Goal: Task Accomplishment & Management: Manage account settings

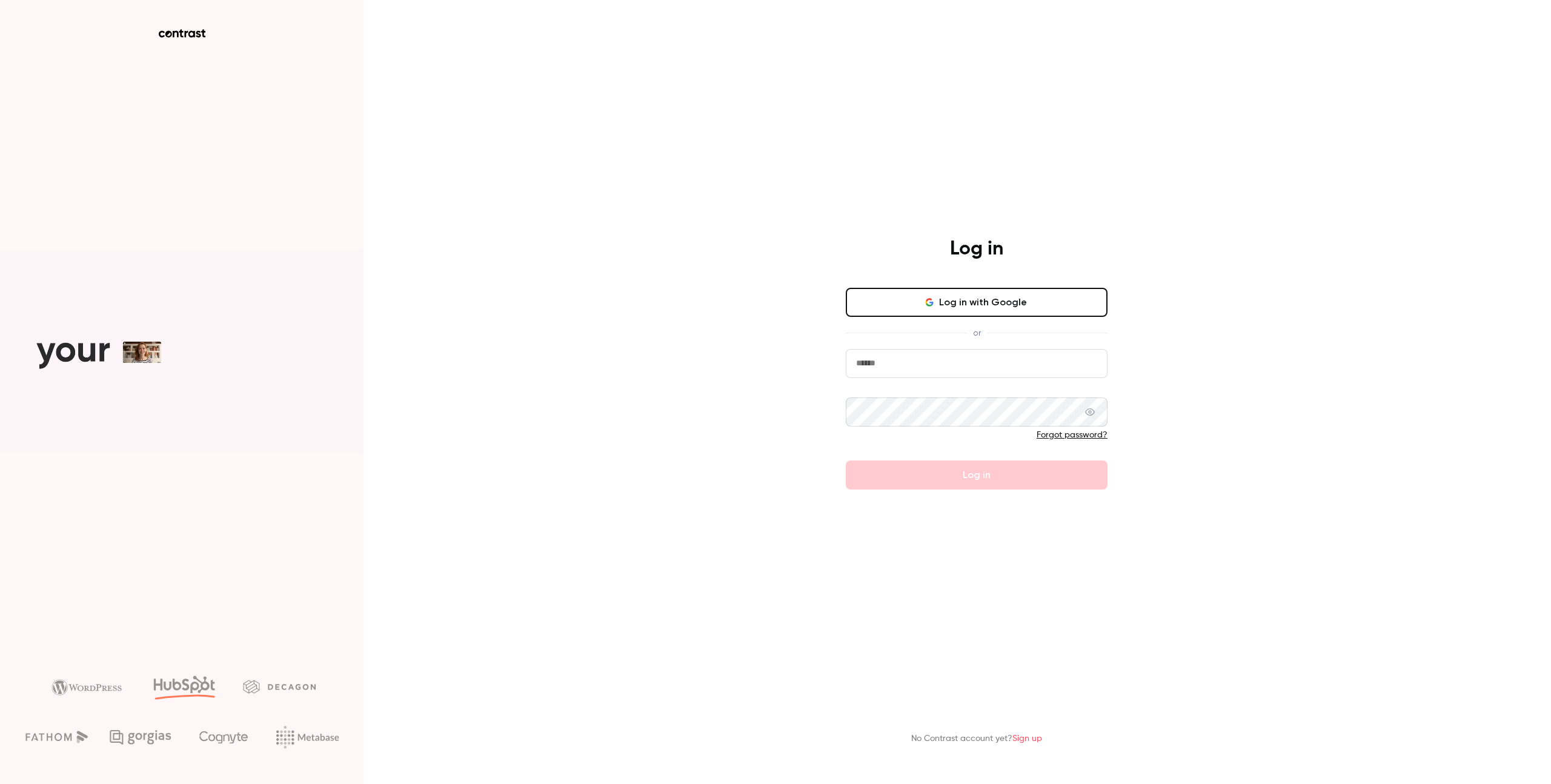
click at [990, 298] on button "Log in with Google" at bounding box center [976, 301] width 262 height 29
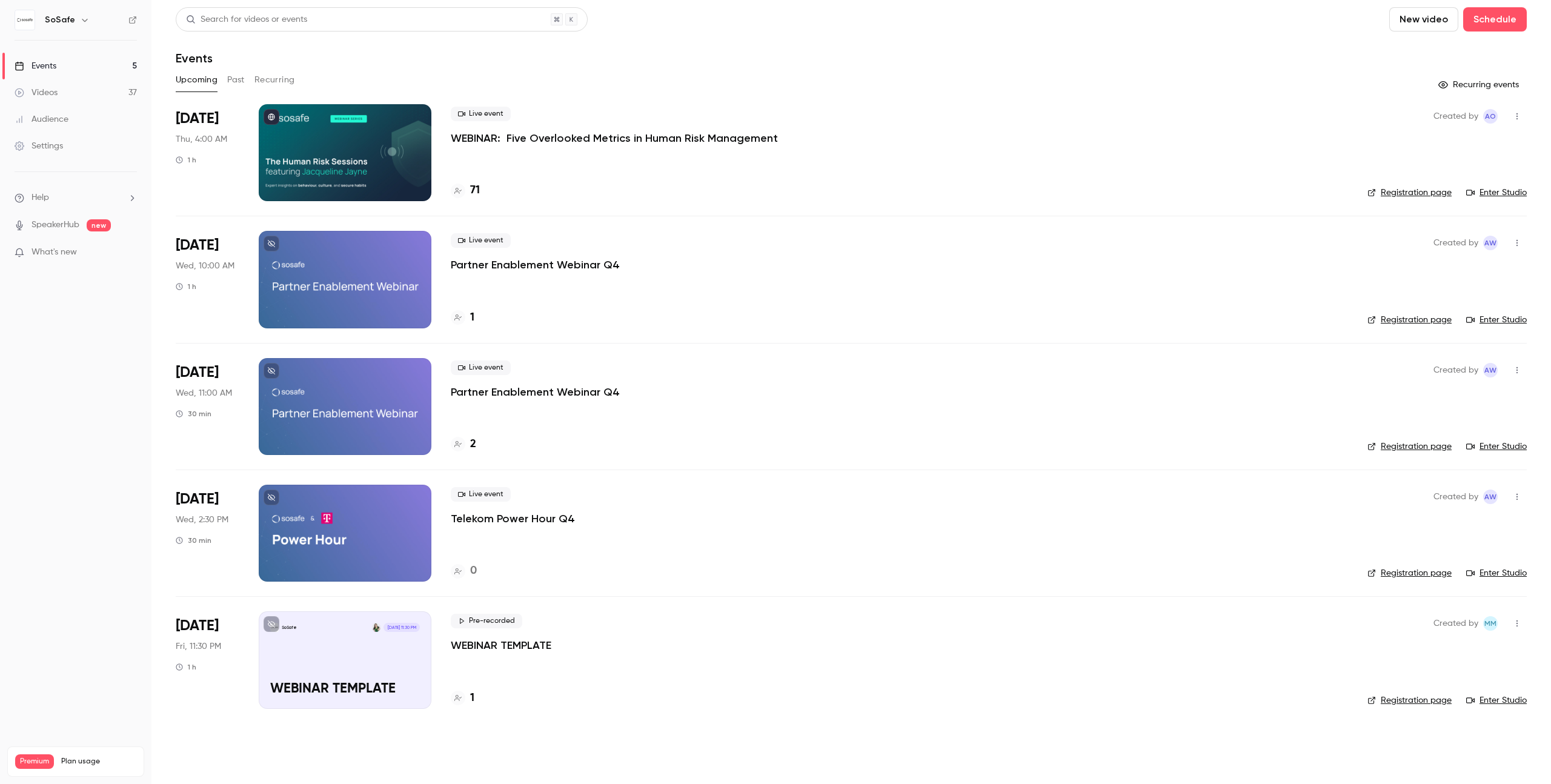
click at [225, 75] on div "Upcoming Past Recurring" at bounding box center [850, 79] width 1351 height 19
click at [232, 78] on button "Past" at bounding box center [235, 79] width 17 height 19
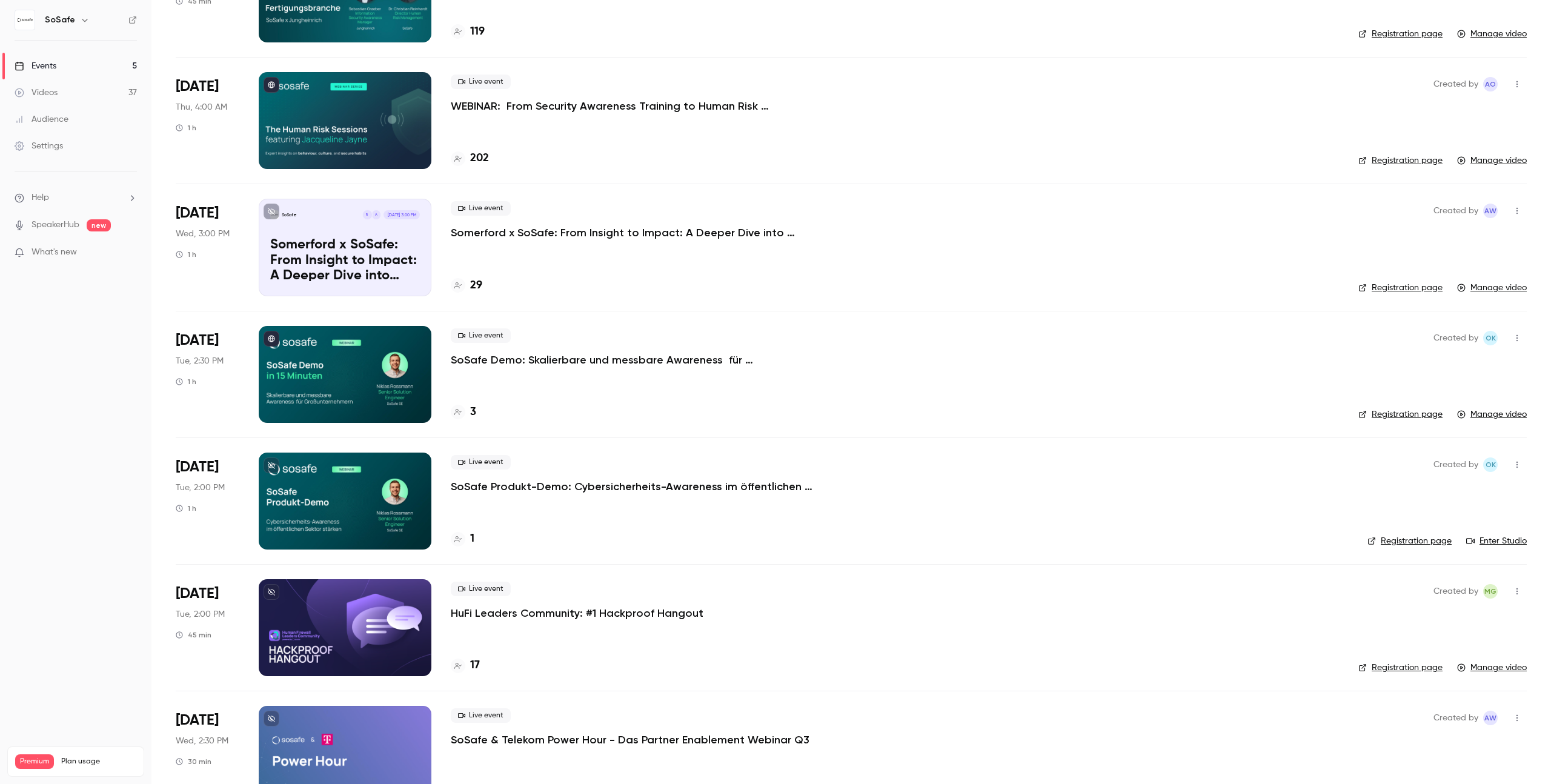
scroll to position [796, 0]
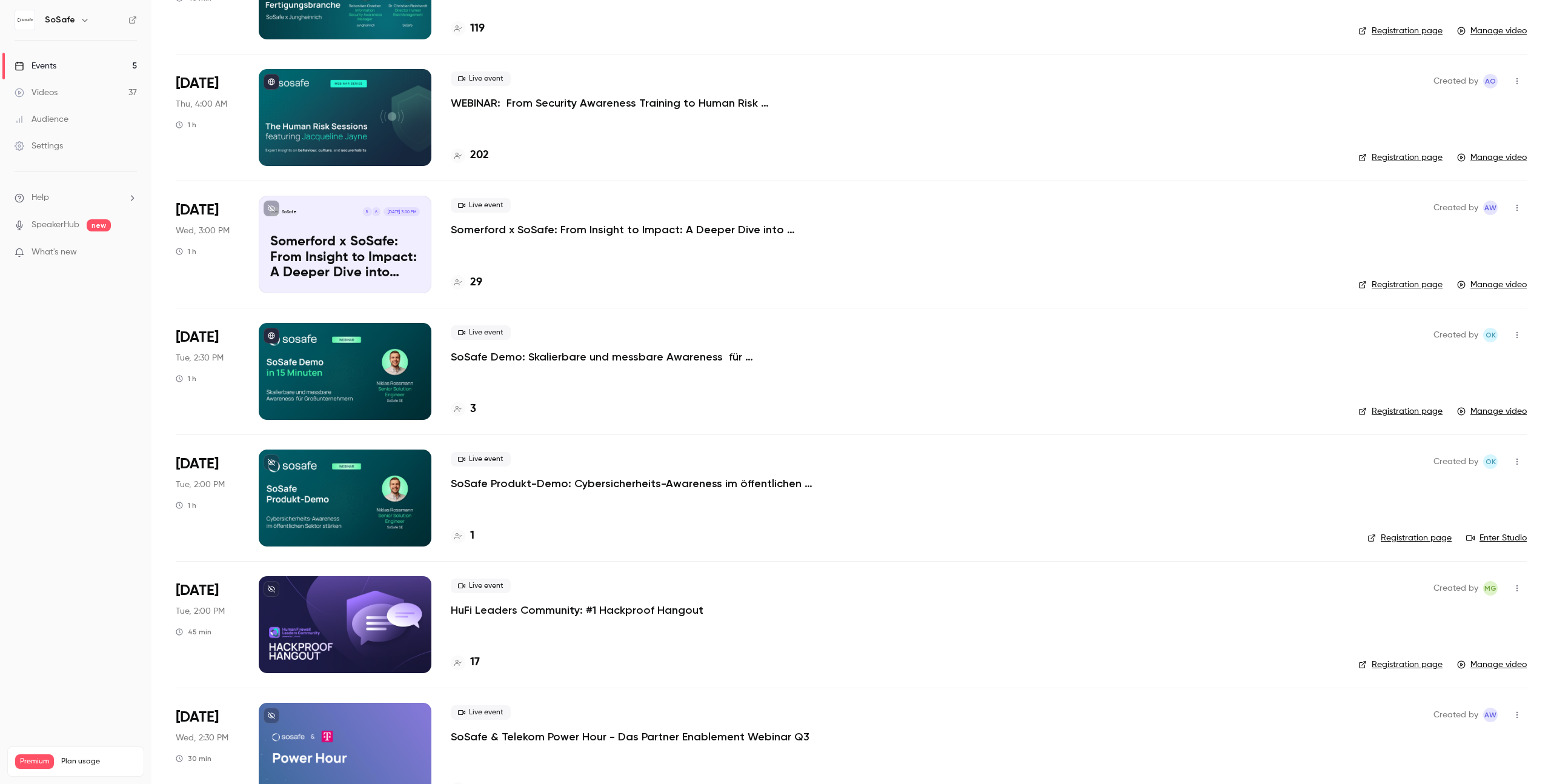
click at [513, 355] on p "SoSafe Demo: Skalierbare und messbare Awareness für Großunternehmen" at bounding box center [632, 357] width 364 height 15
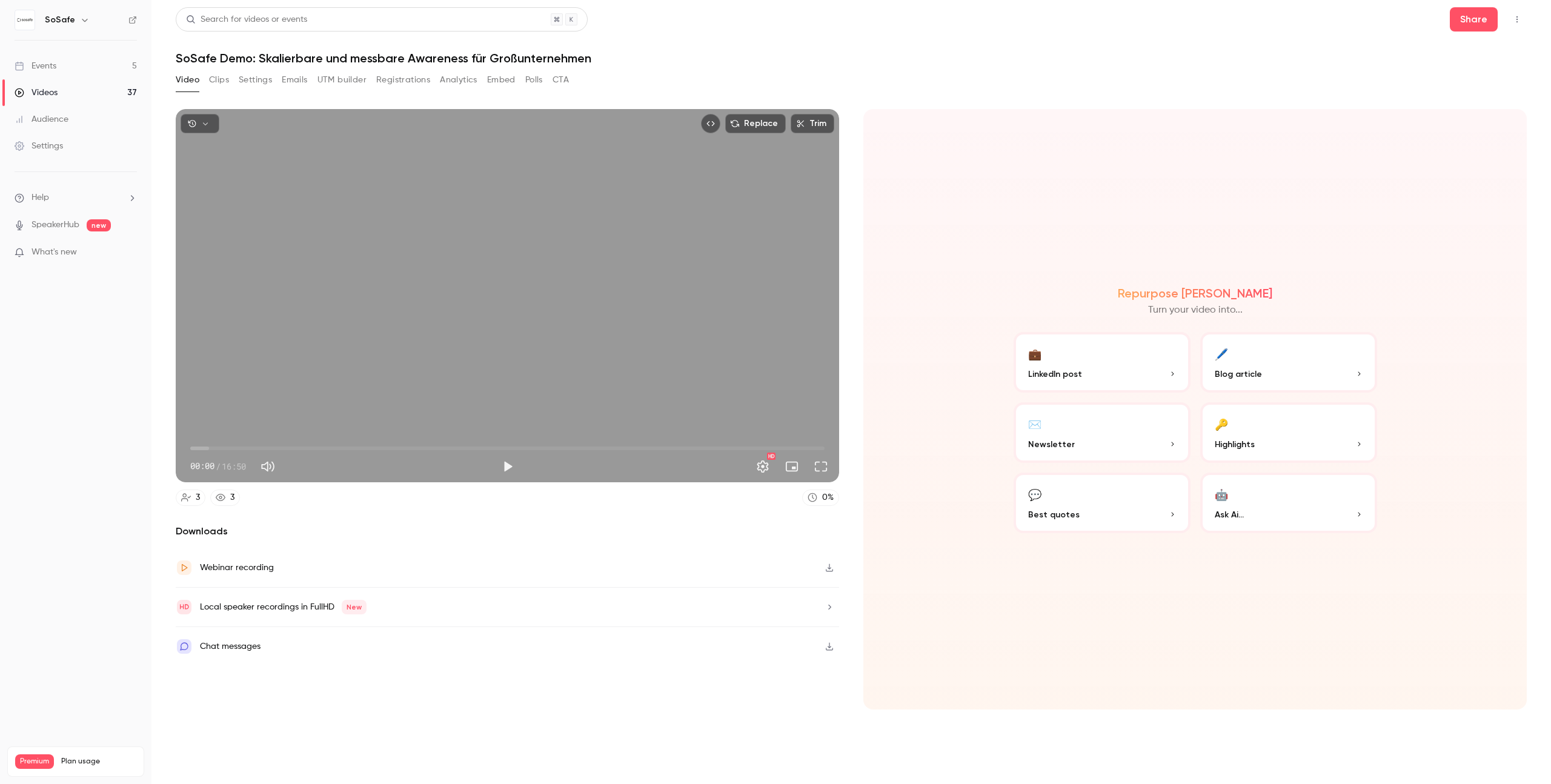
click at [402, 83] on button "Registrations" at bounding box center [402, 79] width 54 height 19
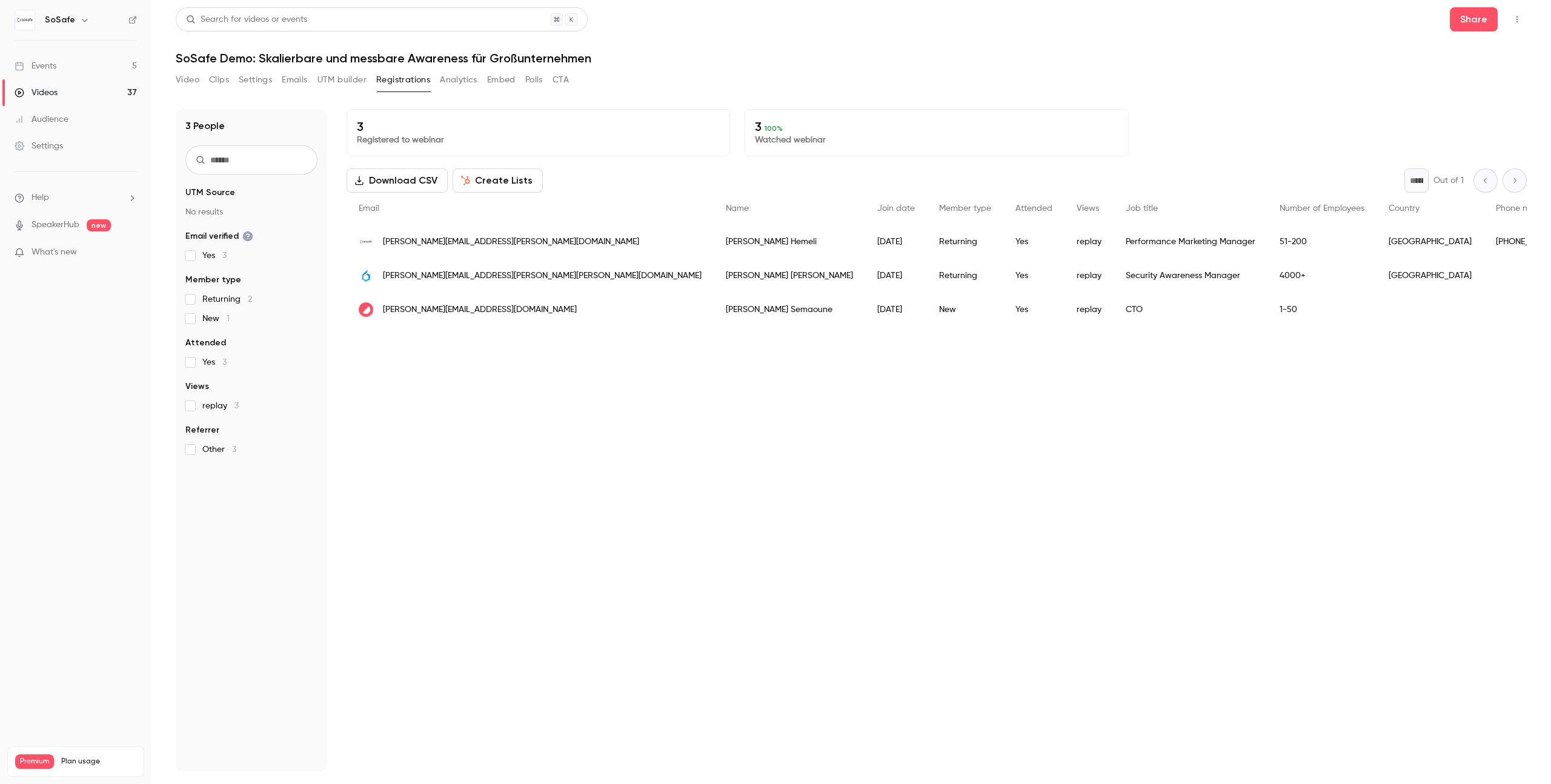
click at [439, 280] on span "fabian.hable@greiner.com" at bounding box center [542, 276] width 319 height 12
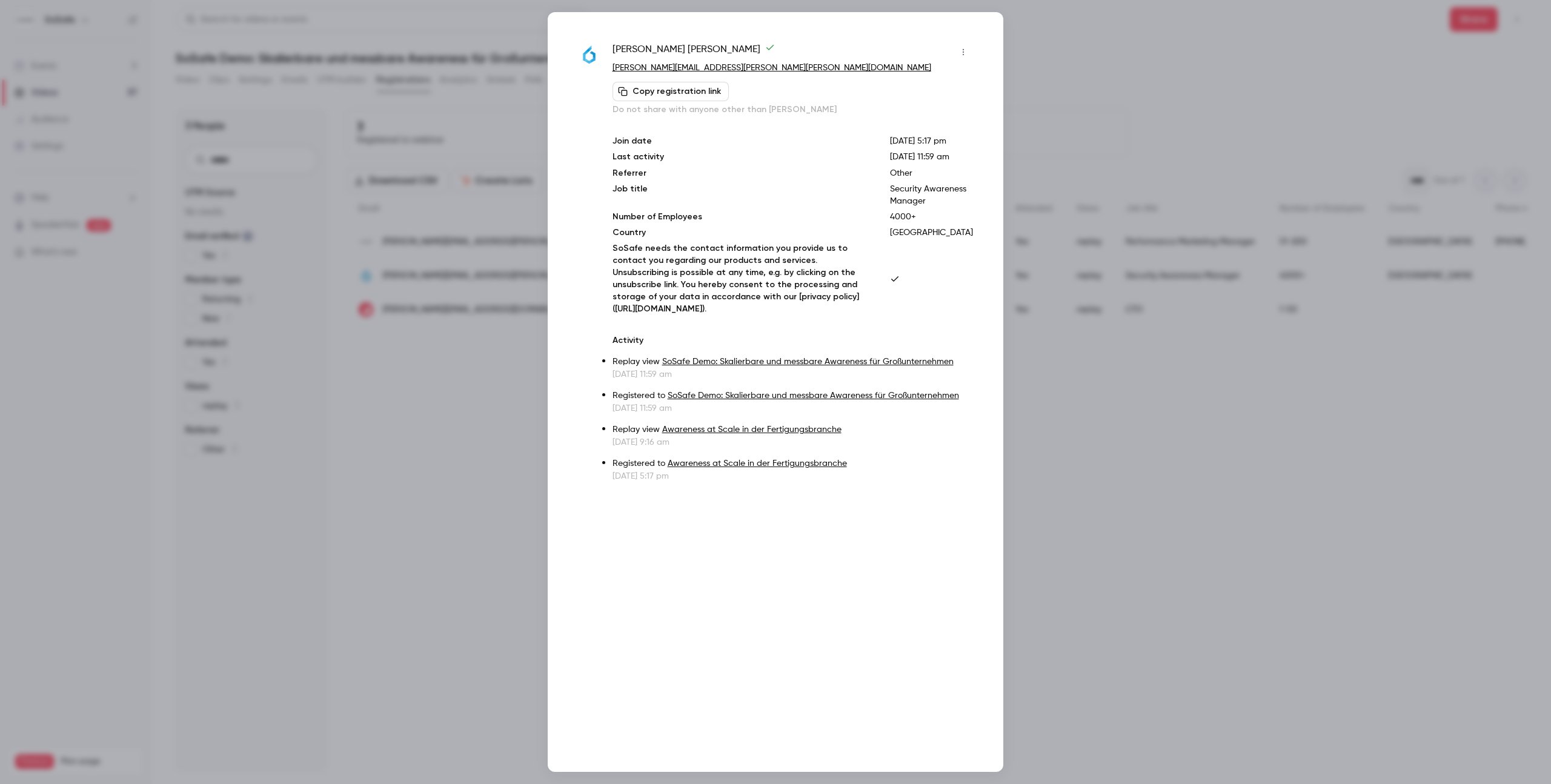
click at [1155, 69] on div at bounding box center [775, 392] width 1551 height 784
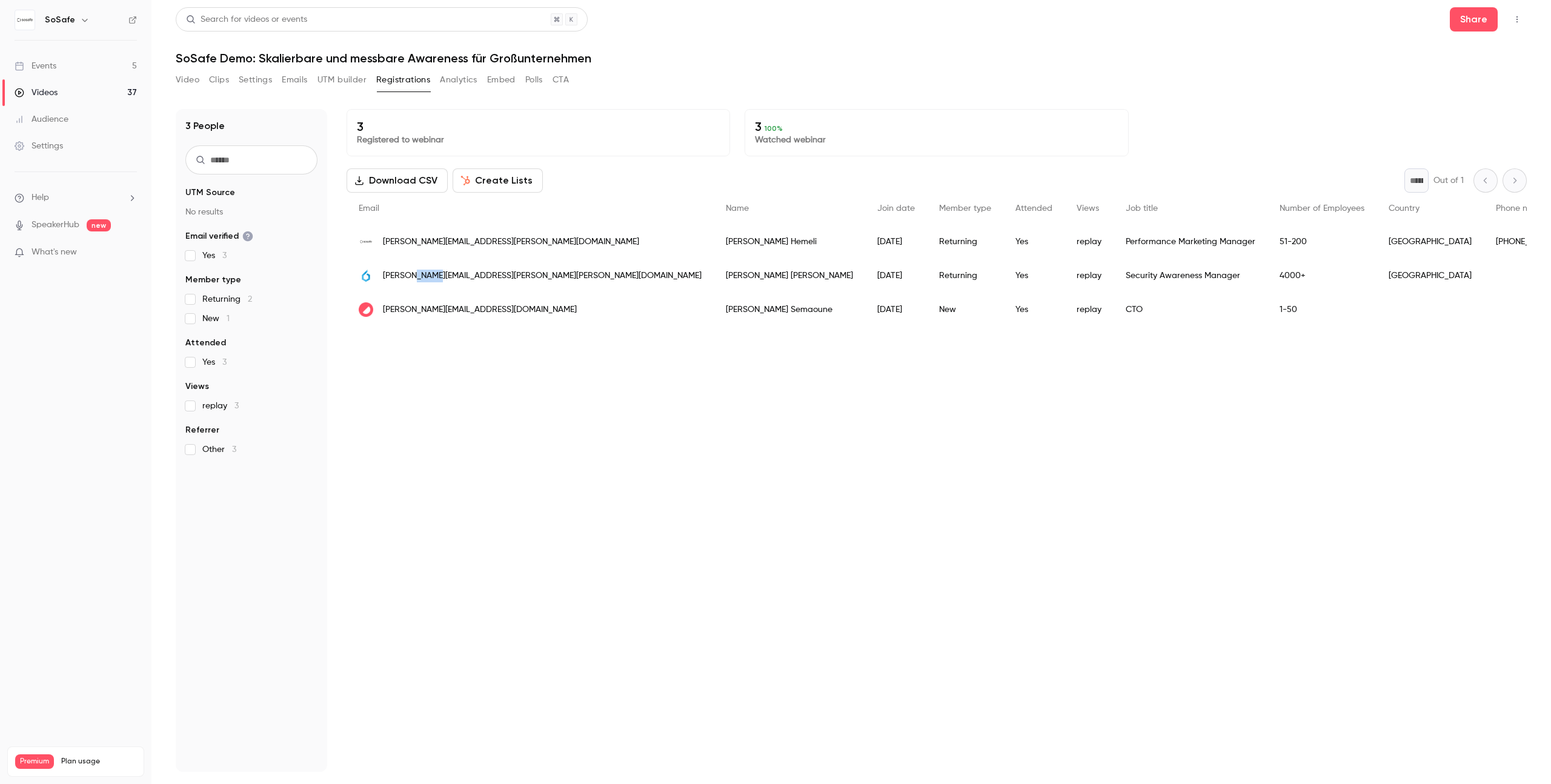
copy span "hable"
click at [287, 86] on button "Emails" at bounding box center [294, 79] width 26 height 19
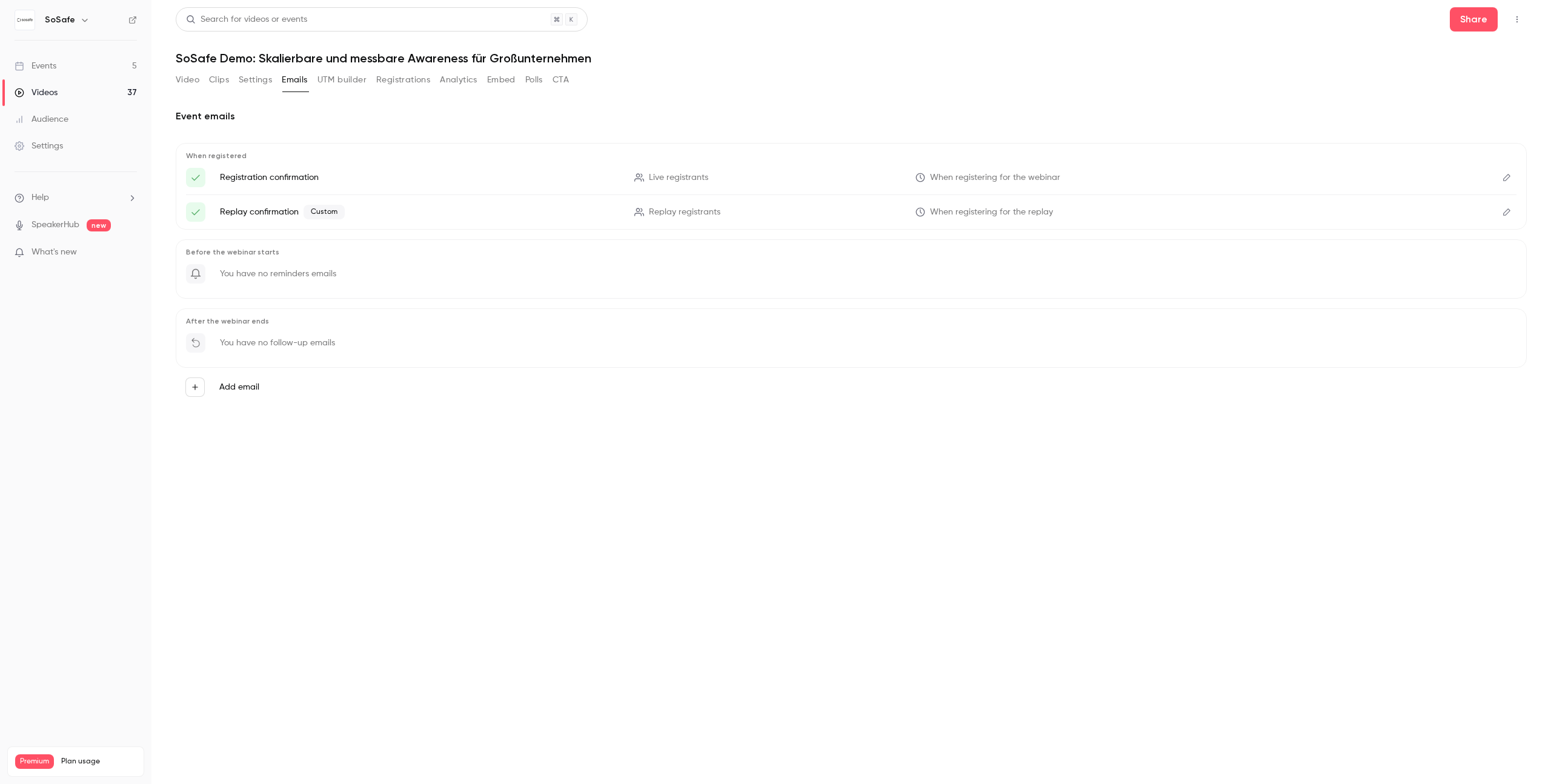
click at [296, 176] on p "Registration confirmation" at bounding box center [420, 177] width 400 height 12
click at [1505, 211] on icon "Edit" at bounding box center [1506, 212] width 7 height 7
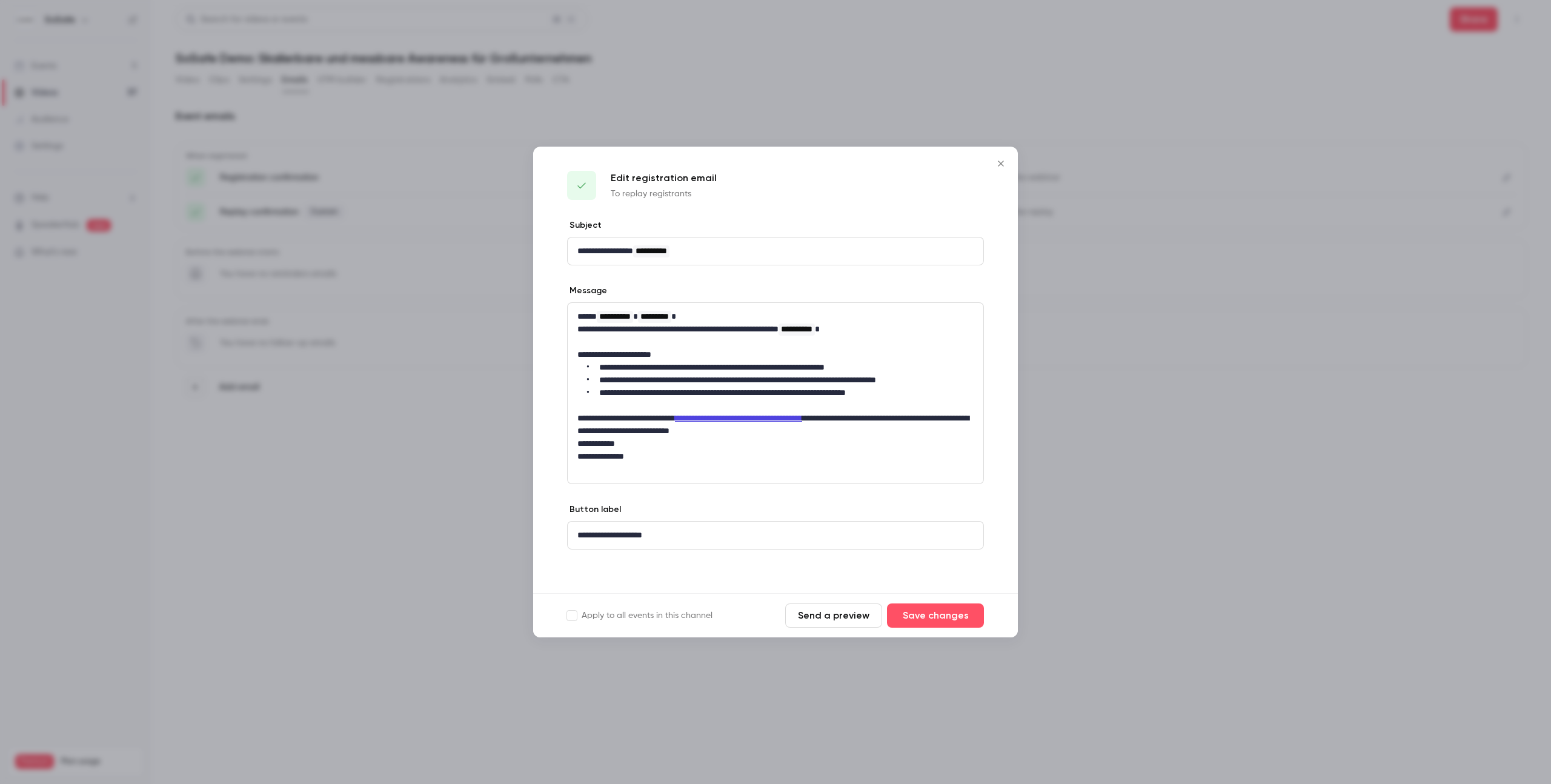
click at [1004, 171] on button "Close" at bounding box center [1000, 163] width 24 height 24
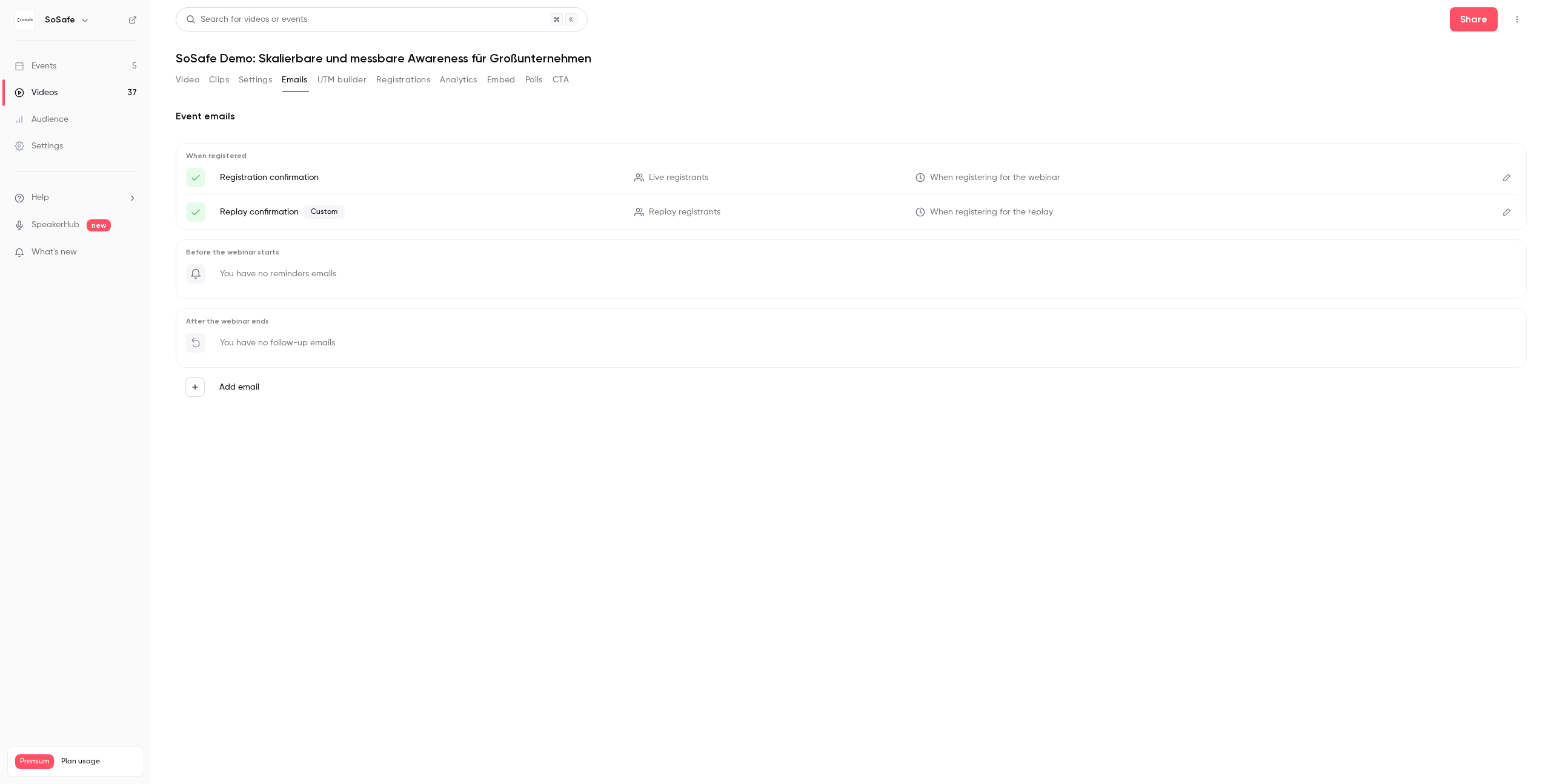
click at [54, 91] on div "Videos" at bounding box center [36, 93] width 43 height 12
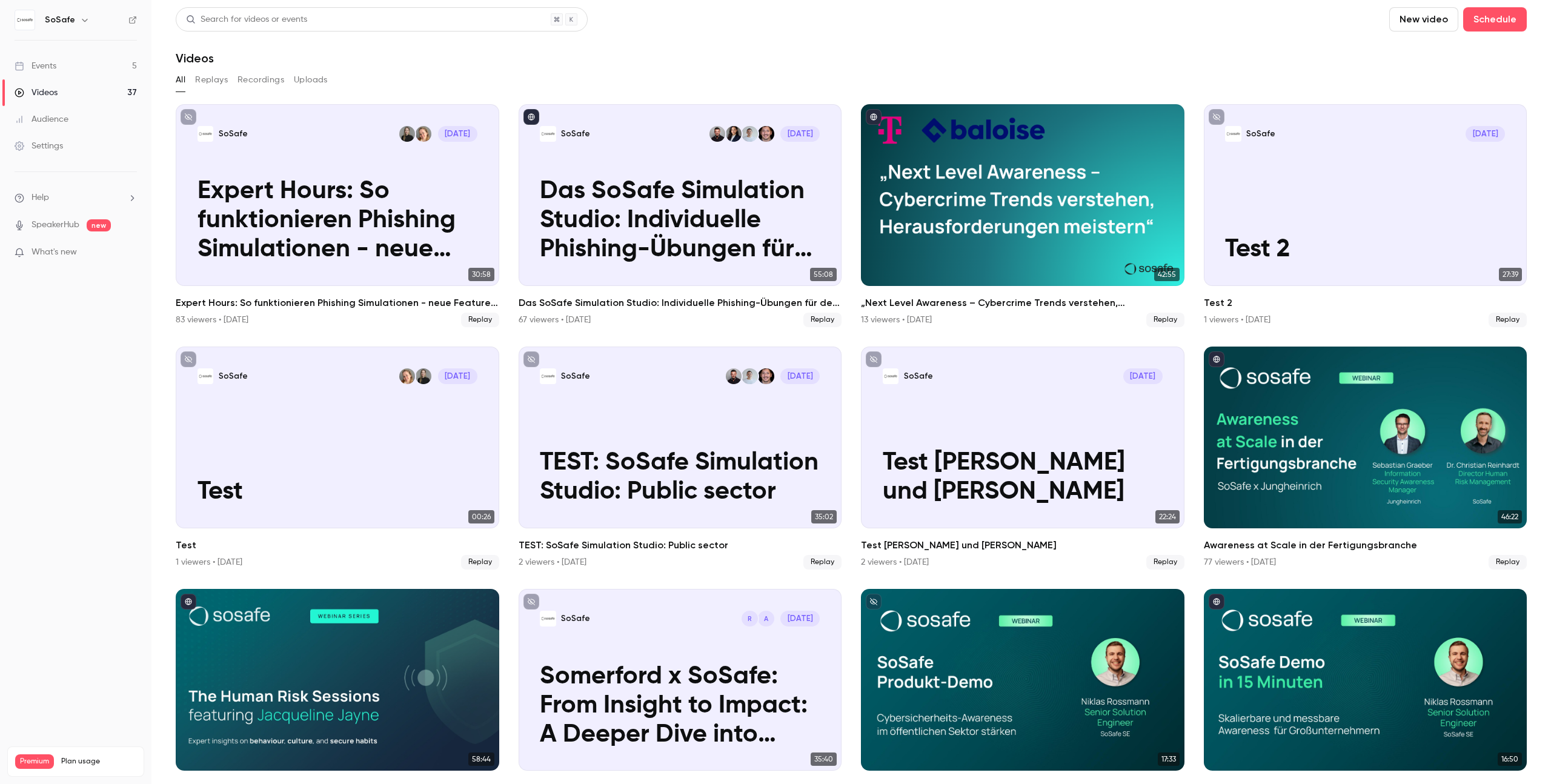
click at [56, 60] on div "Events" at bounding box center [36, 65] width 41 height 12
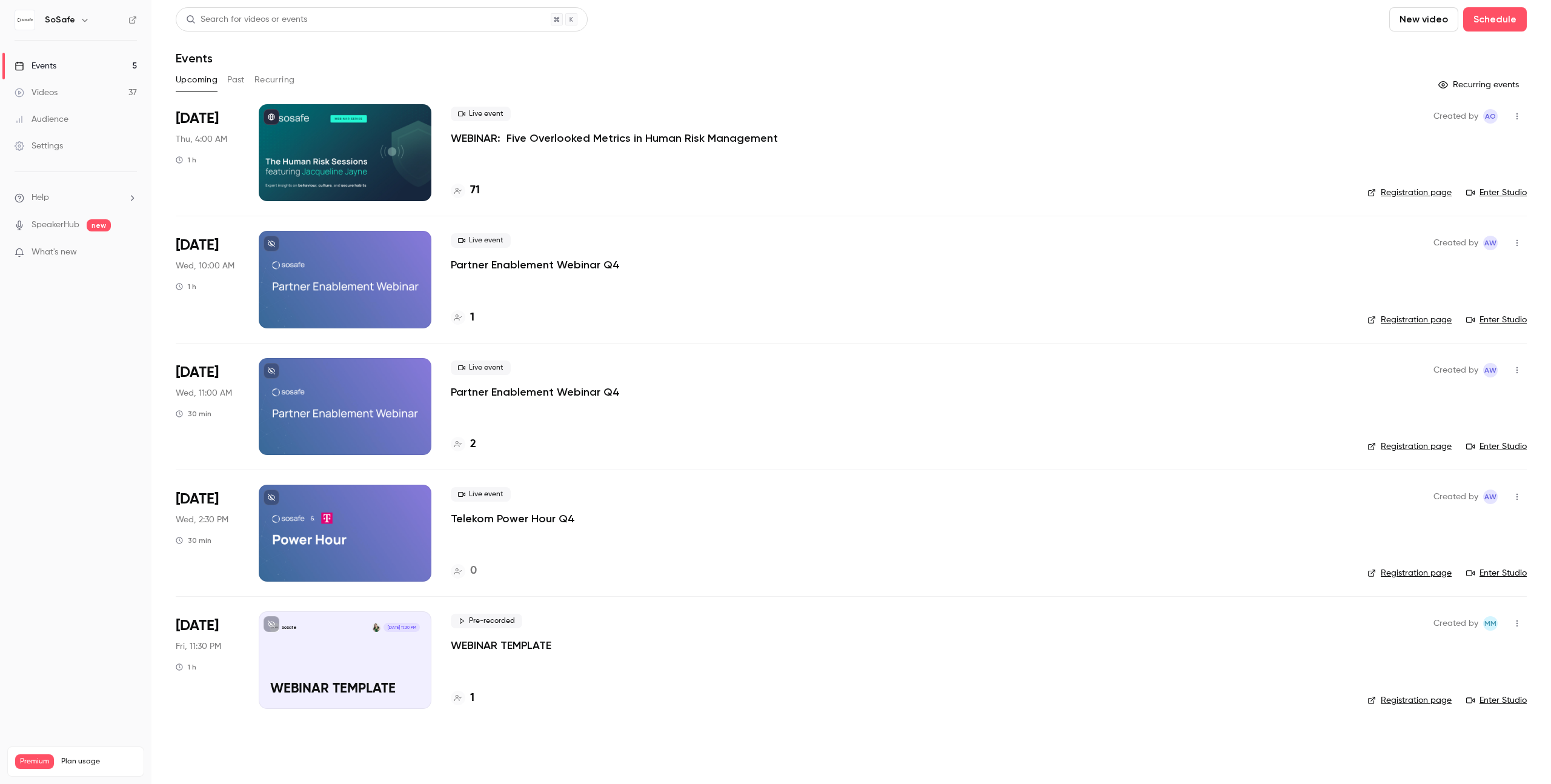
click at [238, 83] on button "Past" at bounding box center [235, 79] width 17 height 19
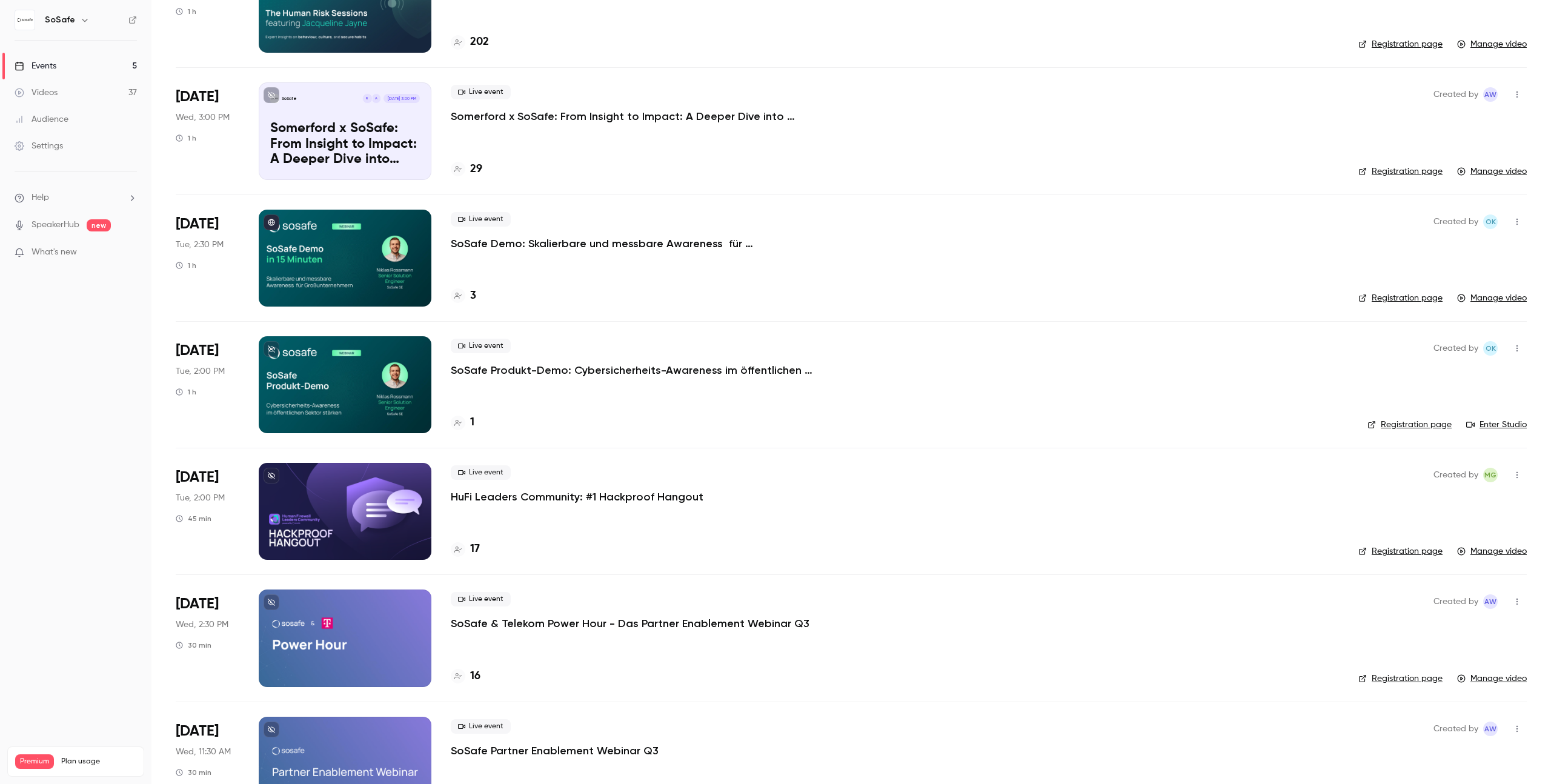
scroll to position [908, 0]
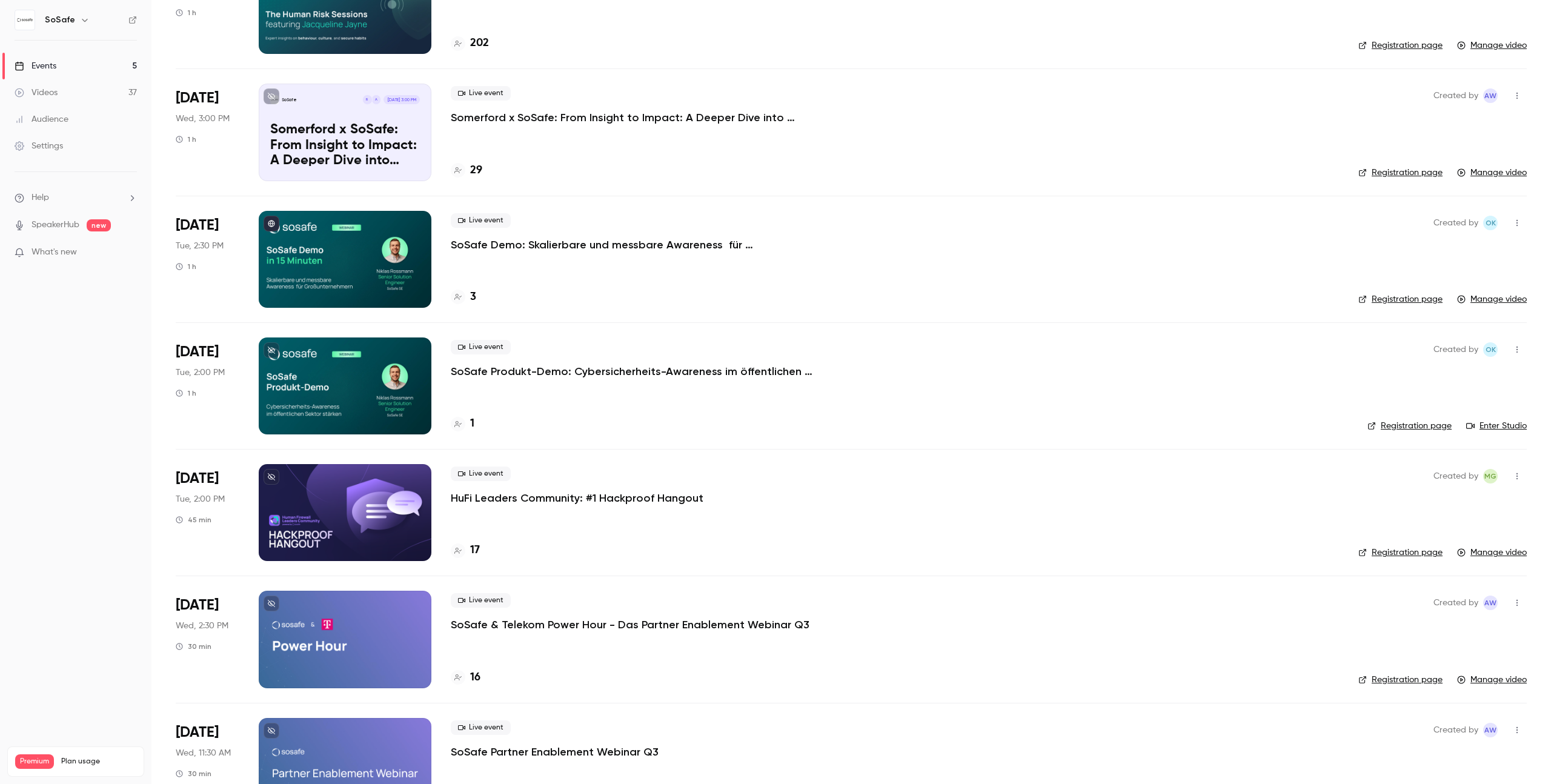
click at [530, 379] on div "Live event SoSafe Produkt-Demo: Cybersicherheits-Awareness im öffentlichen Sekt…" at bounding box center [898, 385] width 897 height 97
click at [539, 373] on p "SoSafe Produkt-Demo: Cybersicherheits-Awareness im öffentlichen Sektor stärken" at bounding box center [632, 372] width 364 height 15
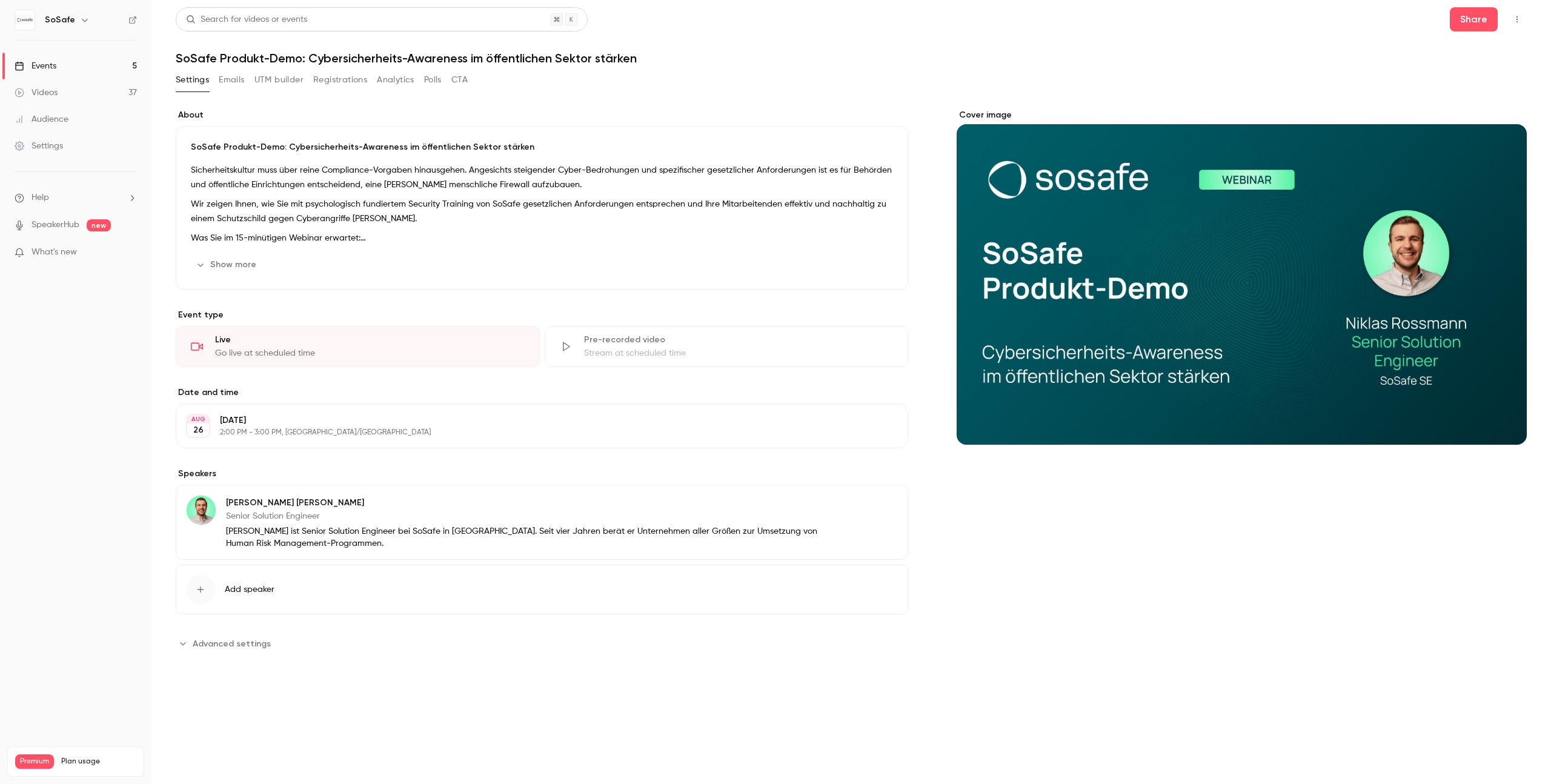
click at [1512, 13] on button "button" at bounding box center [1516, 19] width 19 height 19
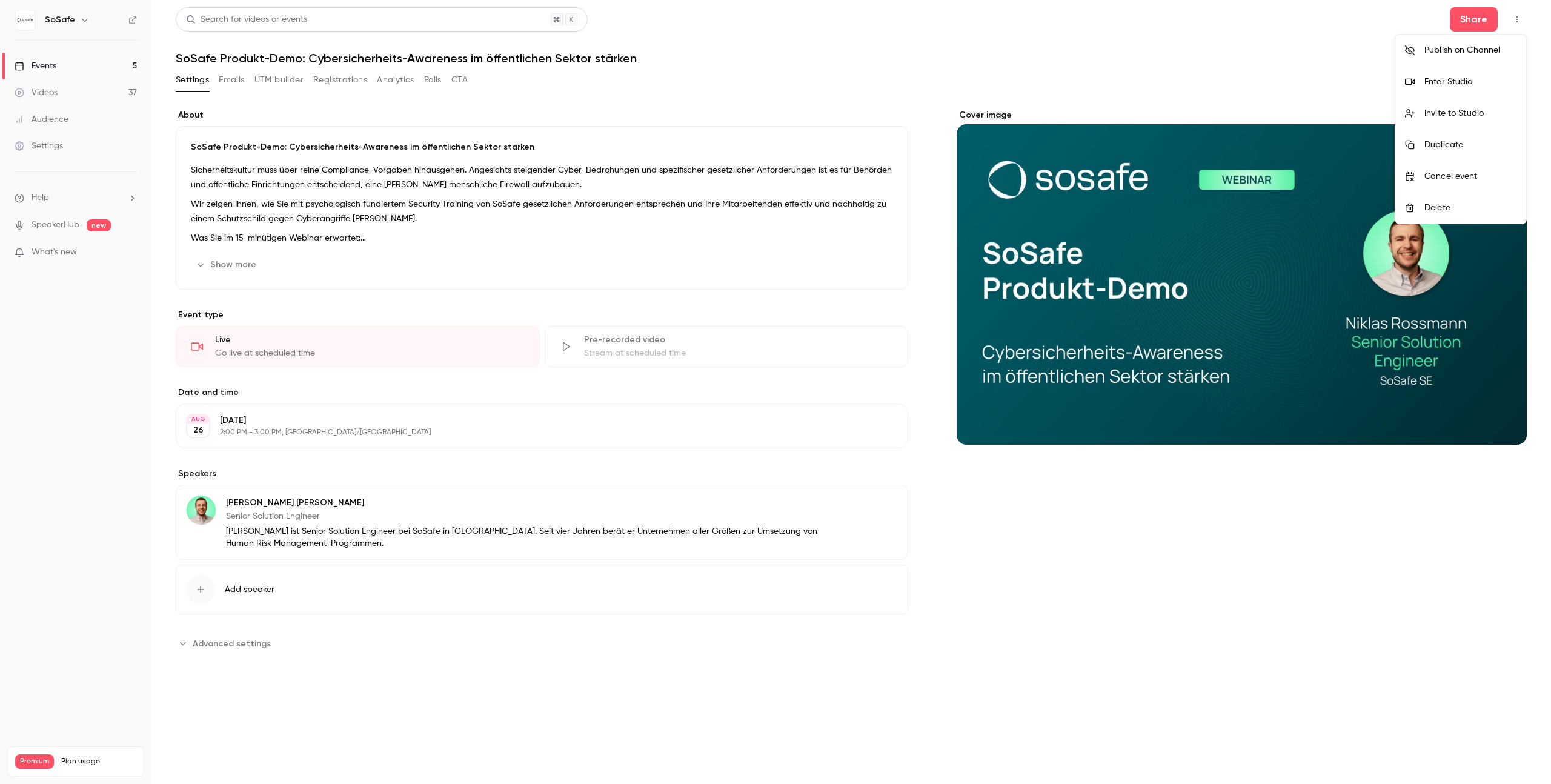
click at [649, 351] on div at bounding box center [775, 392] width 1551 height 784
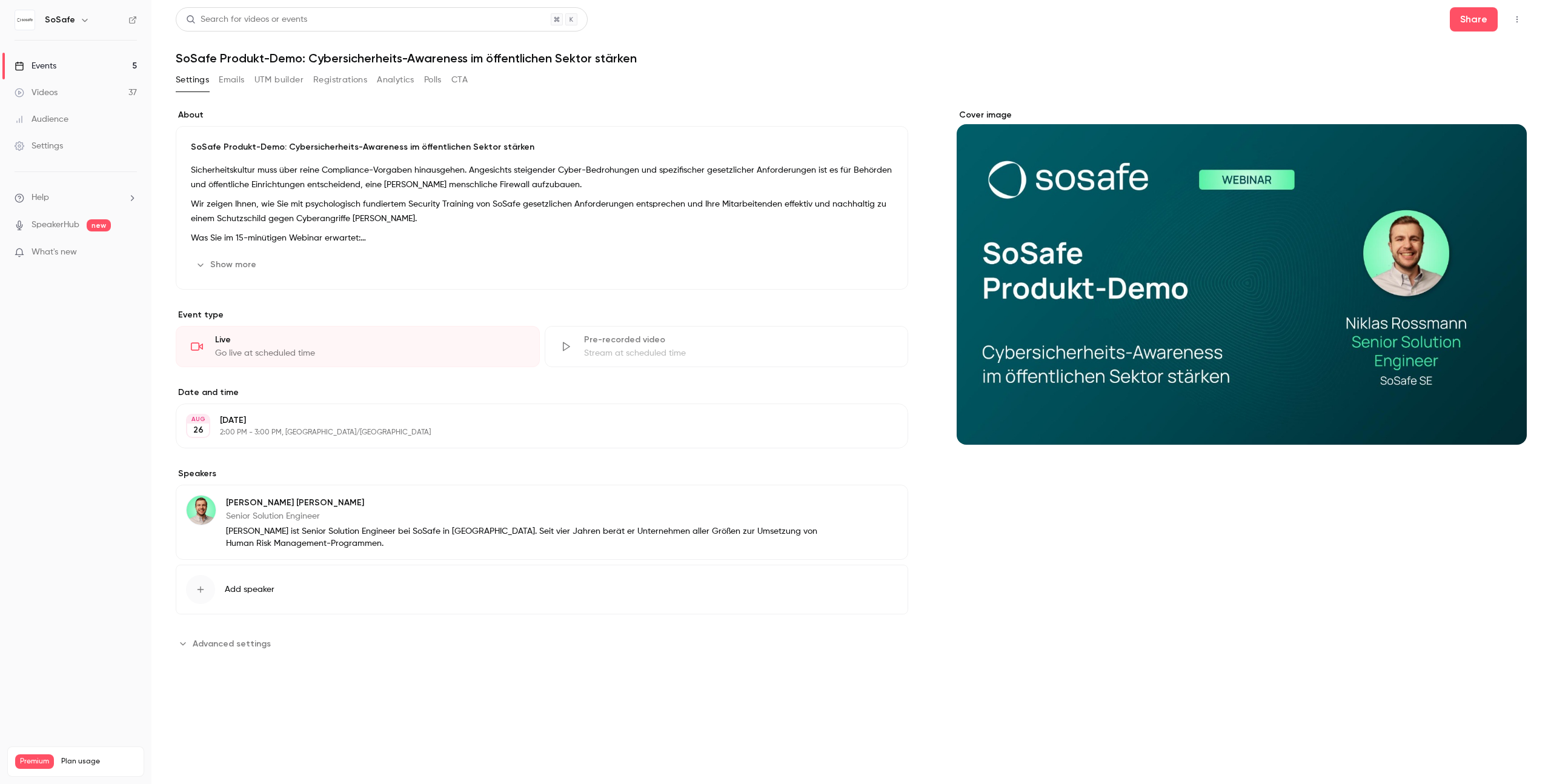
click at [613, 345] on div "Pre-recorded video" at bounding box center [739, 339] width 310 height 12
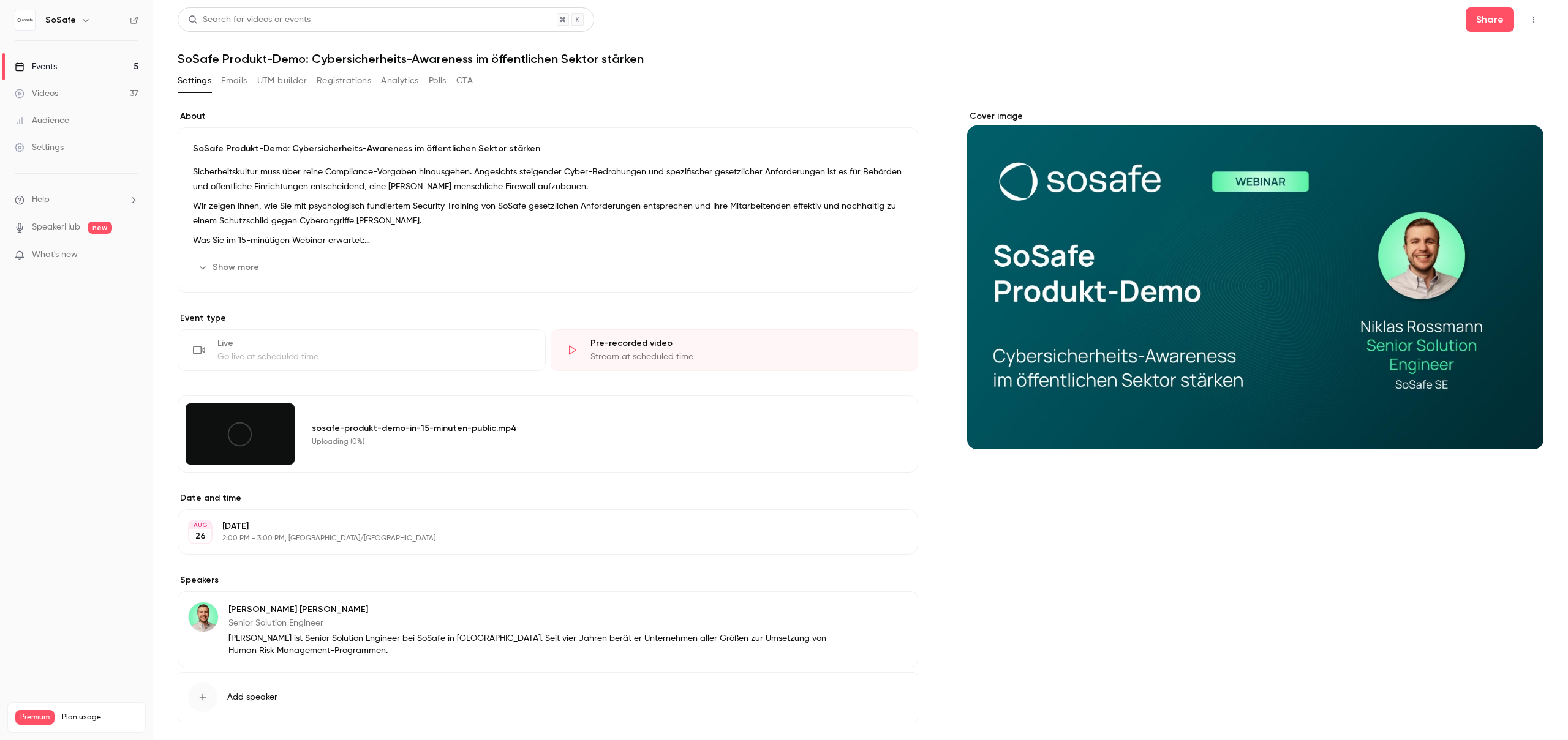
click at [404, 445] on div "Uploading (0%)" at bounding box center [599, 442] width 577 height 10
click at [1007, 592] on div "Cover image" at bounding box center [1255, 436] width 576 height 651
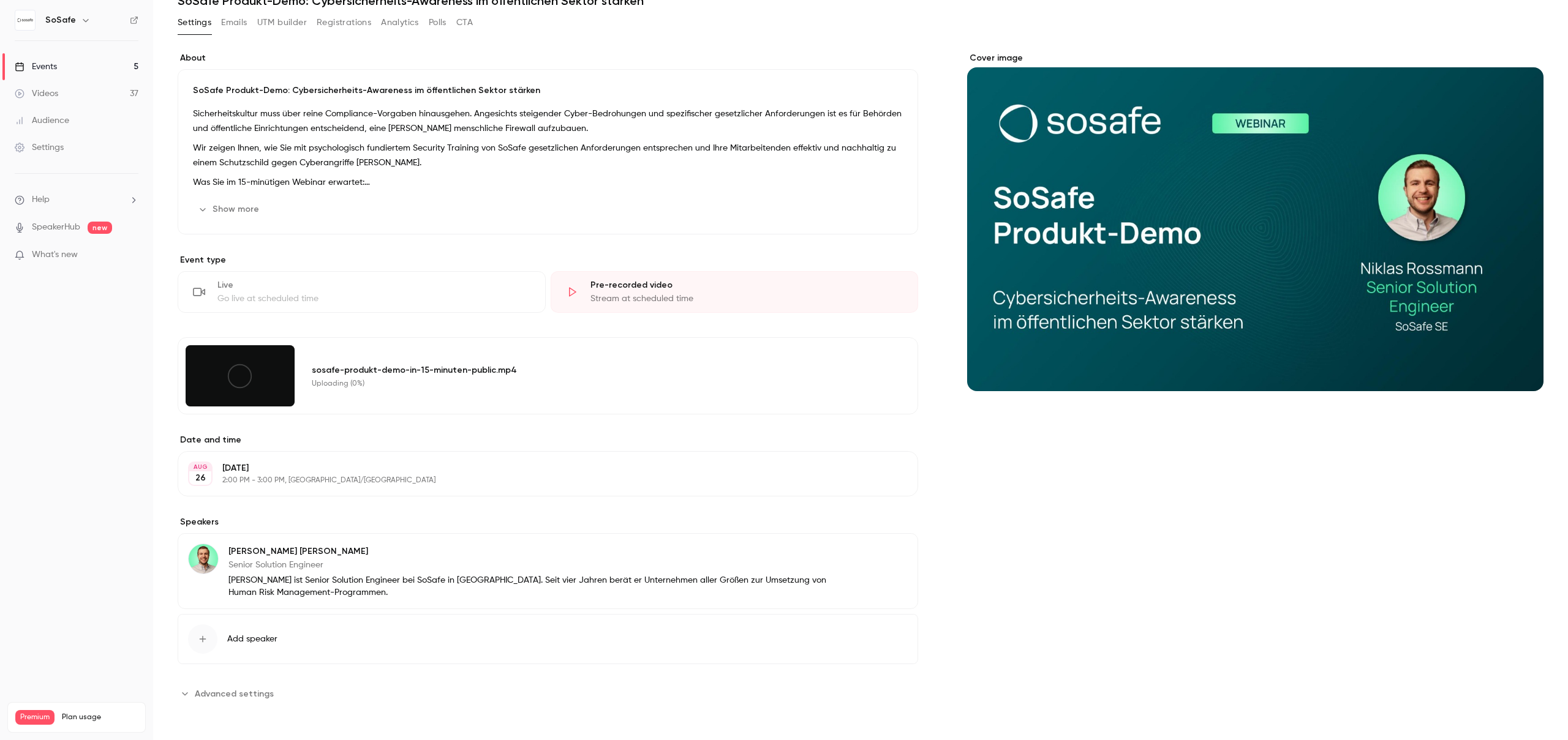
click at [453, 382] on div "Uploading (0%)" at bounding box center [599, 384] width 577 height 10
click at [246, 396] on div at bounding box center [240, 376] width 109 height 61
click at [239, 374] on icon at bounding box center [239, 376] width 28 height 28
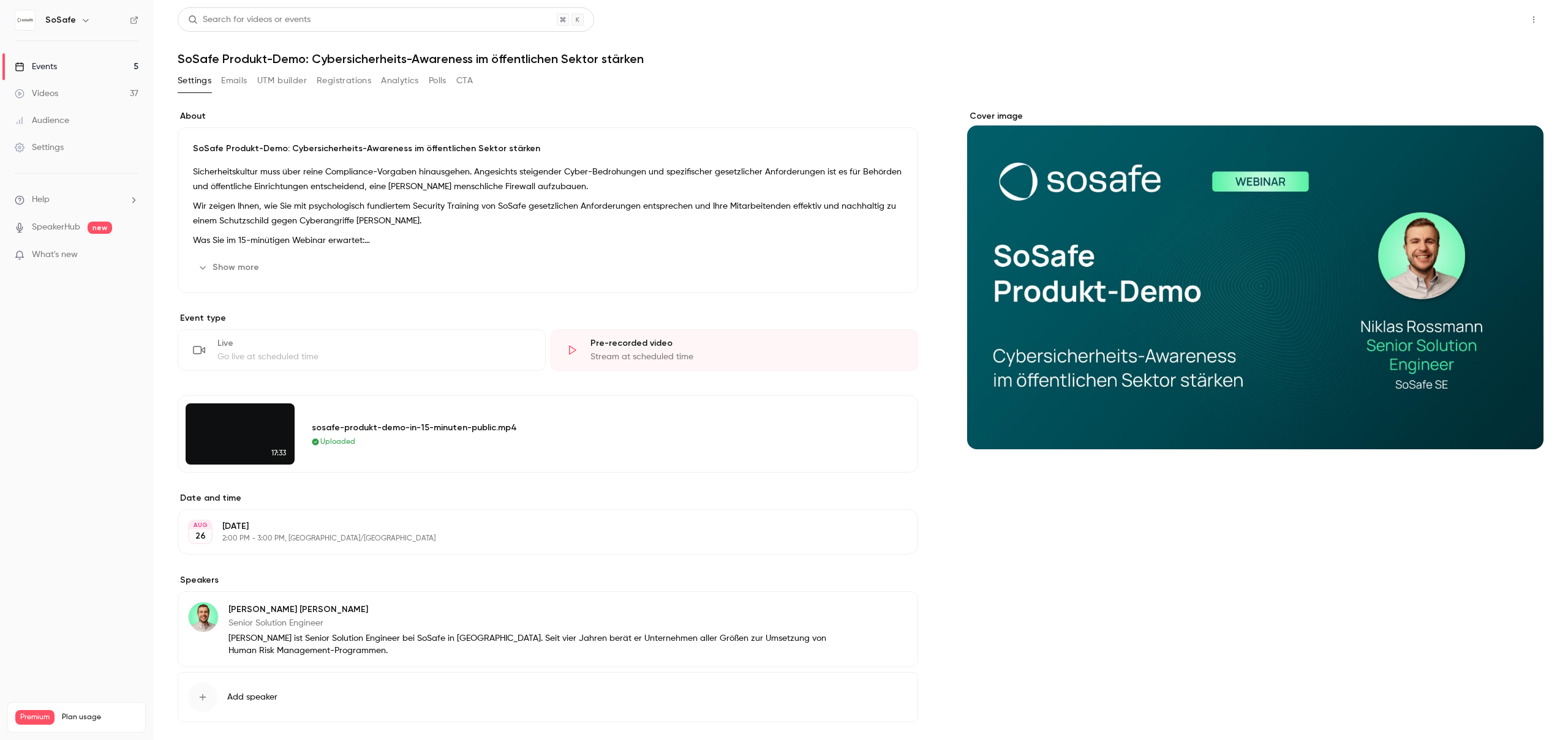
click at [1482, 19] on button "Share" at bounding box center [1490, 19] width 49 height 24
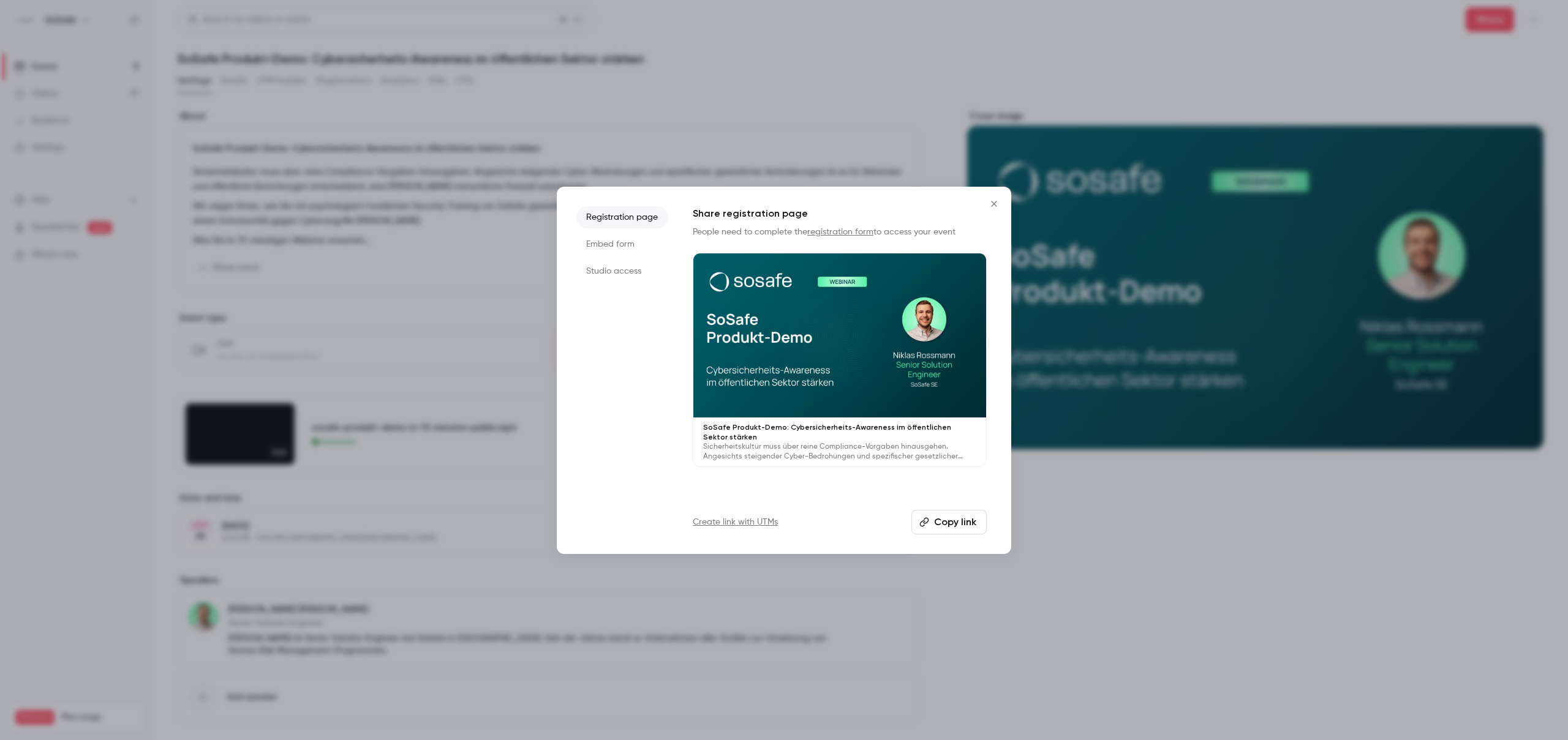
click at [927, 523] on icon "button" at bounding box center [924, 522] width 10 height 10
click at [995, 204] on icon "Close" at bounding box center [994, 203] width 6 height 6
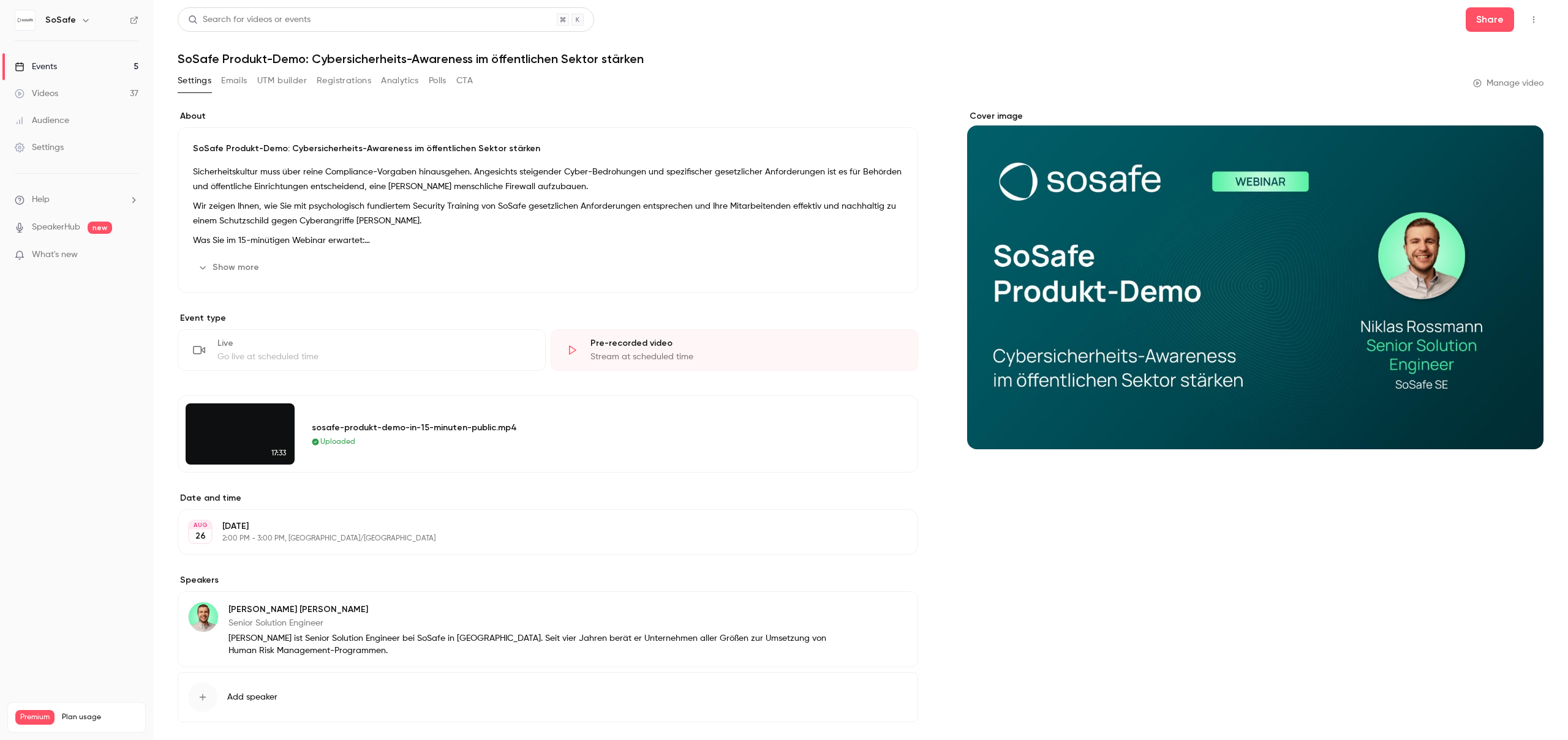
click at [297, 352] on div "Go live at scheduled time" at bounding box center [374, 357] width 313 height 13
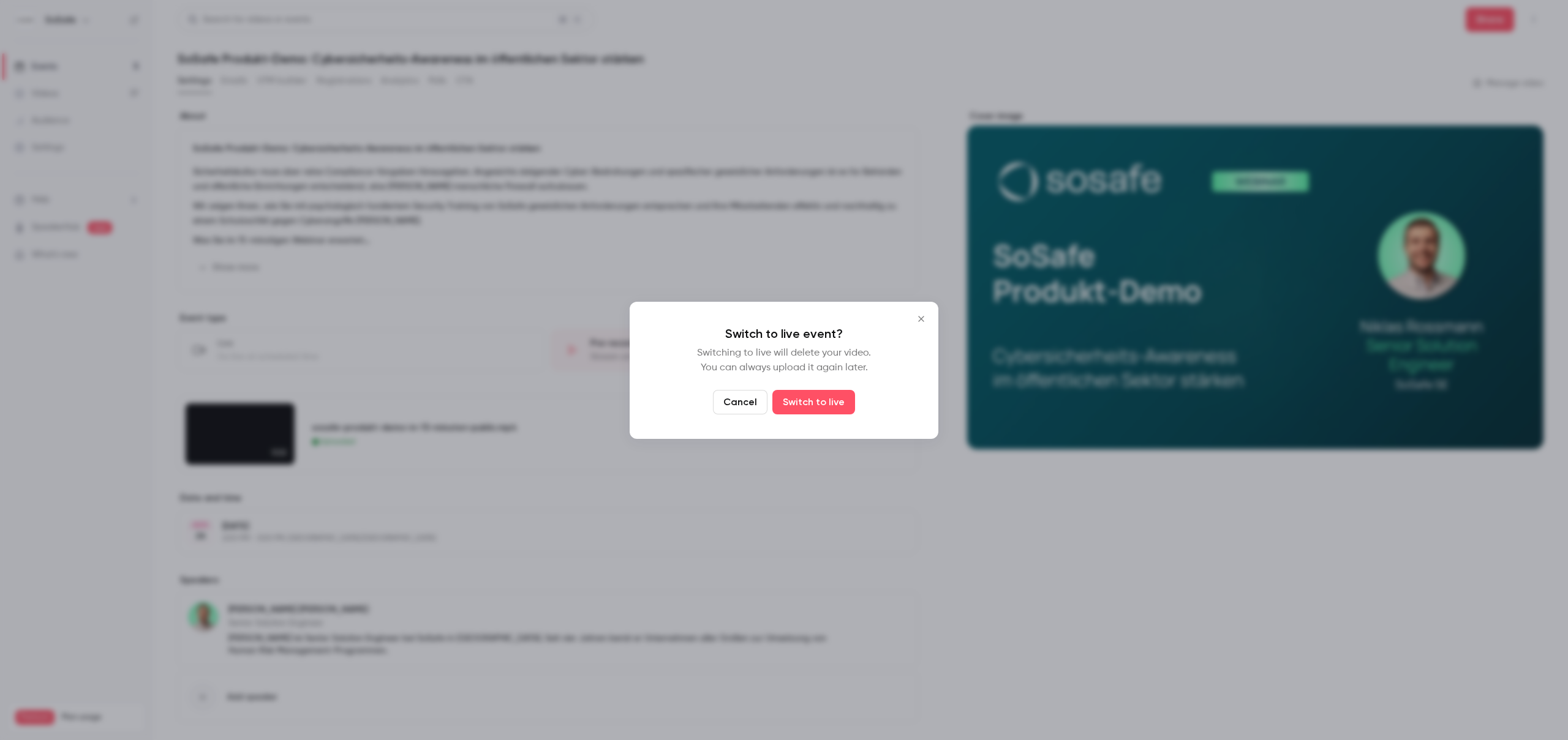
click at [748, 400] on button "Cancel" at bounding box center [740, 402] width 54 height 24
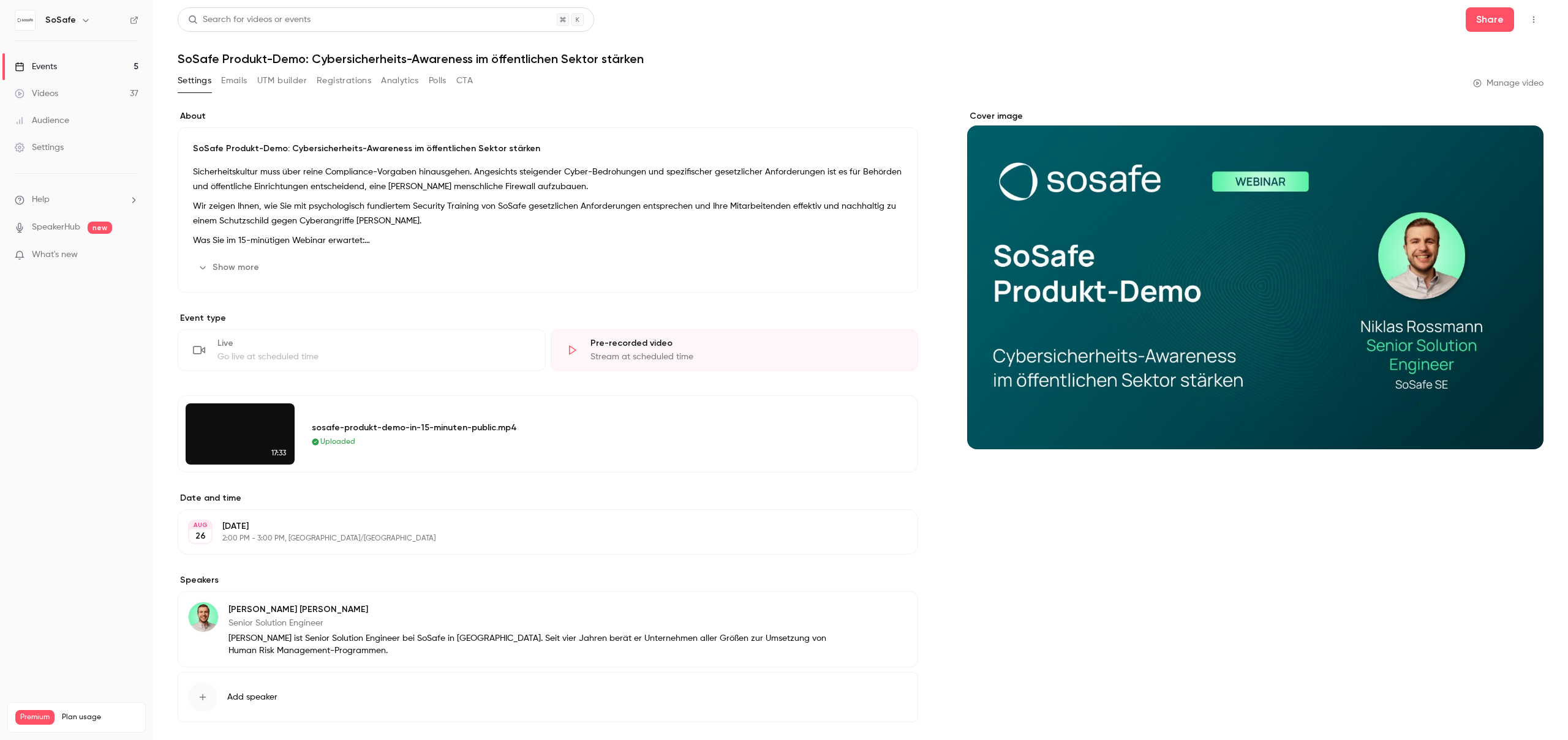
click at [335, 87] on button "Registrations" at bounding box center [343, 80] width 54 height 19
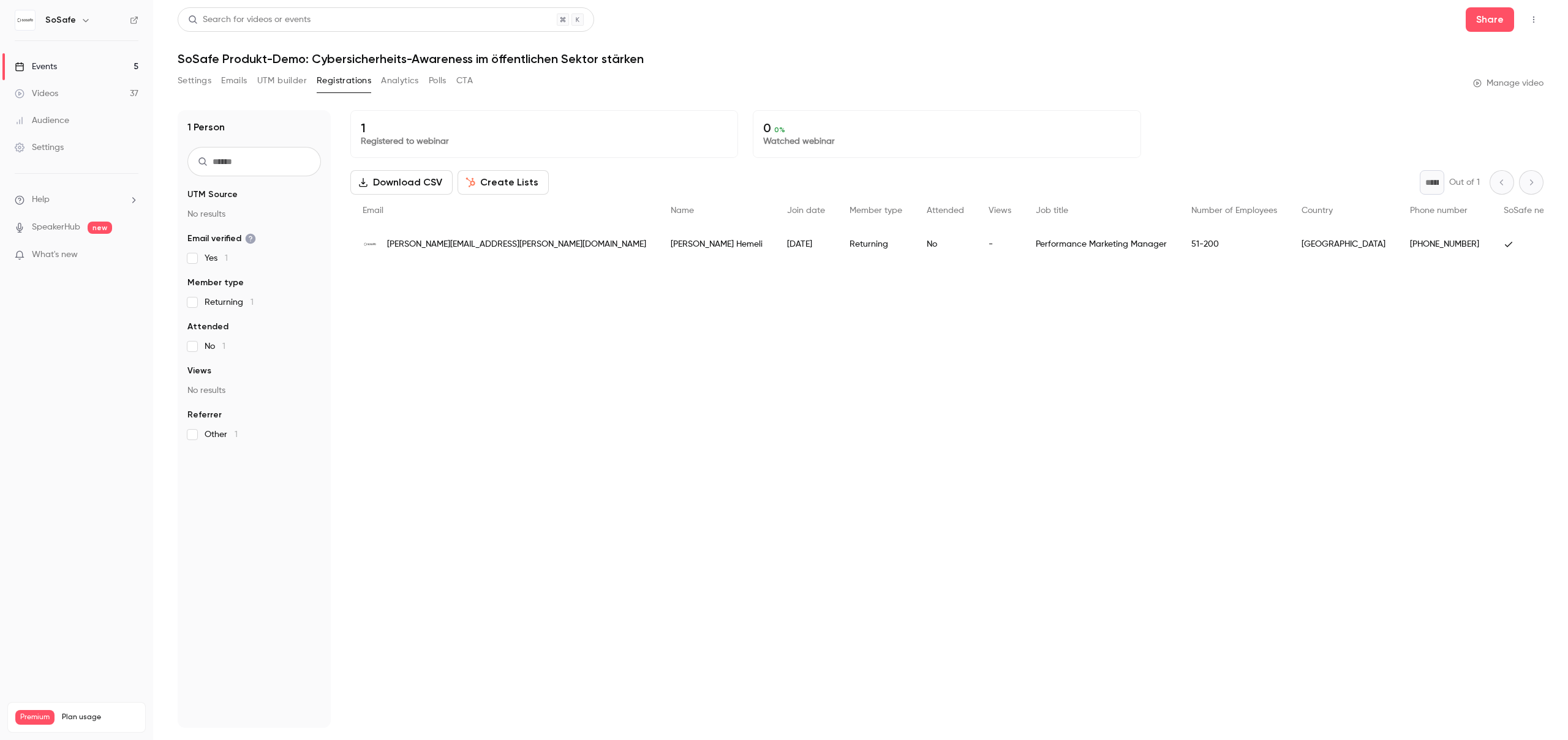
click at [200, 74] on button "Settings" at bounding box center [194, 80] width 33 height 19
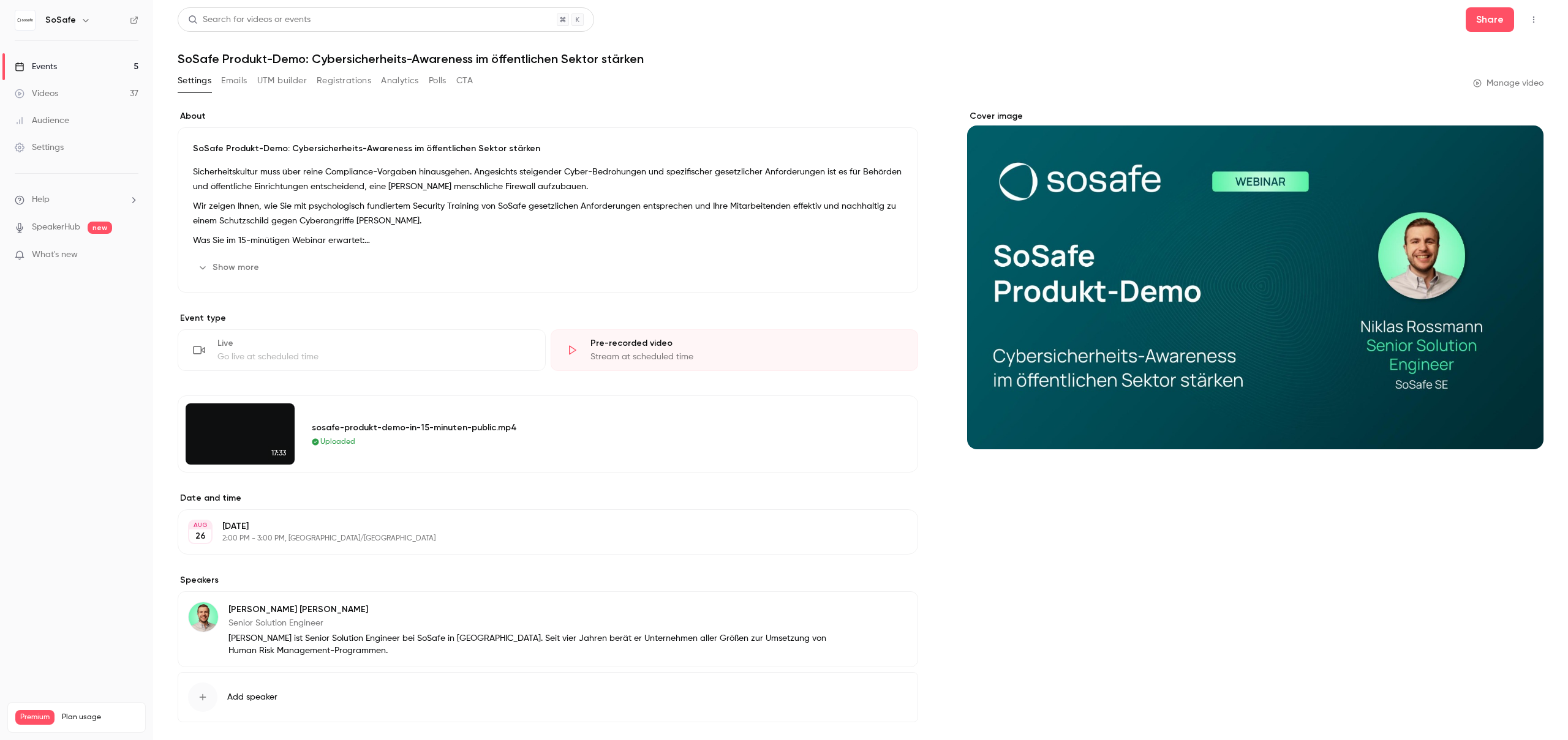
click at [326, 352] on div "Go live at scheduled time" at bounding box center [374, 357] width 313 height 13
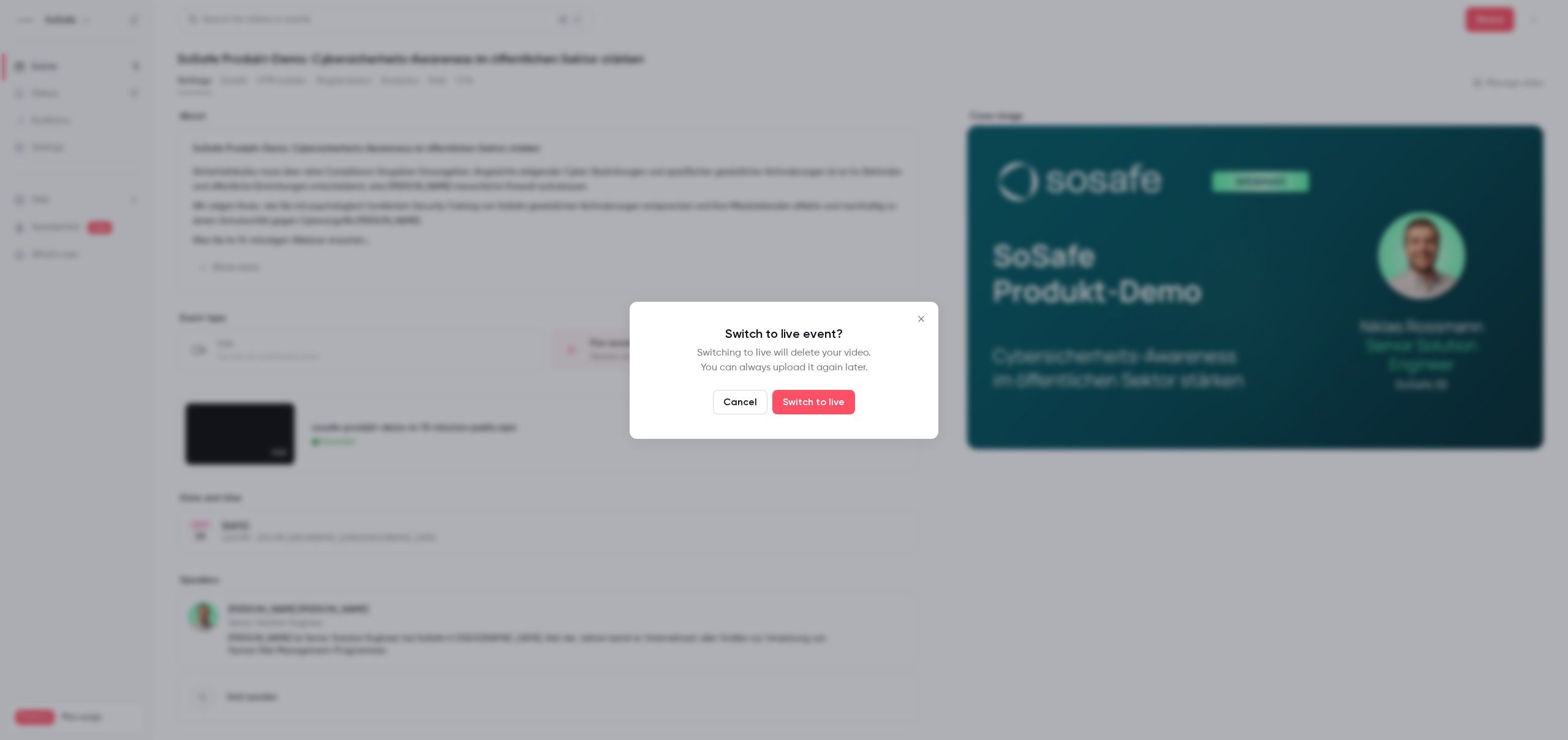
click at [740, 405] on button "Cancel" at bounding box center [740, 402] width 54 height 24
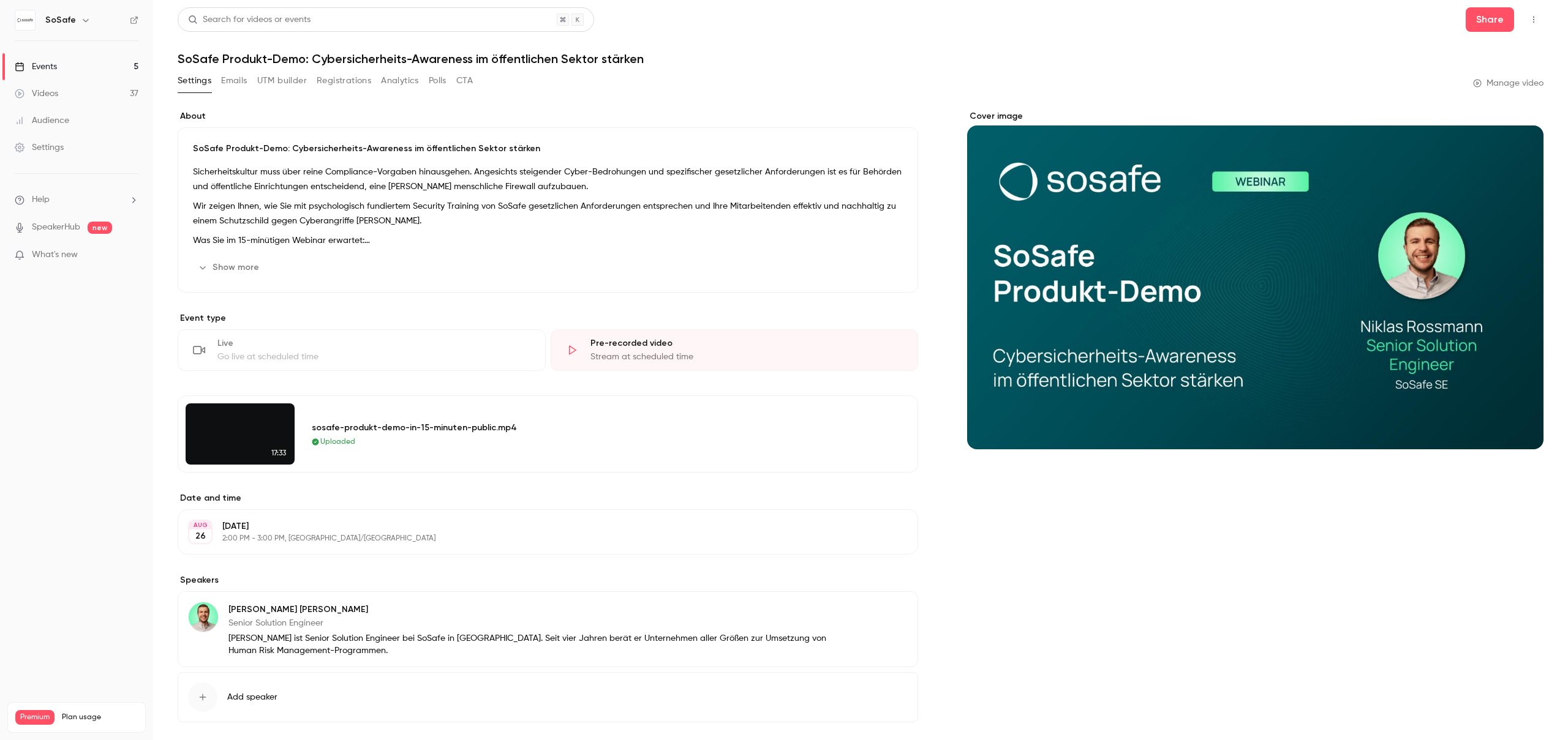
click at [1506, 81] on link "Manage video" at bounding box center [1508, 83] width 70 height 13
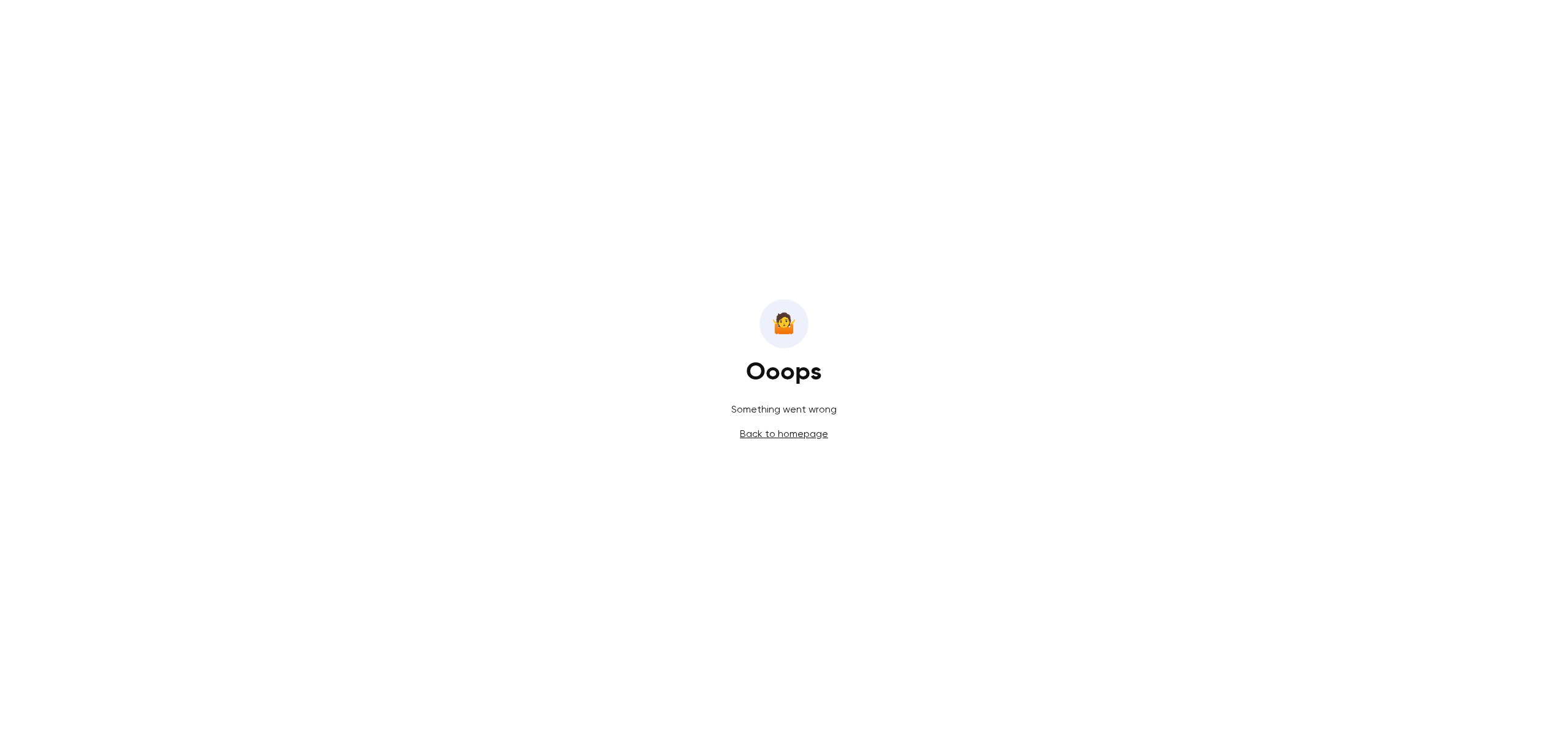
click at [814, 432] on link "Back to homepage" at bounding box center [784, 434] width 88 height 12
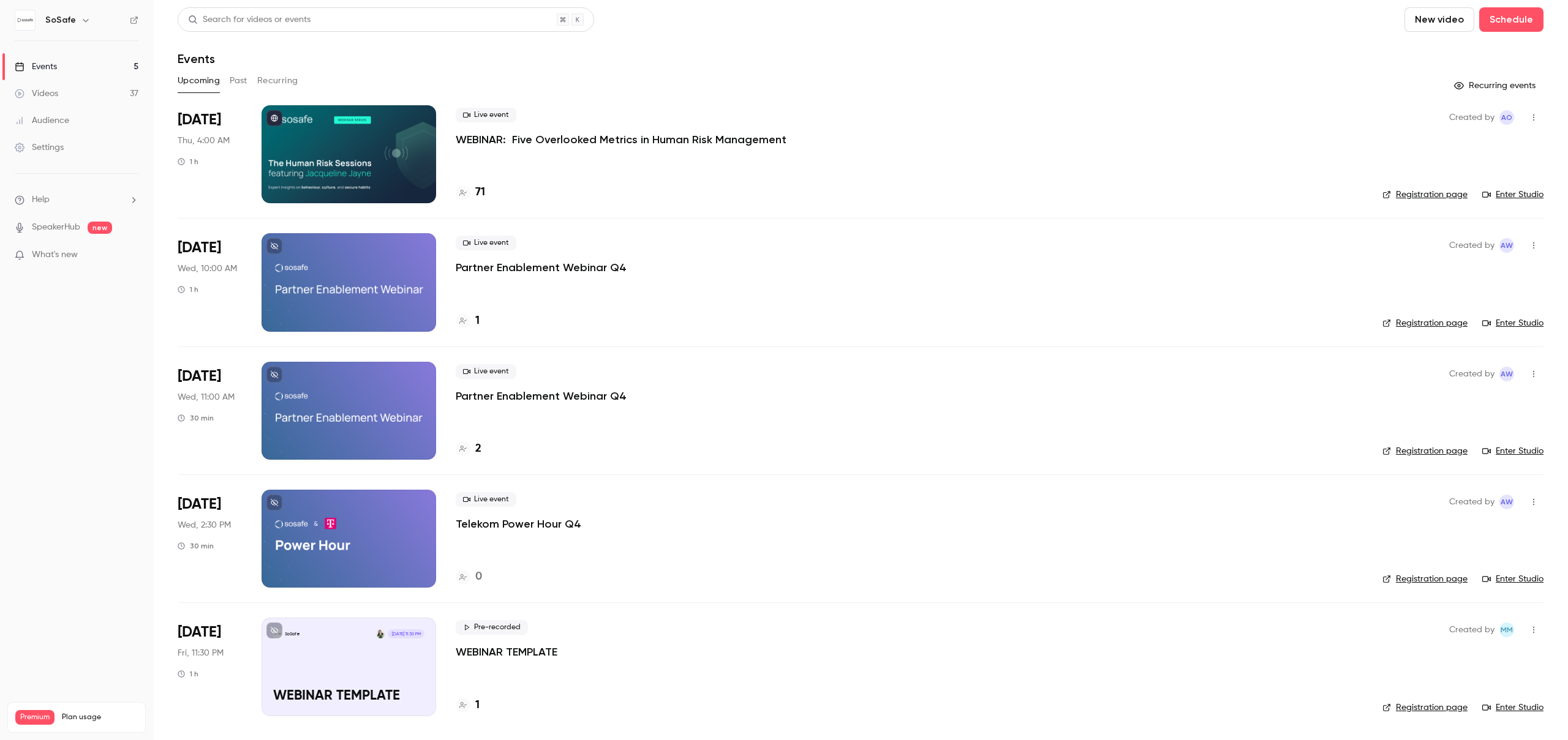
click at [50, 92] on div "Videos" at bounding box center [37, 94] width 44 height 13
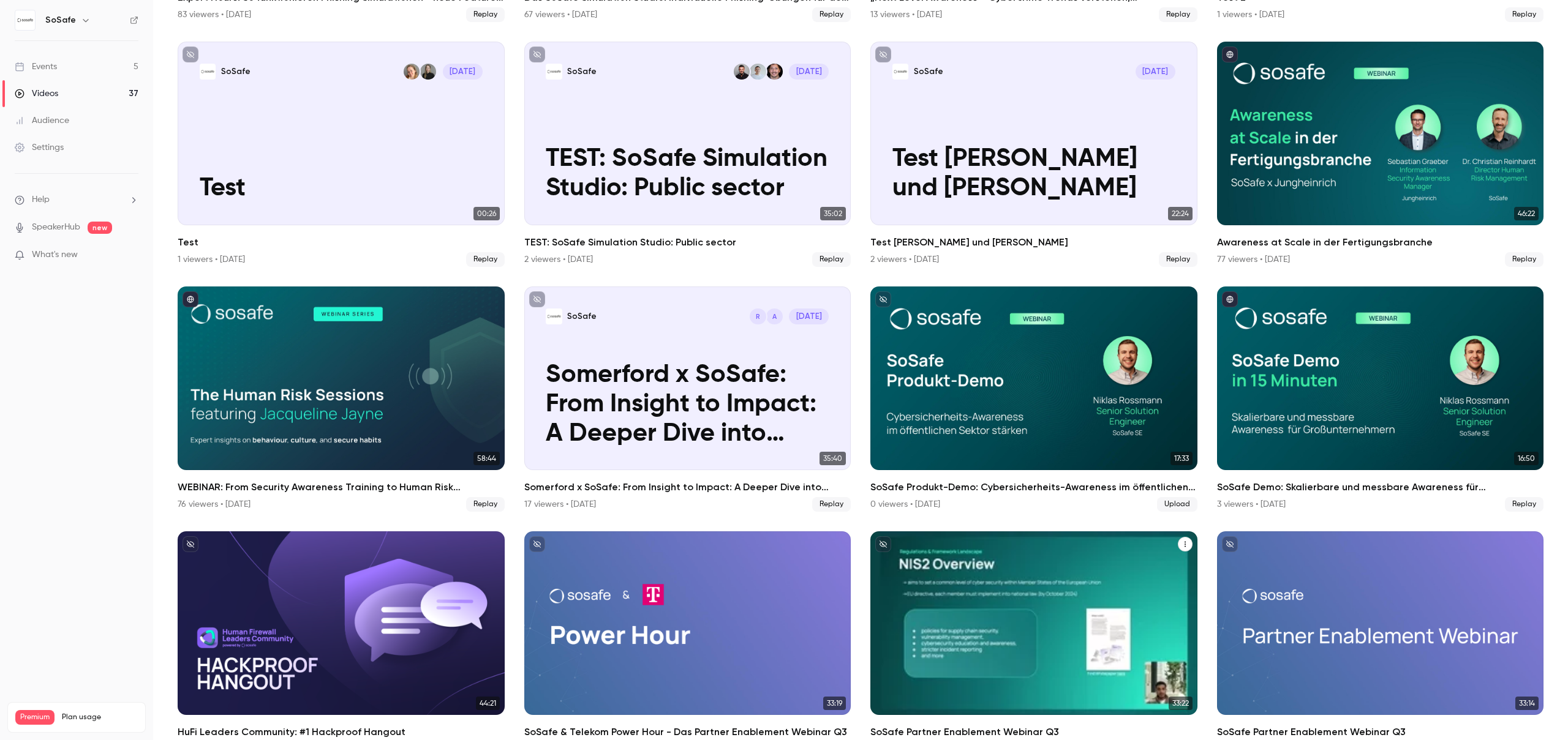
scroll to position [213, 0]
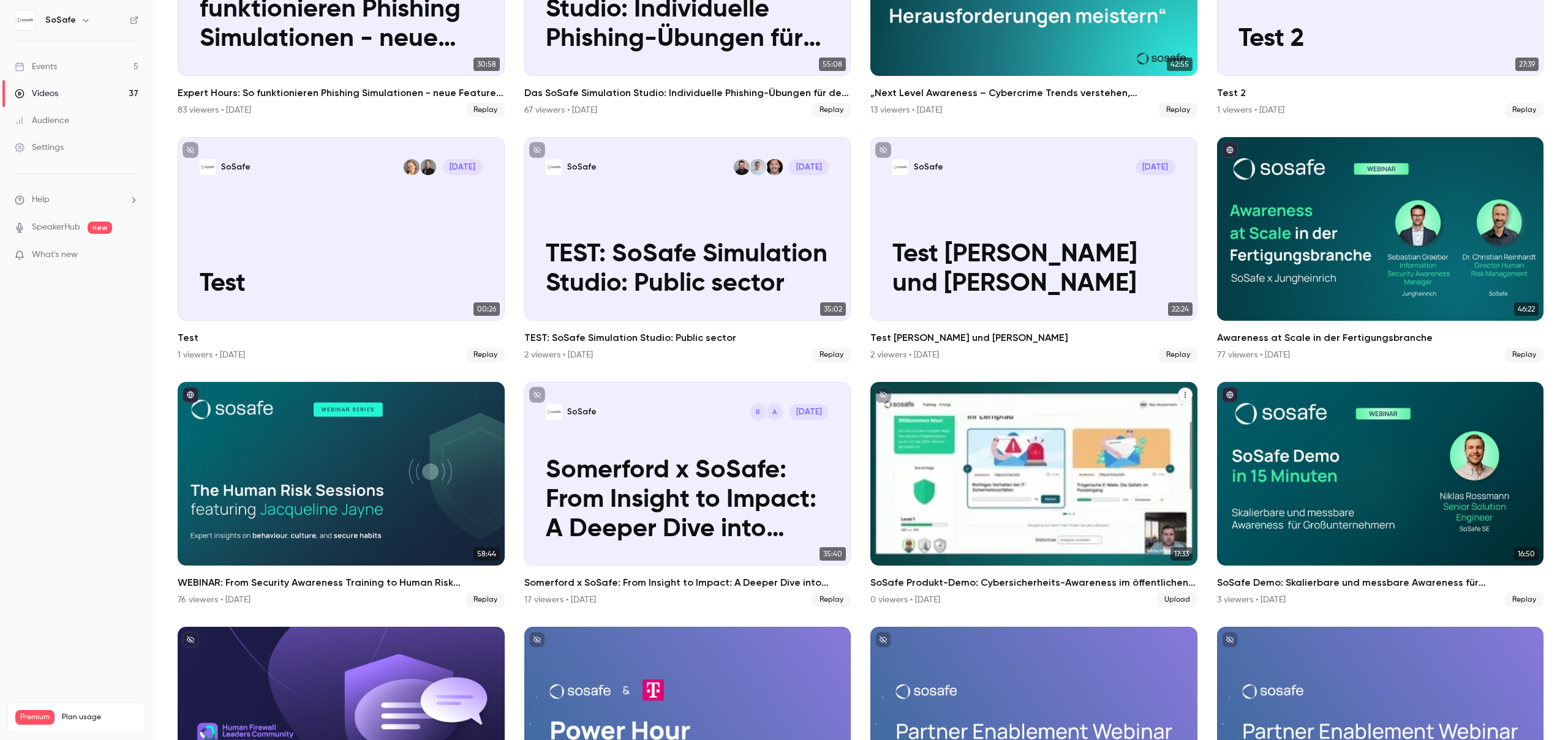
click at [1060, 530] on div "SoSafe Produkt-Demo: Cybersicherheits-Awareness im öffentlichen Sektor stärken" at bounding box center [1034, 473] width 327 height 183
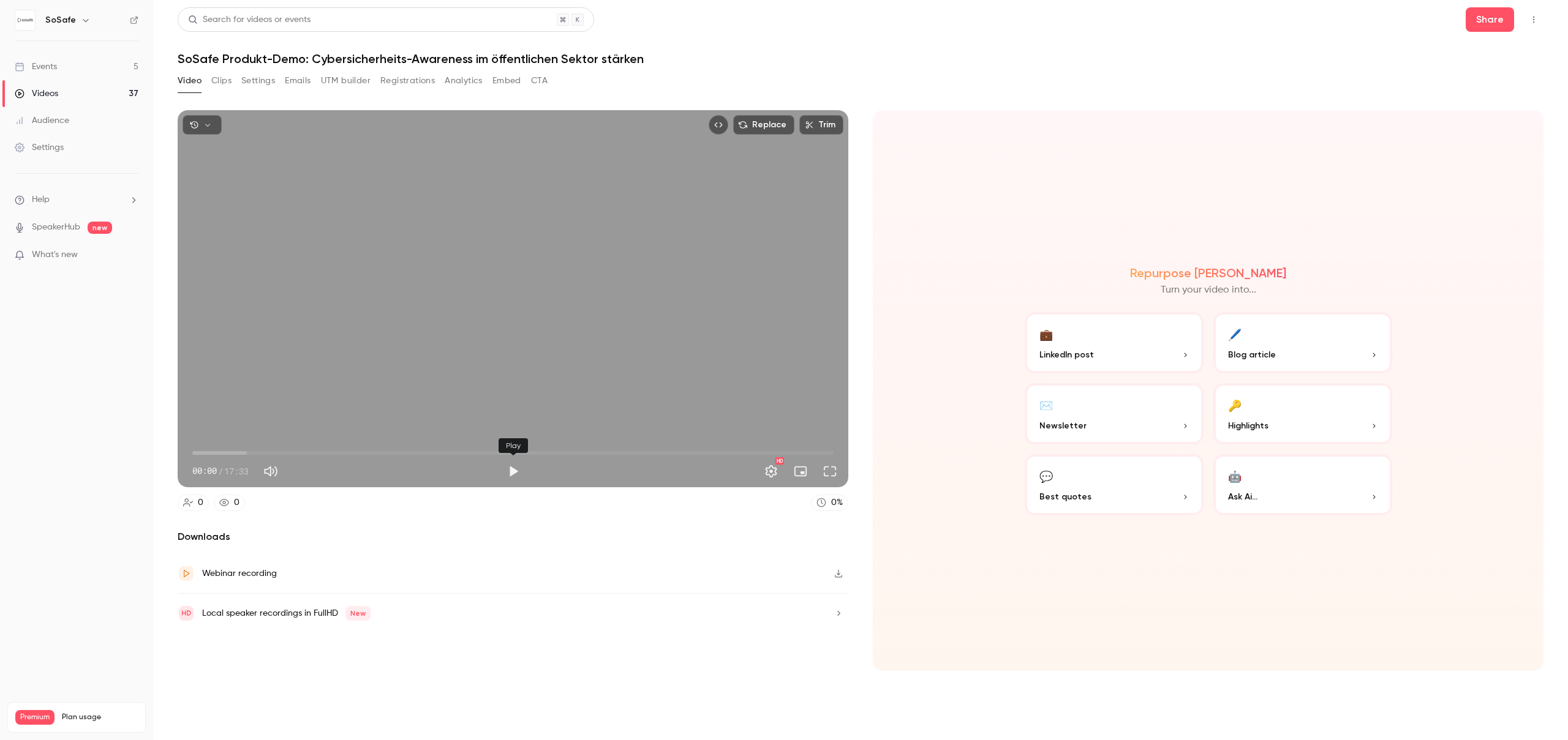
click at [511, 475] on button "Play" at bounding box center [512, 471] width 24 height 24
click at [207, 451] on span "00:08" at bounding box center [513, 453] width 641 height 19
click at [413, 453] on span "00:30" at bounding box center [513, 453] width 641 height 19
click at [445, 455] on span "06:02" at bounding box center [513, 453] width 641 height 19
click at [290, 421] on div "Replace Trim 06:59 06:59 / 17:33 HD" at bounding box center [512, 299] width 671 height 378
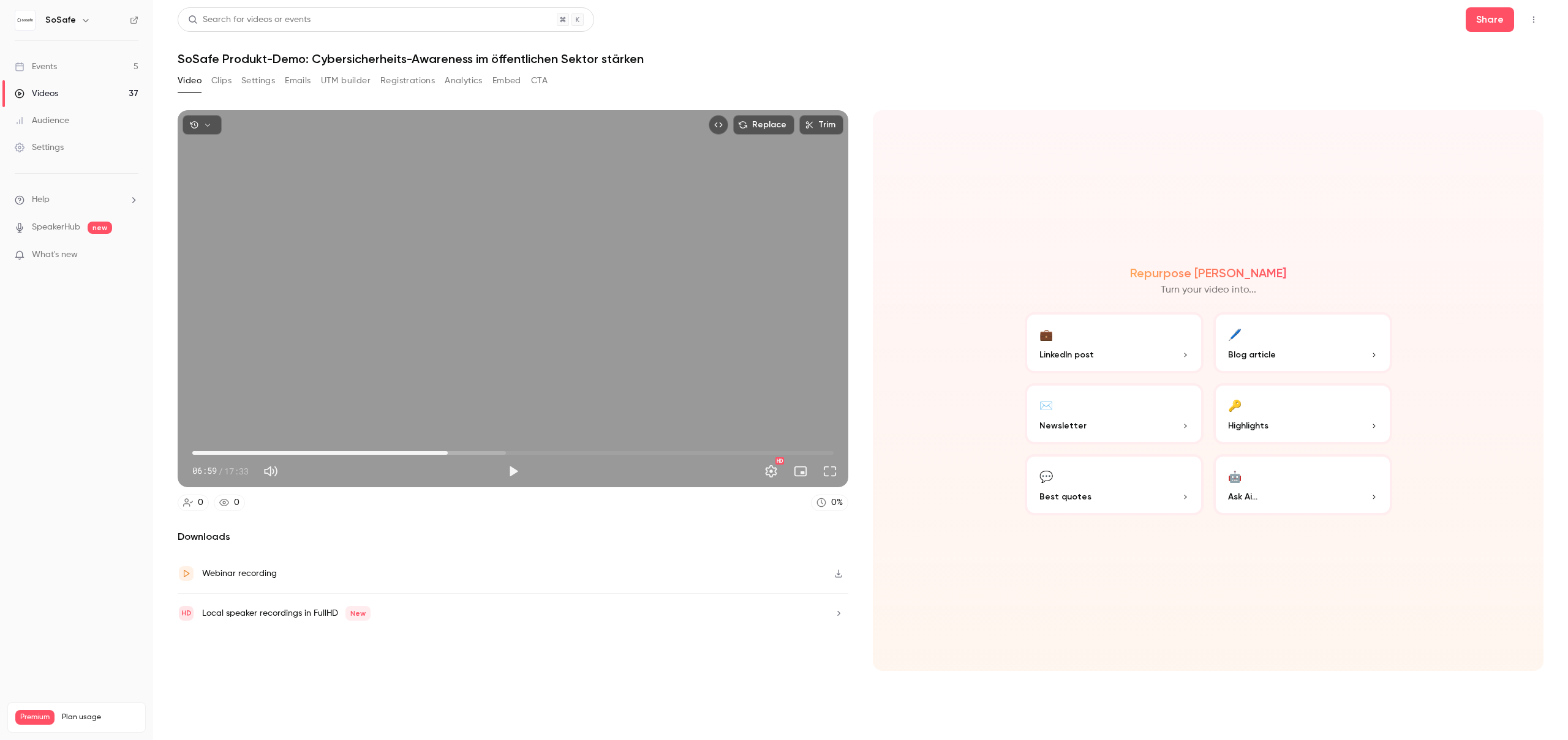
click at [517, 466] on button "Play" at bounding box center [512, 471] width 24 height 24
click at [468, 448] on span "07:00" at bounding box center [513, 453] width 641 height 19
click at [478, 450] on span "07:49" at bounding box center [513, 453] width 641 height 19
click at [486, 452] on span "08:03" at bounding box center [513, 453] width 641 height 19
click at [488, 453] on span "08:03" at bounding box center [486, 453] width 3 height 3
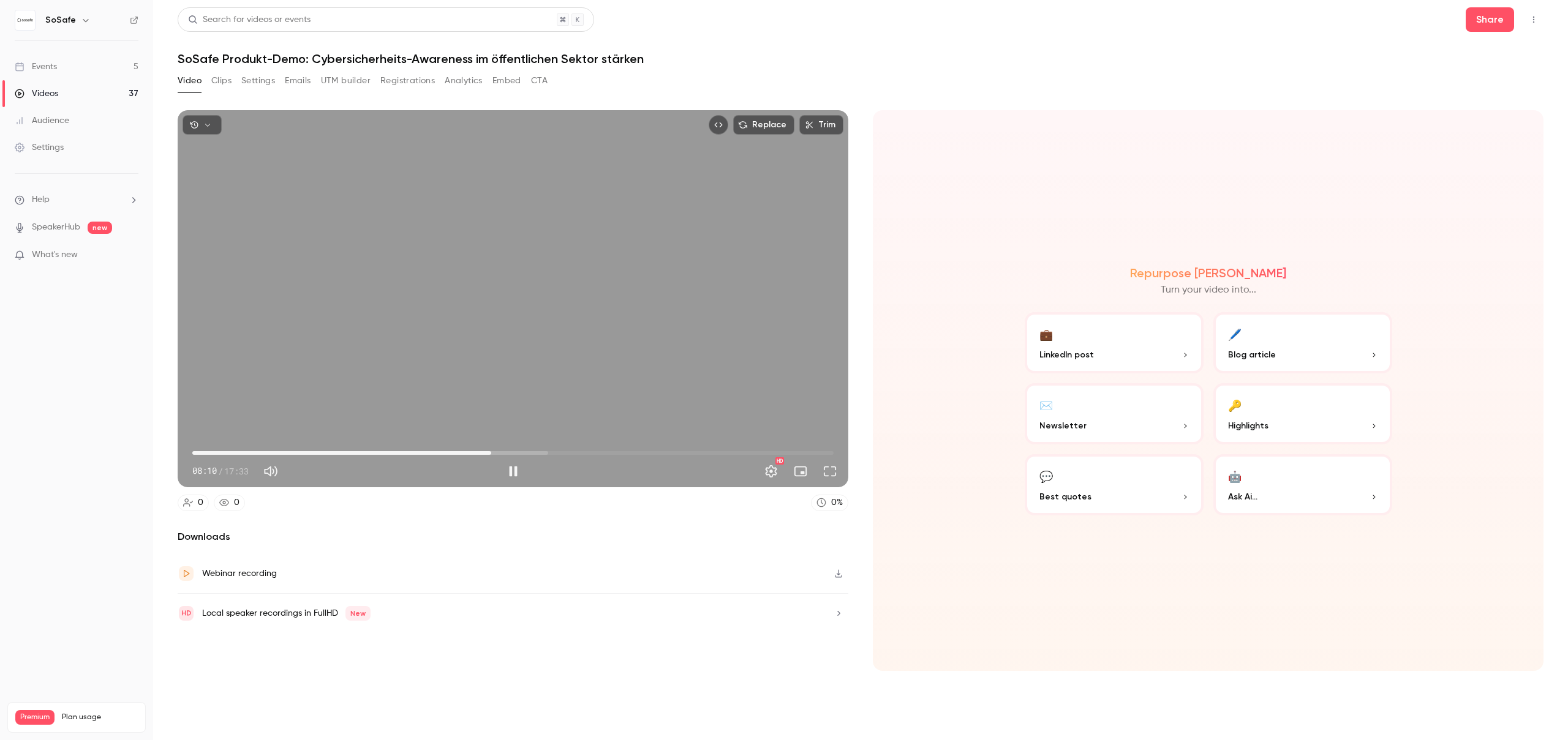
click at [493, 453] on span "08:10" at bounding box center [491, 453] width 3 height 3
click at [503, 453] on span "08:30" at bounding box center [513, 453] width 641 height 19
click at [510, 453] on span "08:41" at bounding box center [513, 453] width 641 height 19
click at [517, 454] on span "08:52" at bounding box center [513, 453] width 641 height 19
click at [518, 454] on span "08:52" at bounding box center [517, 453] width 3 height 3
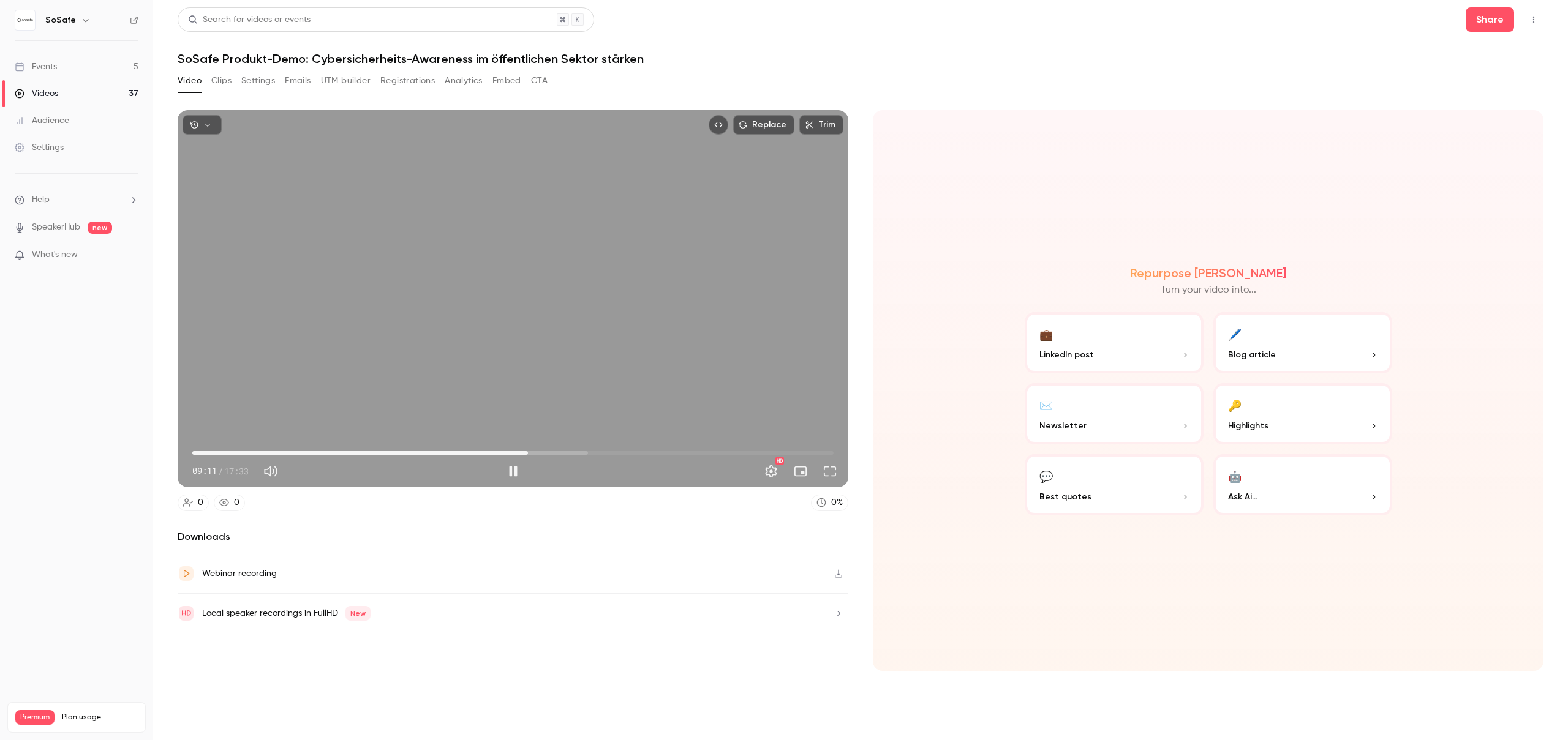
click at [528, 452] on span "09:11" at bounding box center [513, 453] width 641 height 19
click at [533, 453] on span "09:20" at bounding box center [533, 453] width 3 height 3
click at [543, 451] on span "09:36" at bounding box center [513, 453] width 641 height 19
click at [545, 452] on span "09:37" at bounding box center [543, 453] width 3 height 3
click at [556, 452] on span "09:56" at bounding box center [513, 453] width 641 height 19
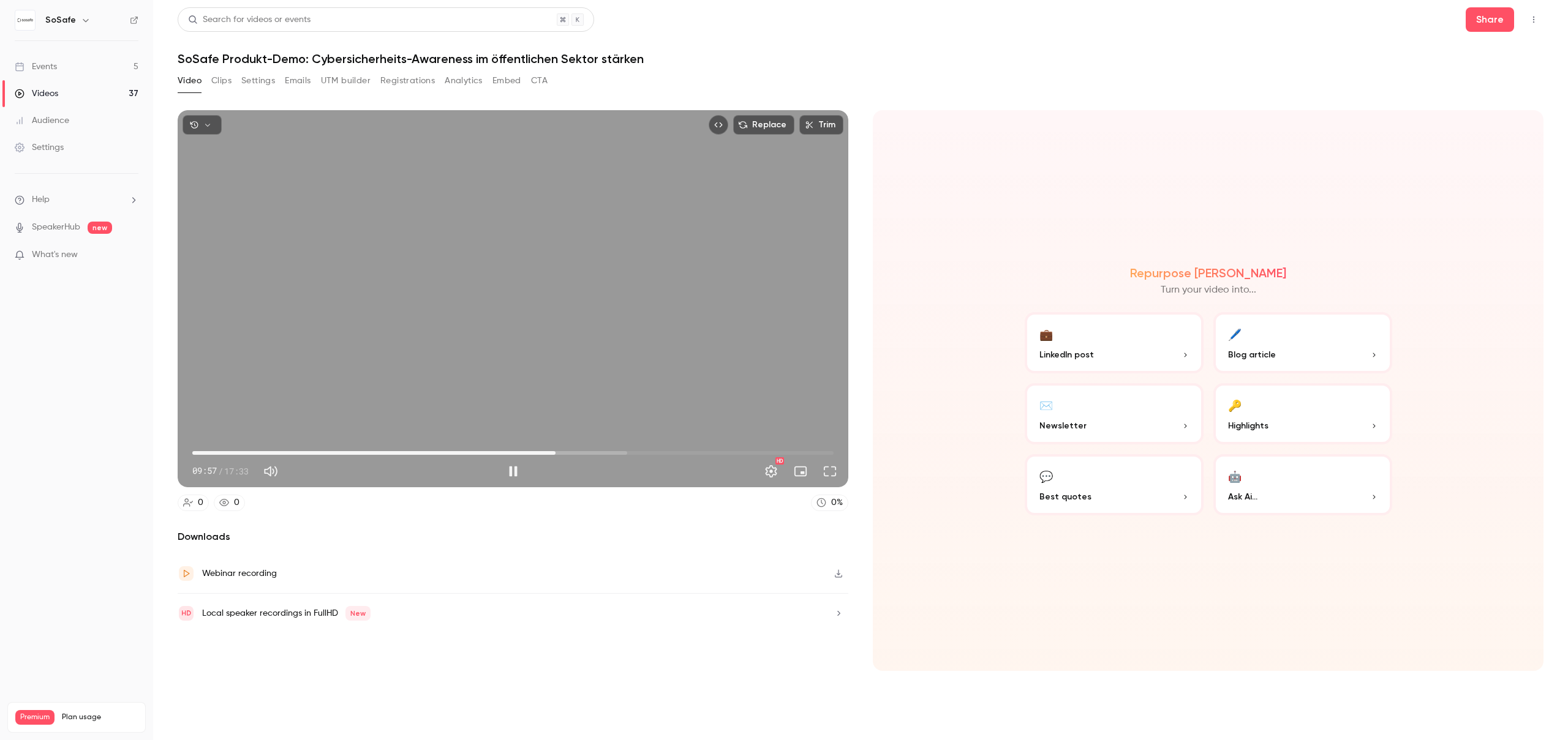
click at [563, 453] on span "09:57" at bounding box center [513, 453] width 641 height 19
click at [571, 450] on span "10:09" at bounding box center [513, 453] width 641 height 19
click at [578, 450] on span "10:22" at bounding box center [513, 453] width 641 height 19
click at [586, 450] on span "10:47" at bounding box center [513, 453] width 641 height 19
click at [600, 453] on span "11:00" at bounding box center [513, 453] width 641 height 19
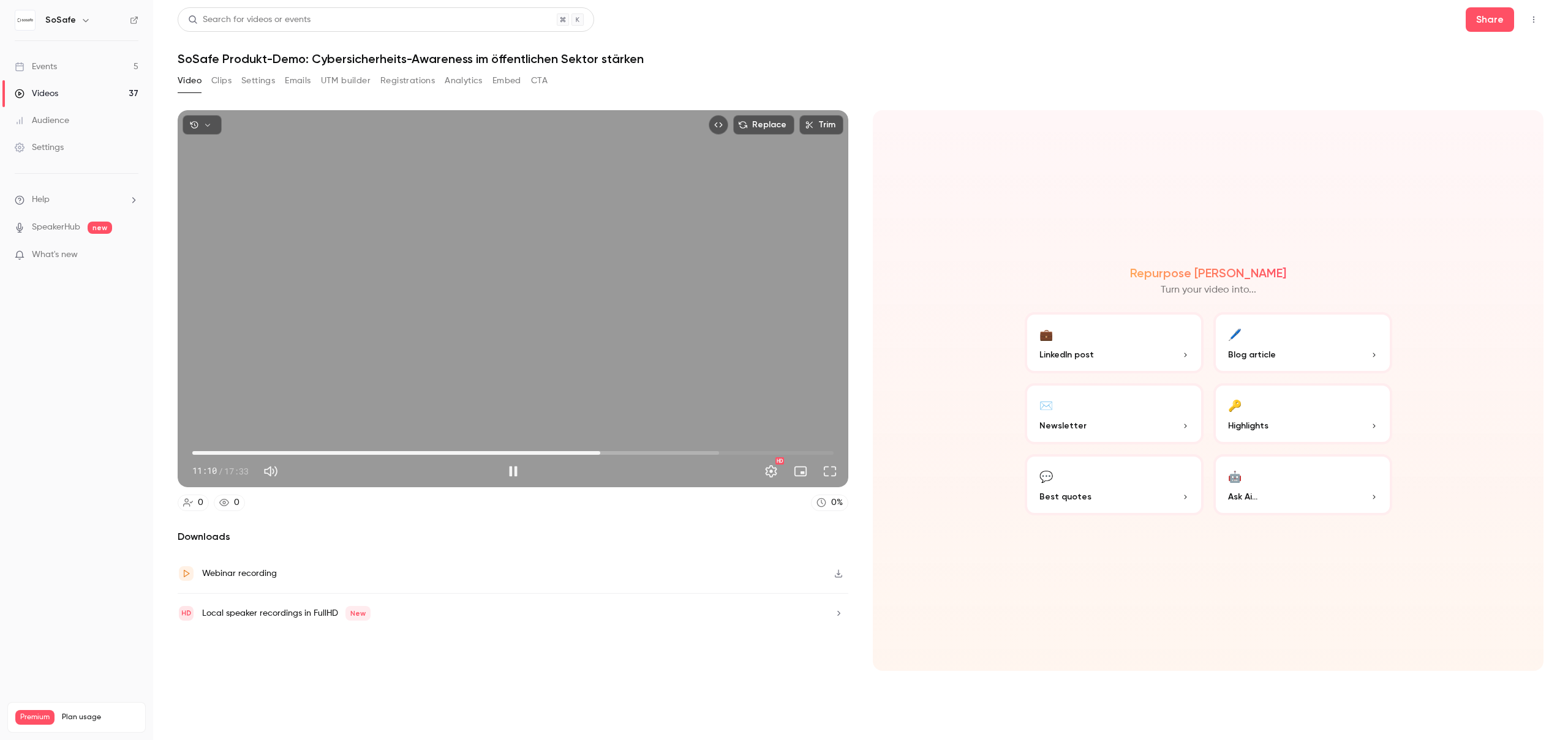
click at [602, 453] on span "11:10" at bounding box center [600, 453] width 3 height 3
click at [613, 453] on span "11:30" at bounding box center [513, 453] width 641 height 19
click at [620, 455] on span "11:30" at bounding box center [513, 453] width 641 height 19
click at [630, 453] on span "11:43" at bounding box center [513, 453] width 641 height 19
click at [510, 477] on button "Pause" at bounding box center [512, 471] width 24 height 24
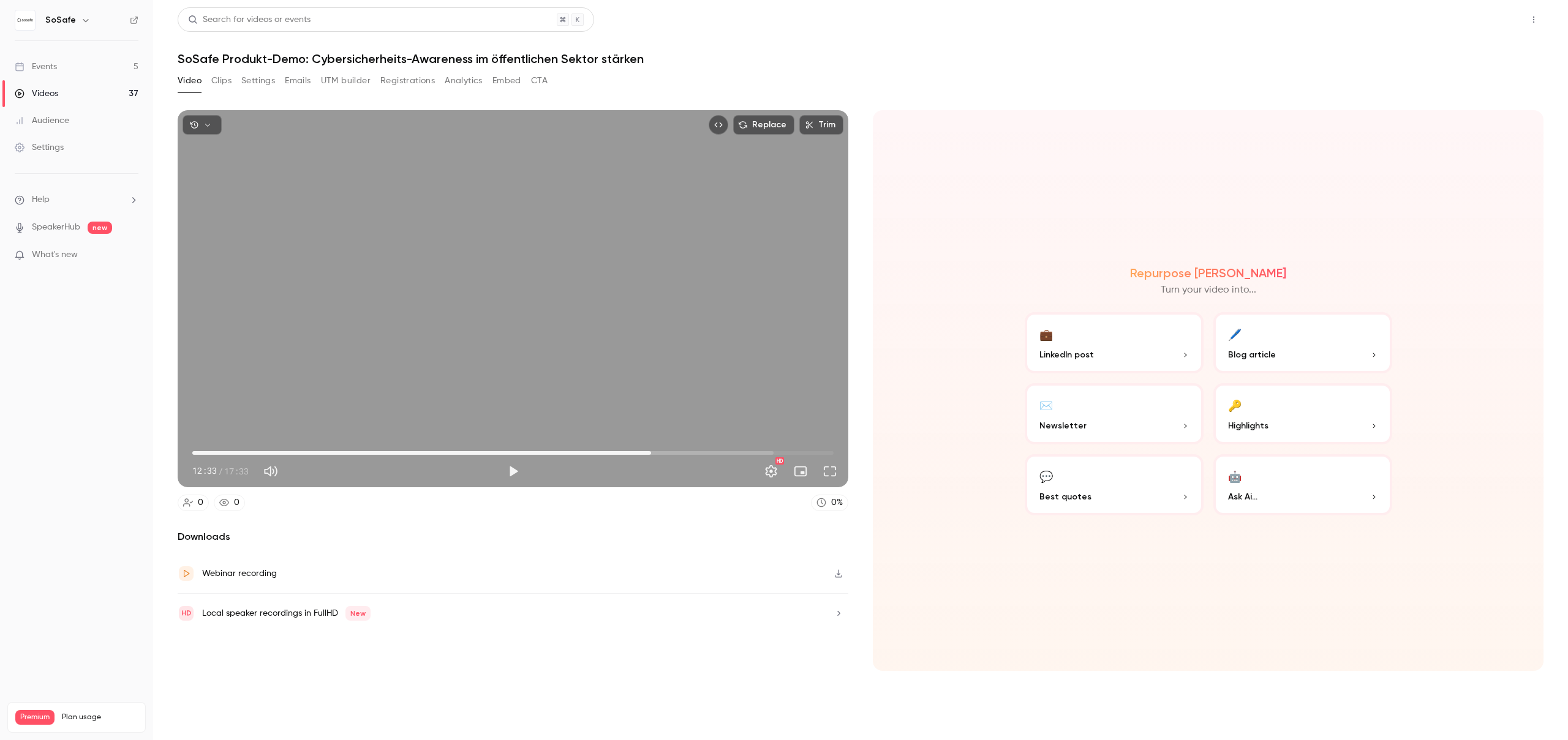
click at [1495, 26] on button "Share" at bounding box center [1490, 19] width 49 height 24
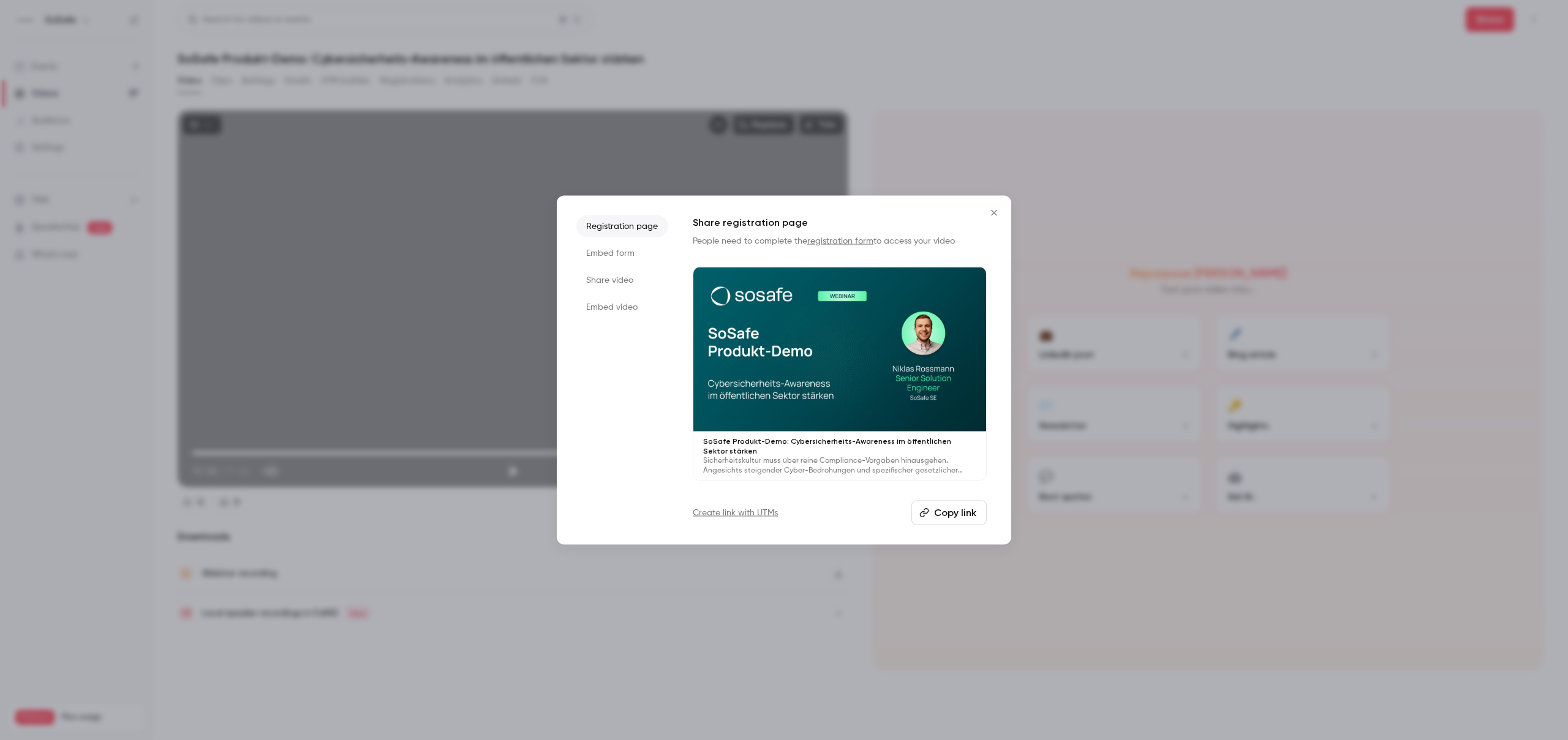
click at [966, 515] on button "Copy link" at bounding box center [949, 512] width 75 height 24
click at [993, 210] on icon "Close" at bounding box center [995, 213] width 15 height 10
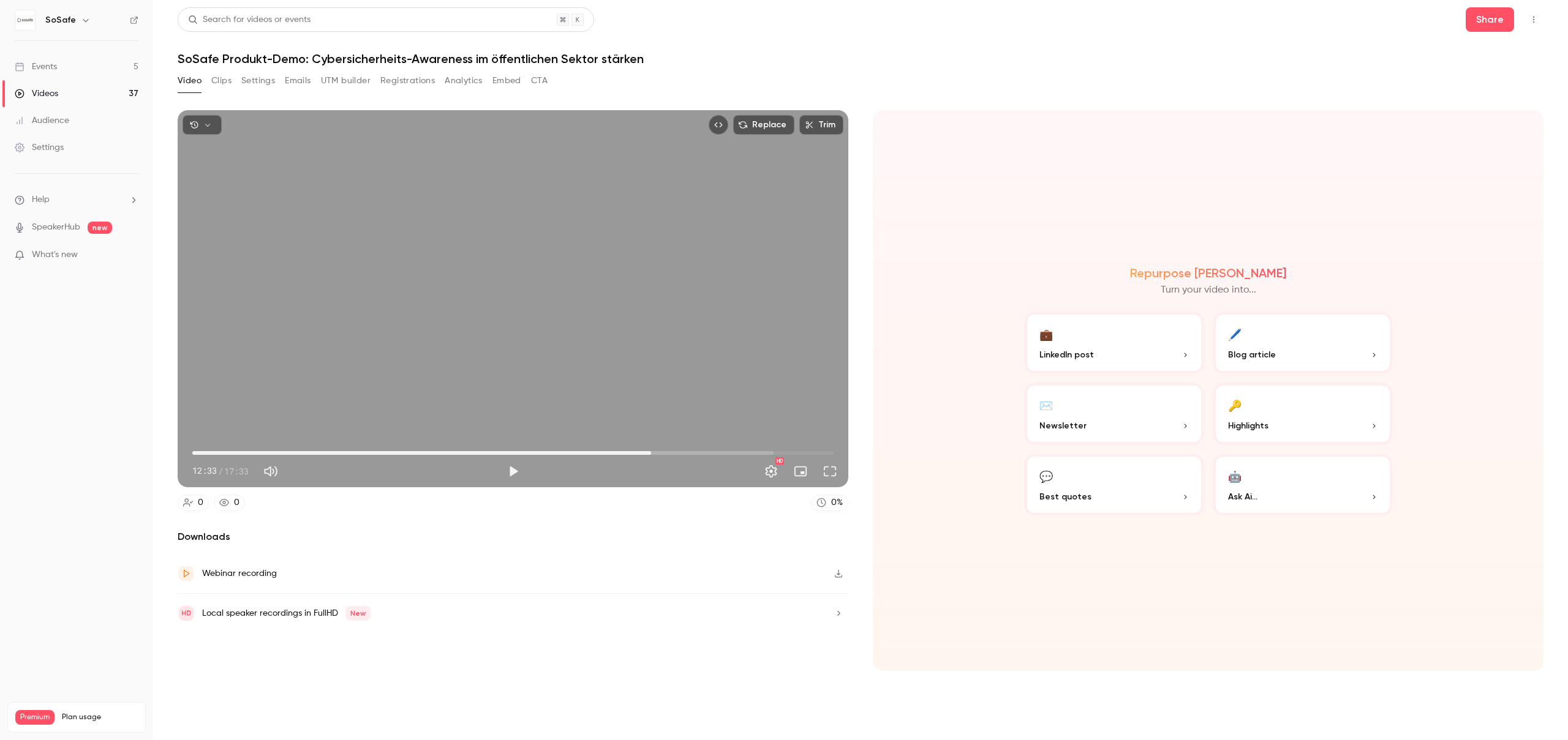
type input "*****"
click at [263, 80] on button "Settings" at bounding box center [258, 80] width 33 height 19
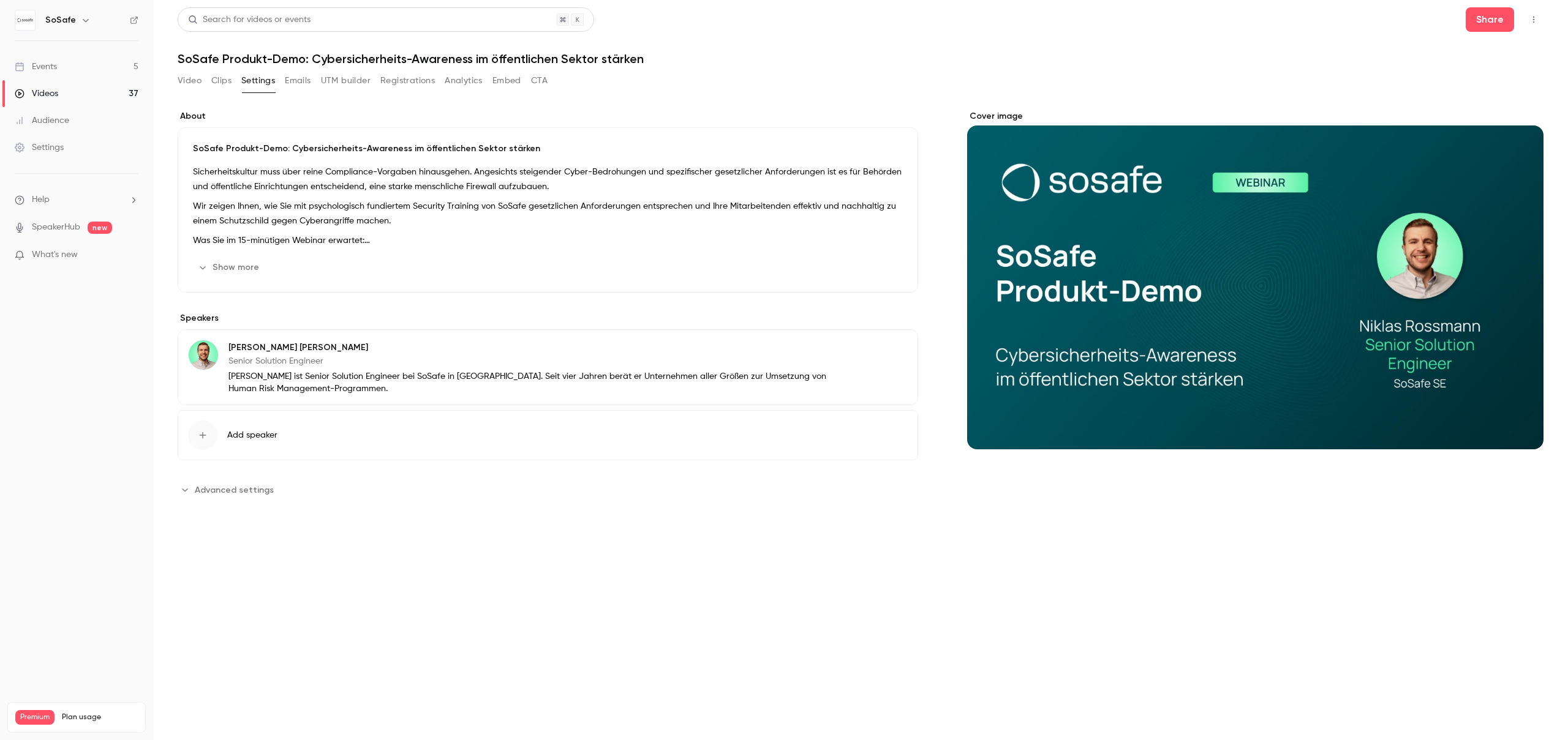
click at [400, 76] on button "Registrations" at bounding box center [407, 80] width 54 height 19
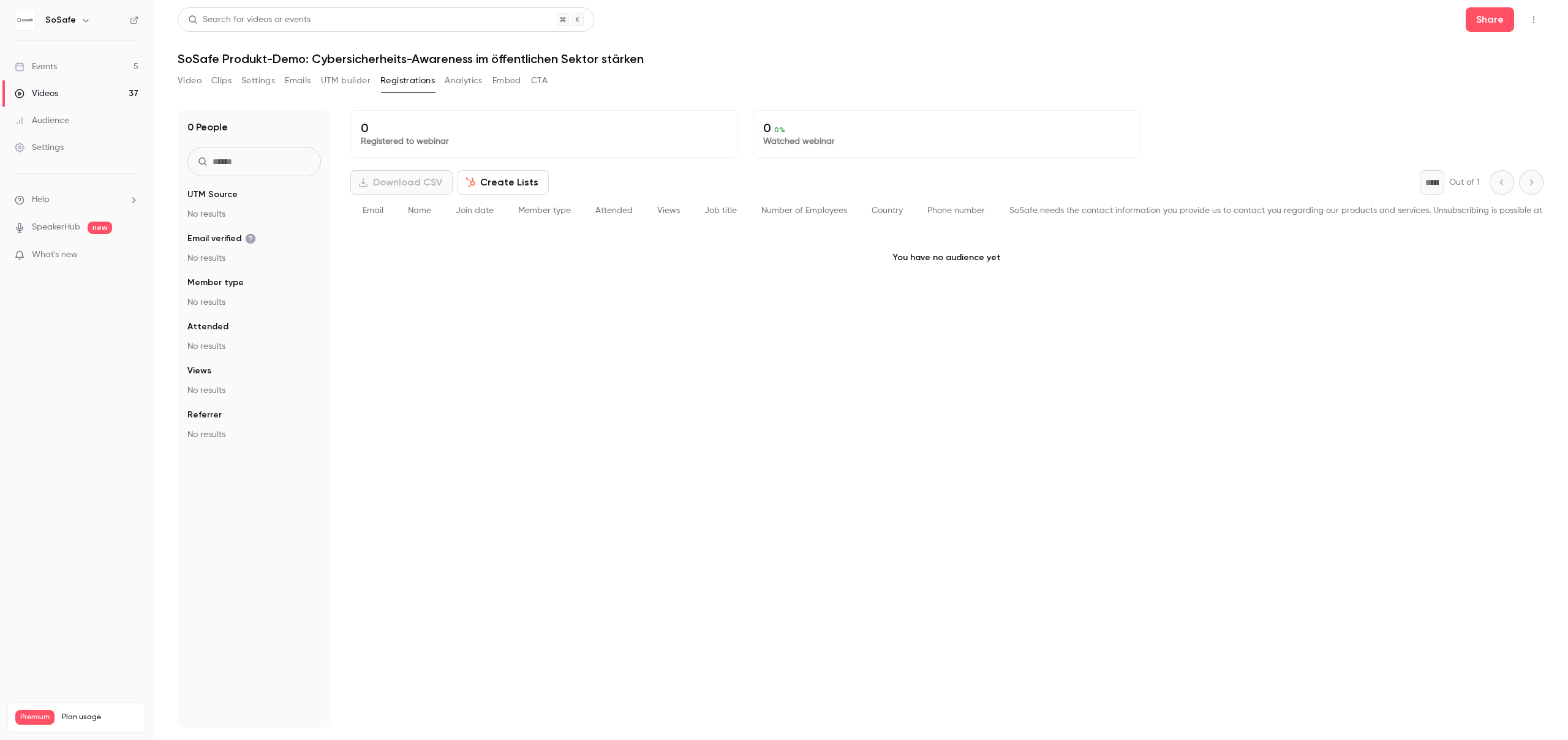
click at [310, 85] on button "Emails" at bounding box center [297, 80] width 26 height 19
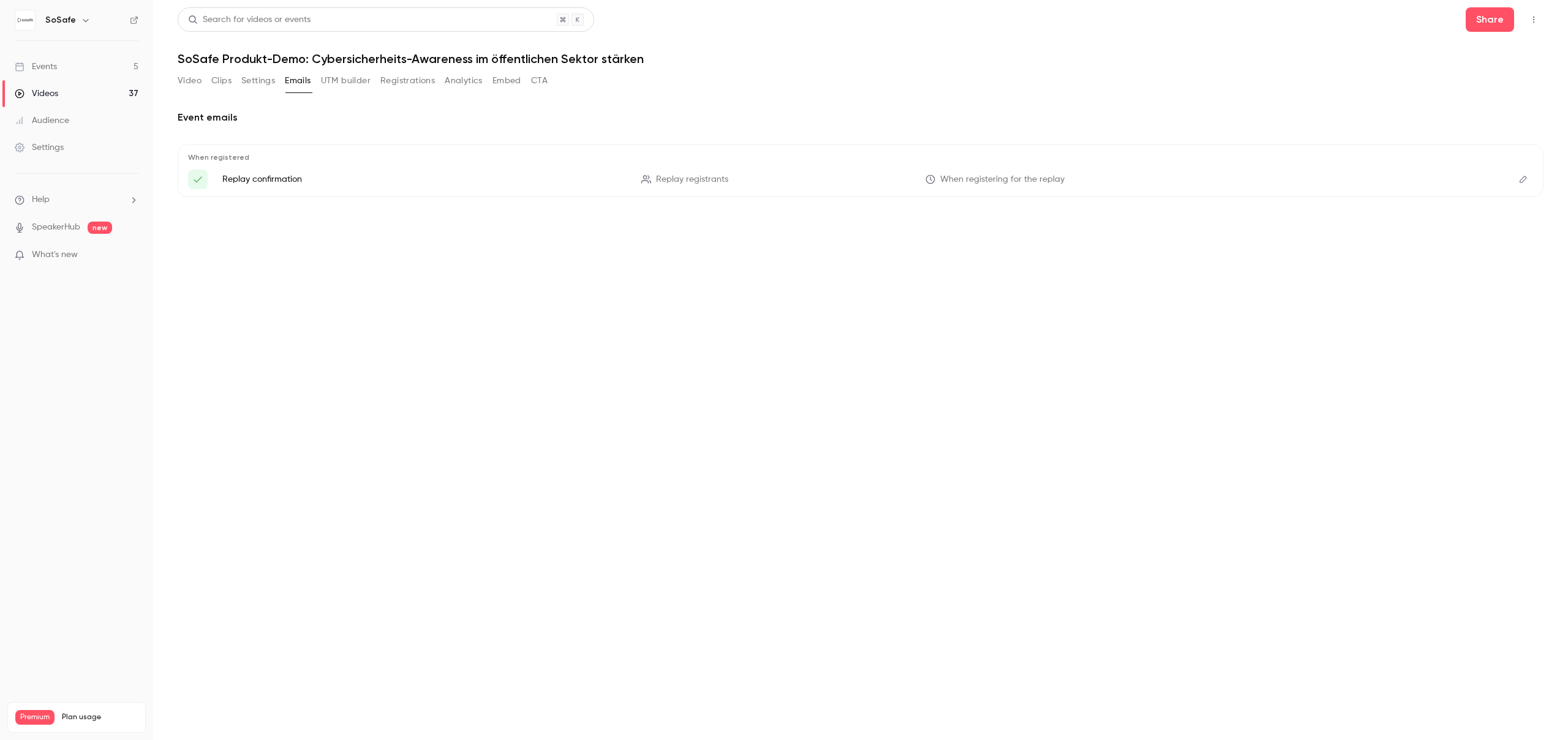
click at [1523, 177] on icon "Edit" at bounding box center [1523, 179] width 8 height 8
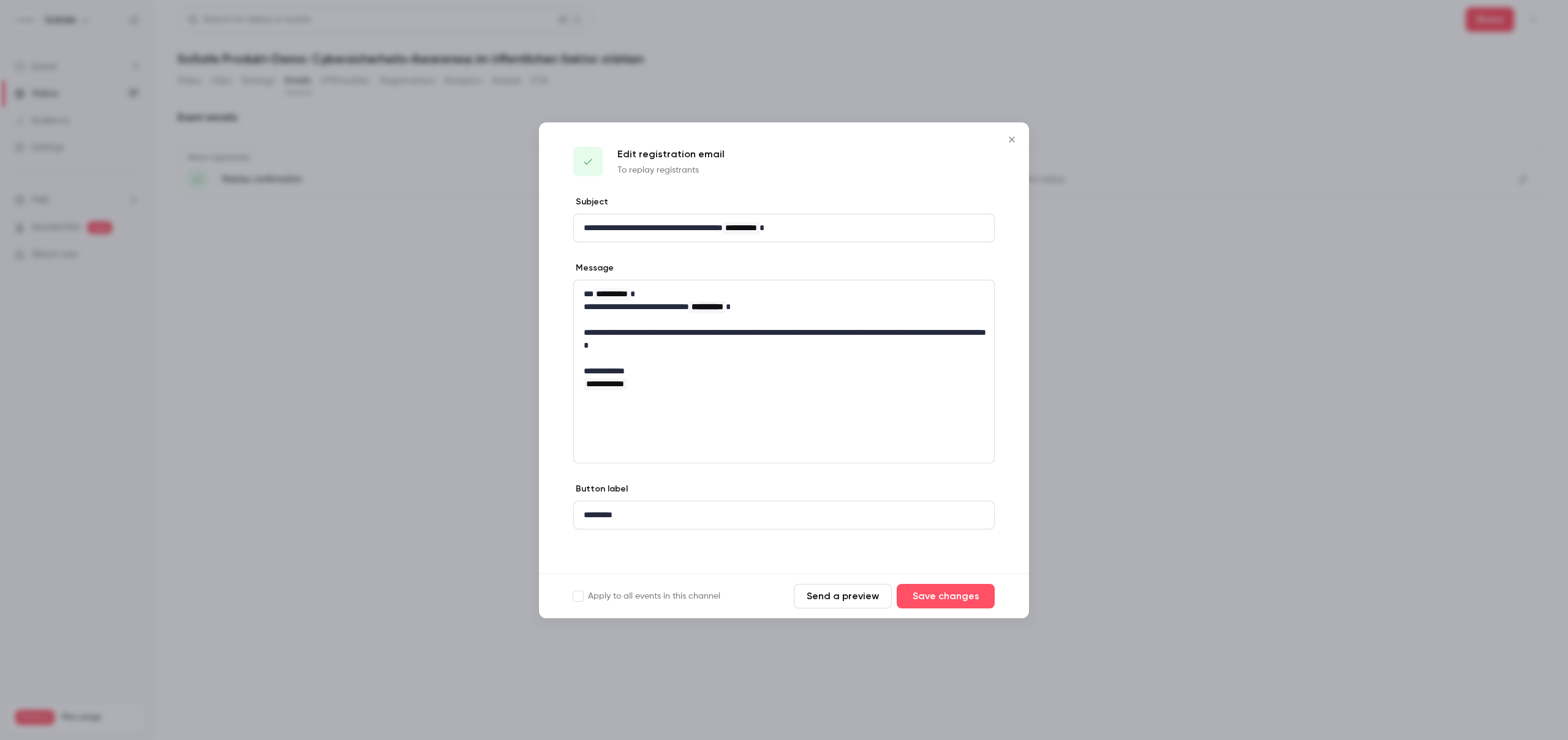
click at [1013, 136] on icon "Close" at bounding box center [1012, 140] width 15 height 10
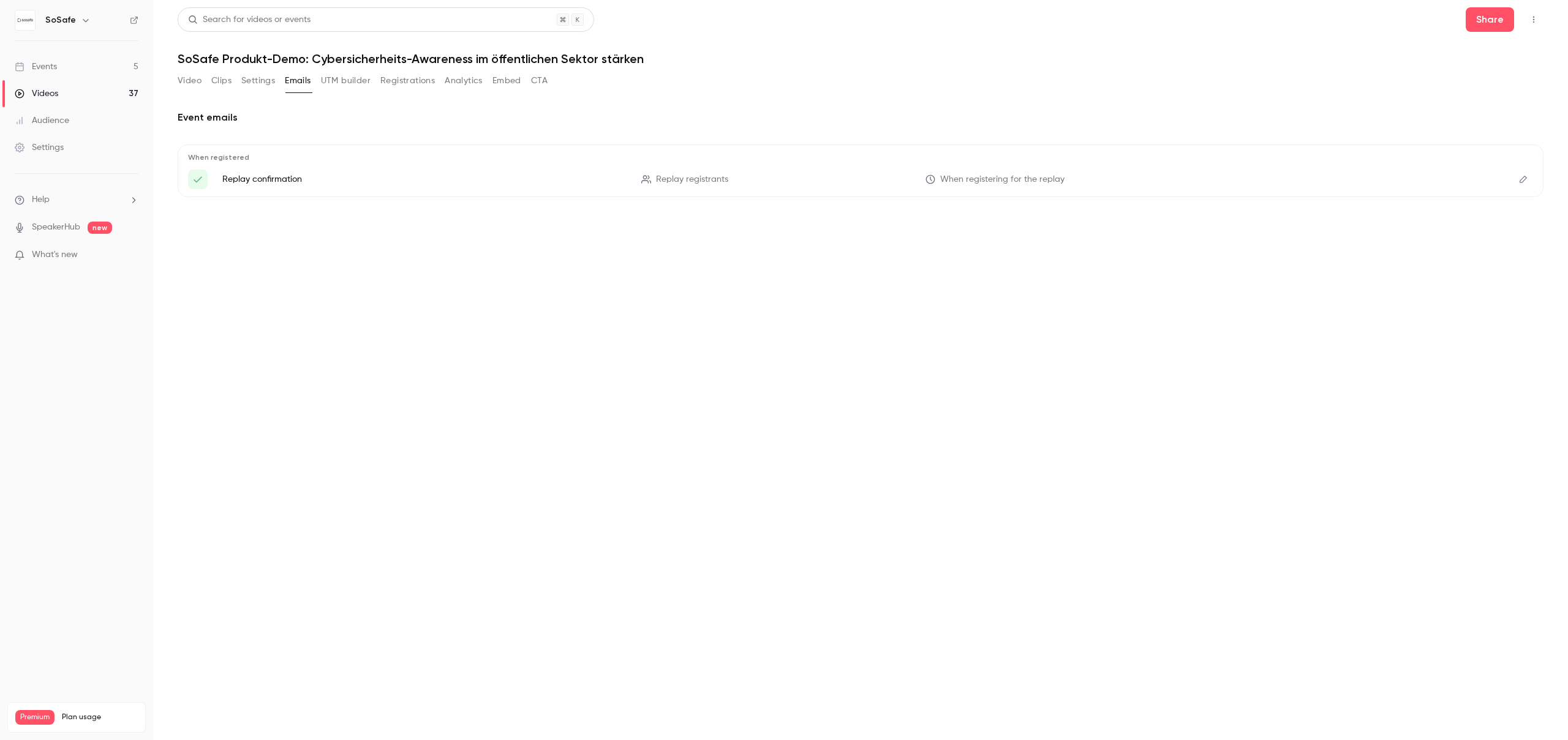
click at [48, 75] on link "Events 5" at bounding box center [76, 67] width 153 height 27
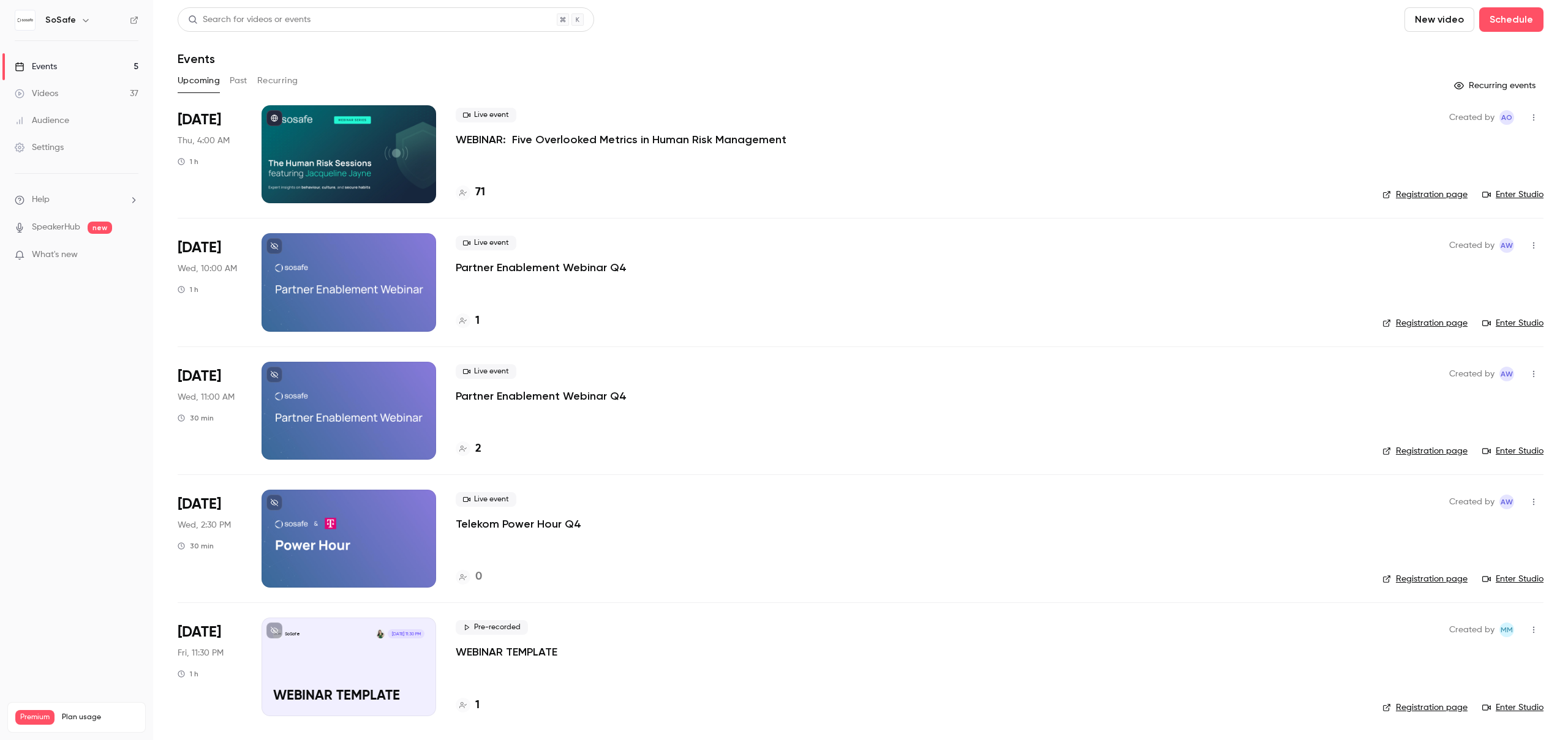
click at [244, 85] on button "Past" at bounding box center [238, 80] width 18 height 19
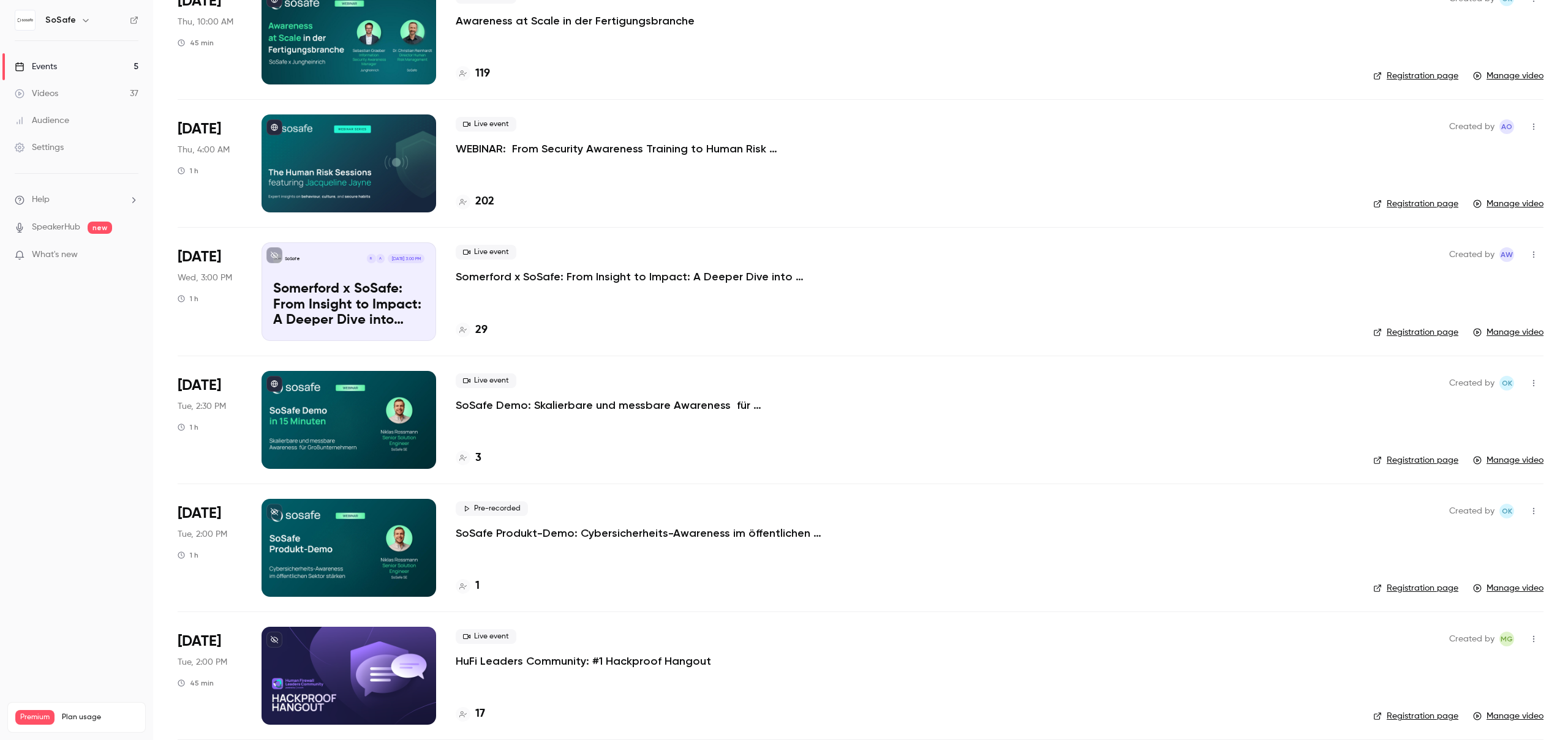
scroll to position [765, 0]
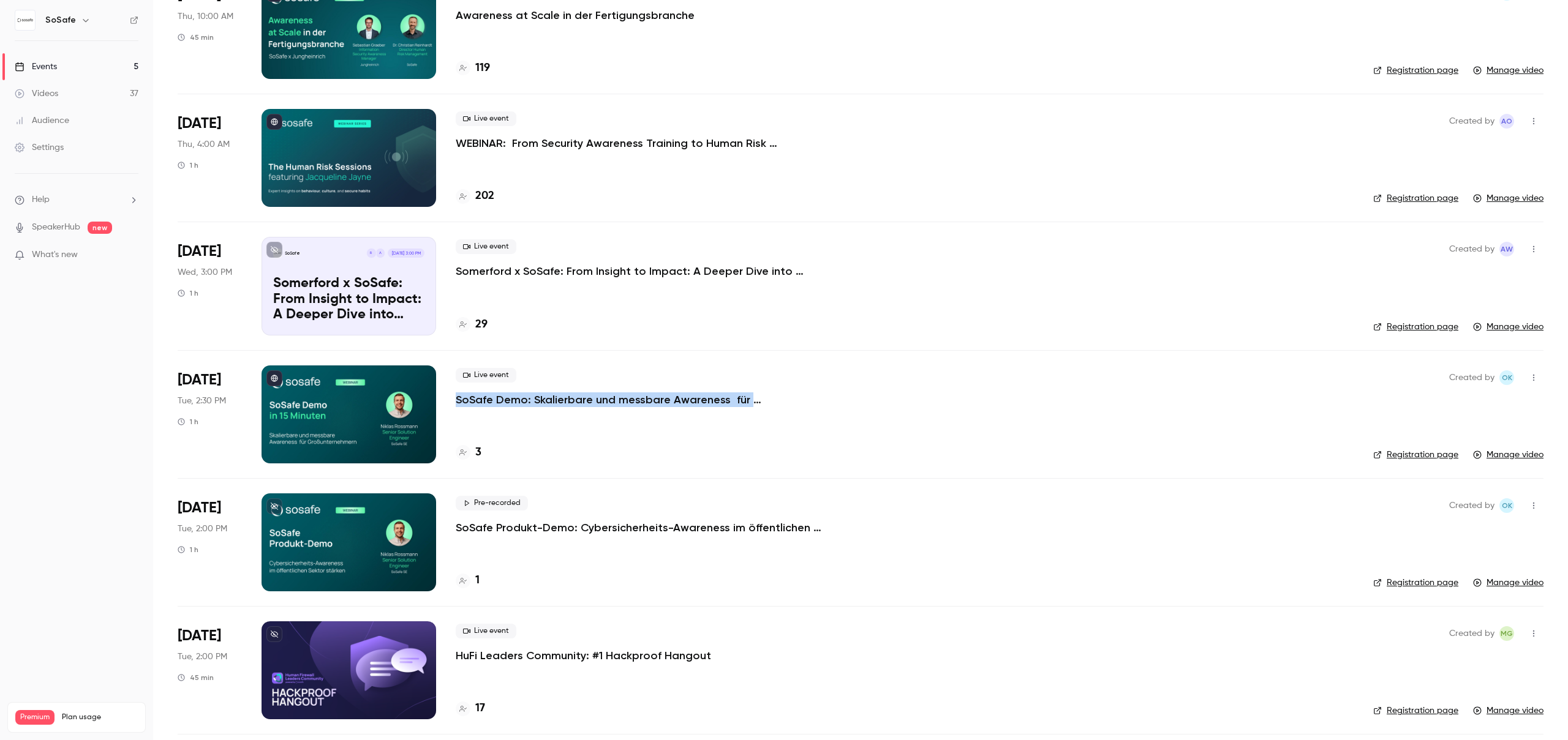
click at [59, 104] on link "Videos 37" at bounding box center [76, 94] width 153 height 27
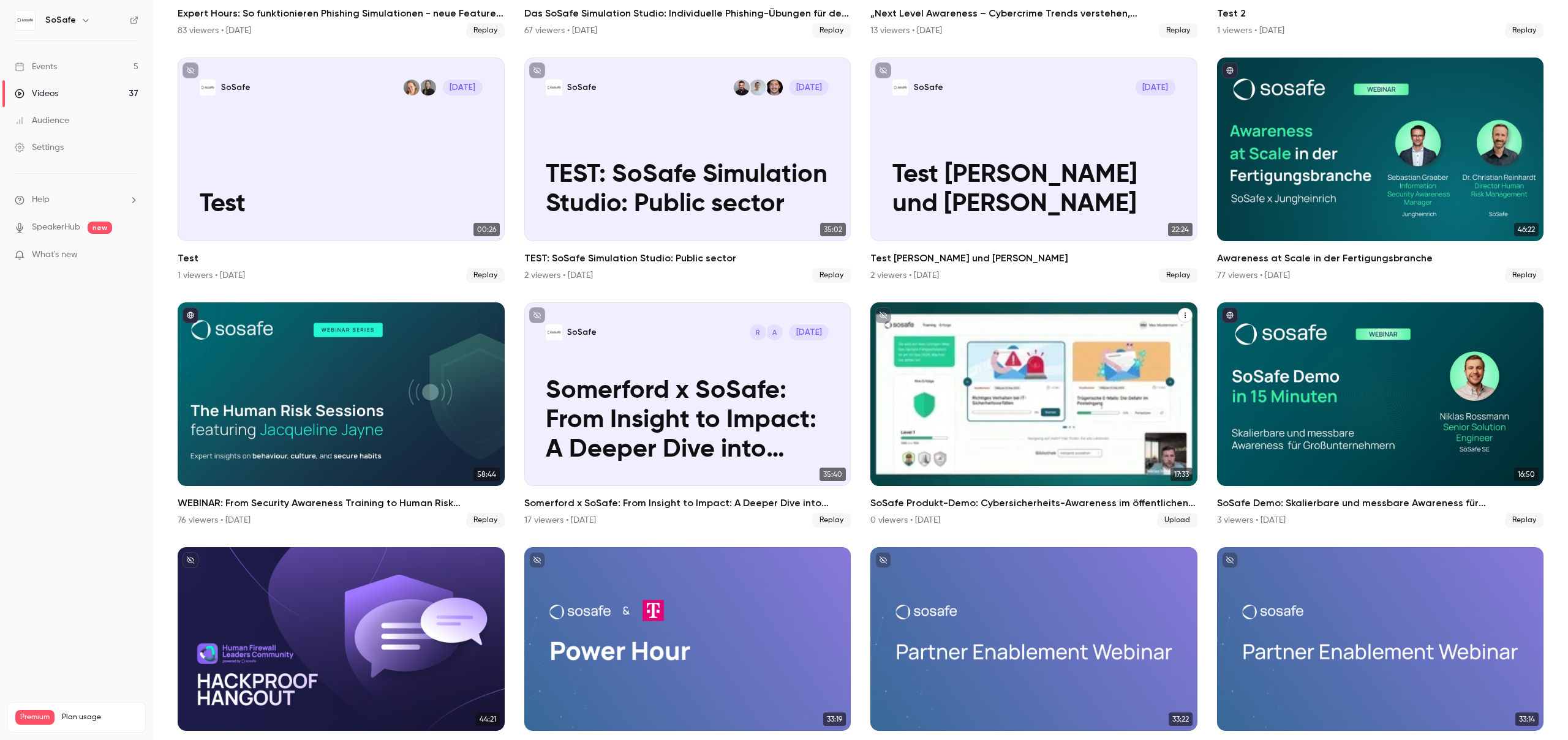
scroll to position [308, 0]
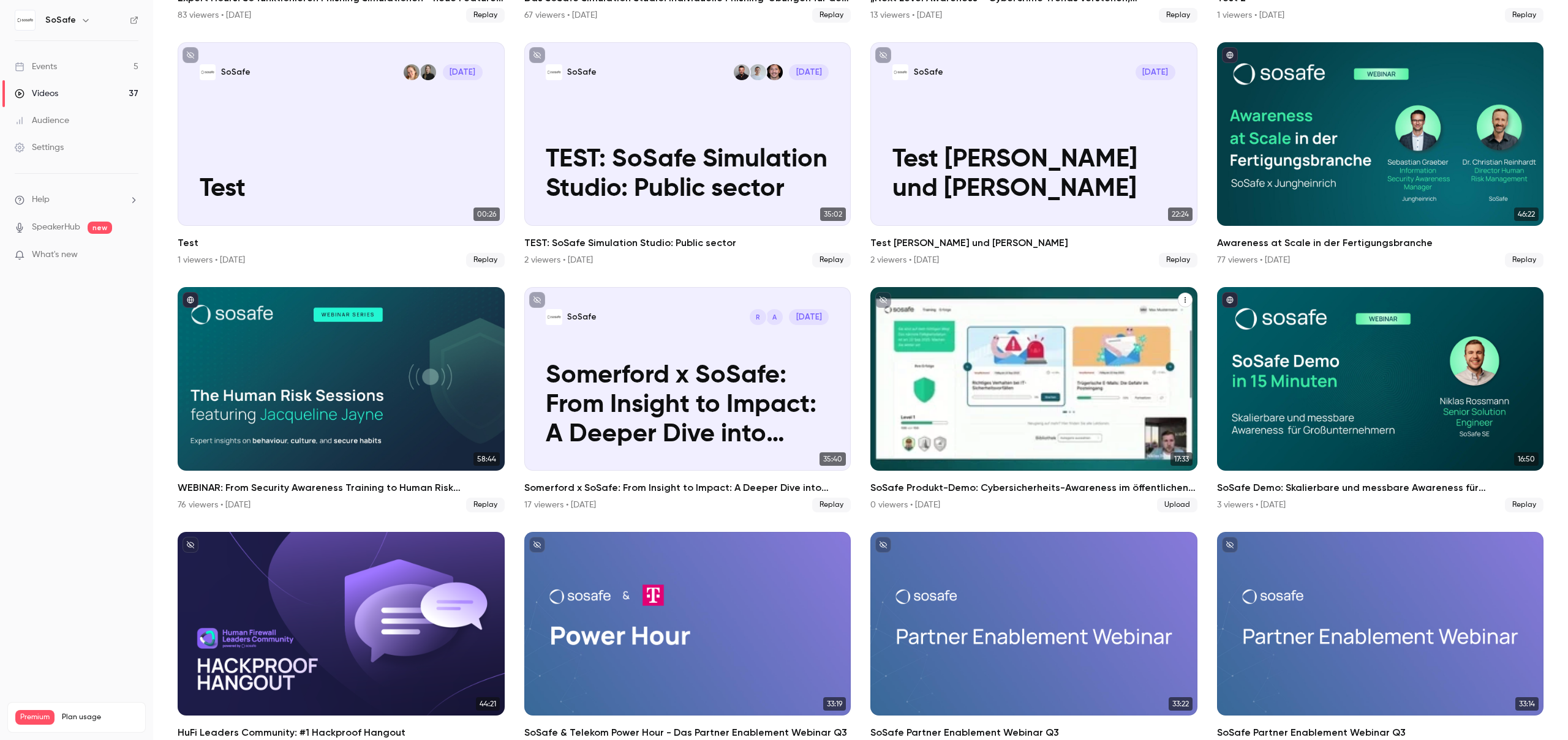
click at [1073, 396] on div "SoSafe Produkt-Demo: Cybersicherheits-Awareness im öffentlichen Sektor stärken" at bounding box center [1034, 378] width 327 height 183
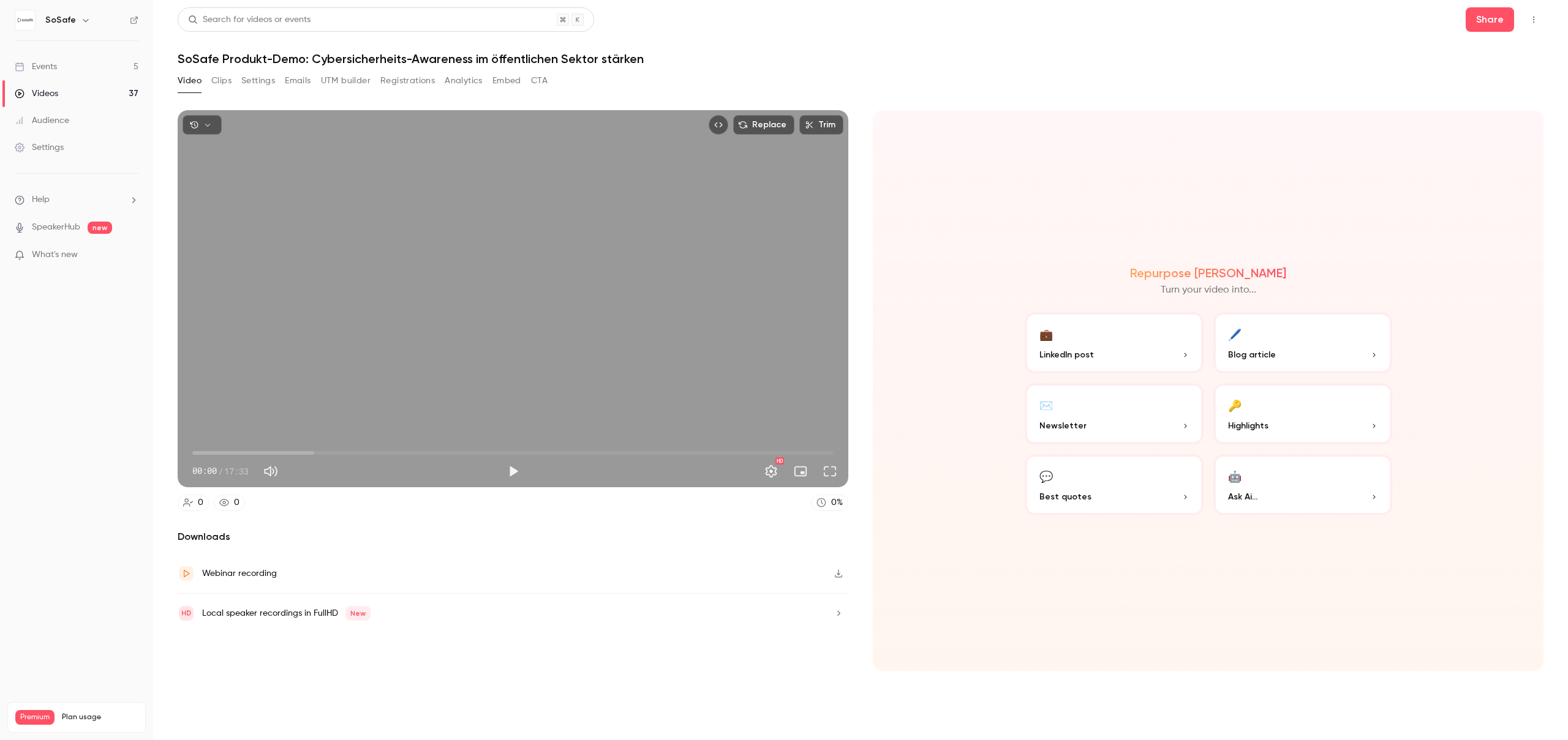
click at [265, 83] on button "Settings" at bounding box center [258, 80] width 33 height 19
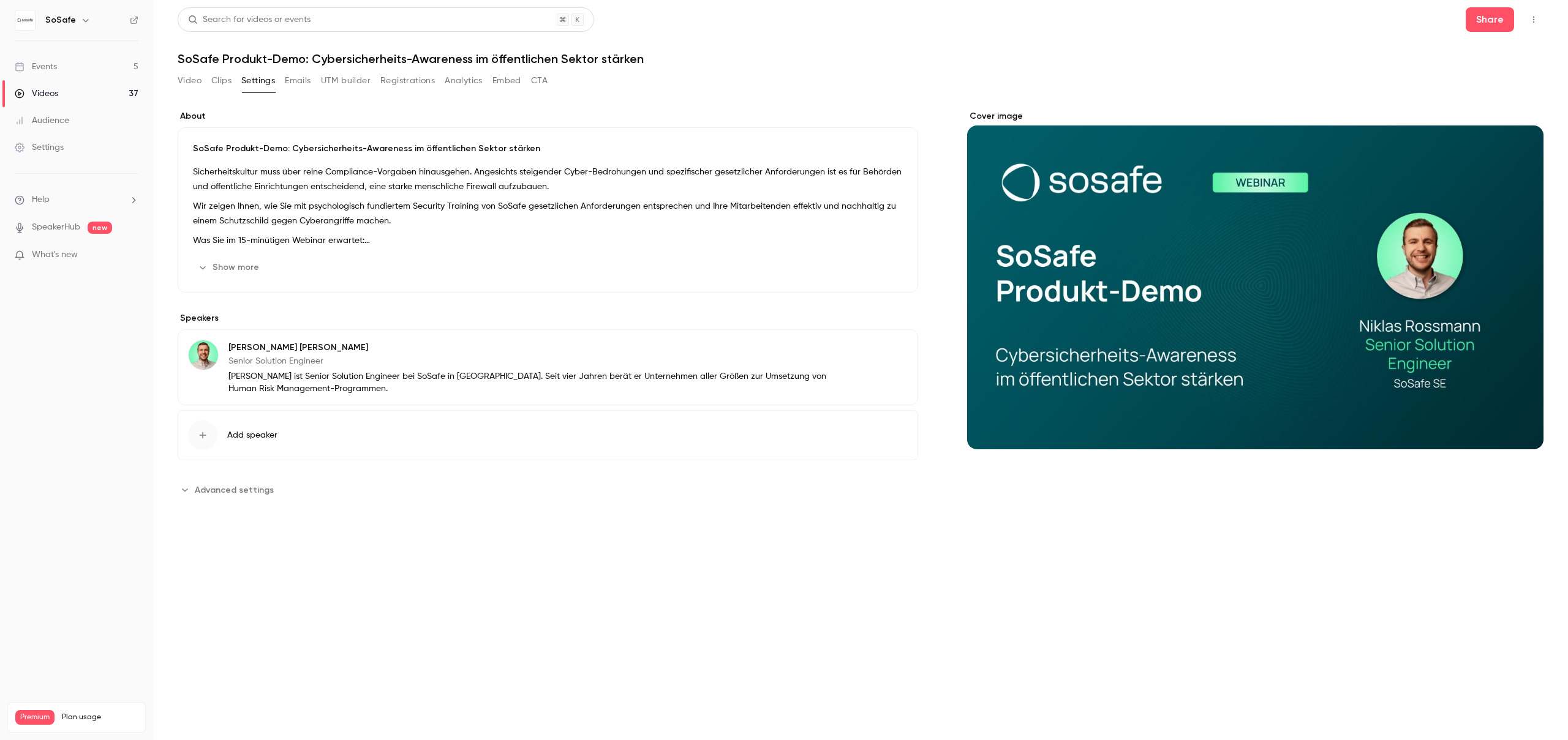
click at [300, 80] on button "Emails" at bounding box center [297, 80] width 26 height 19
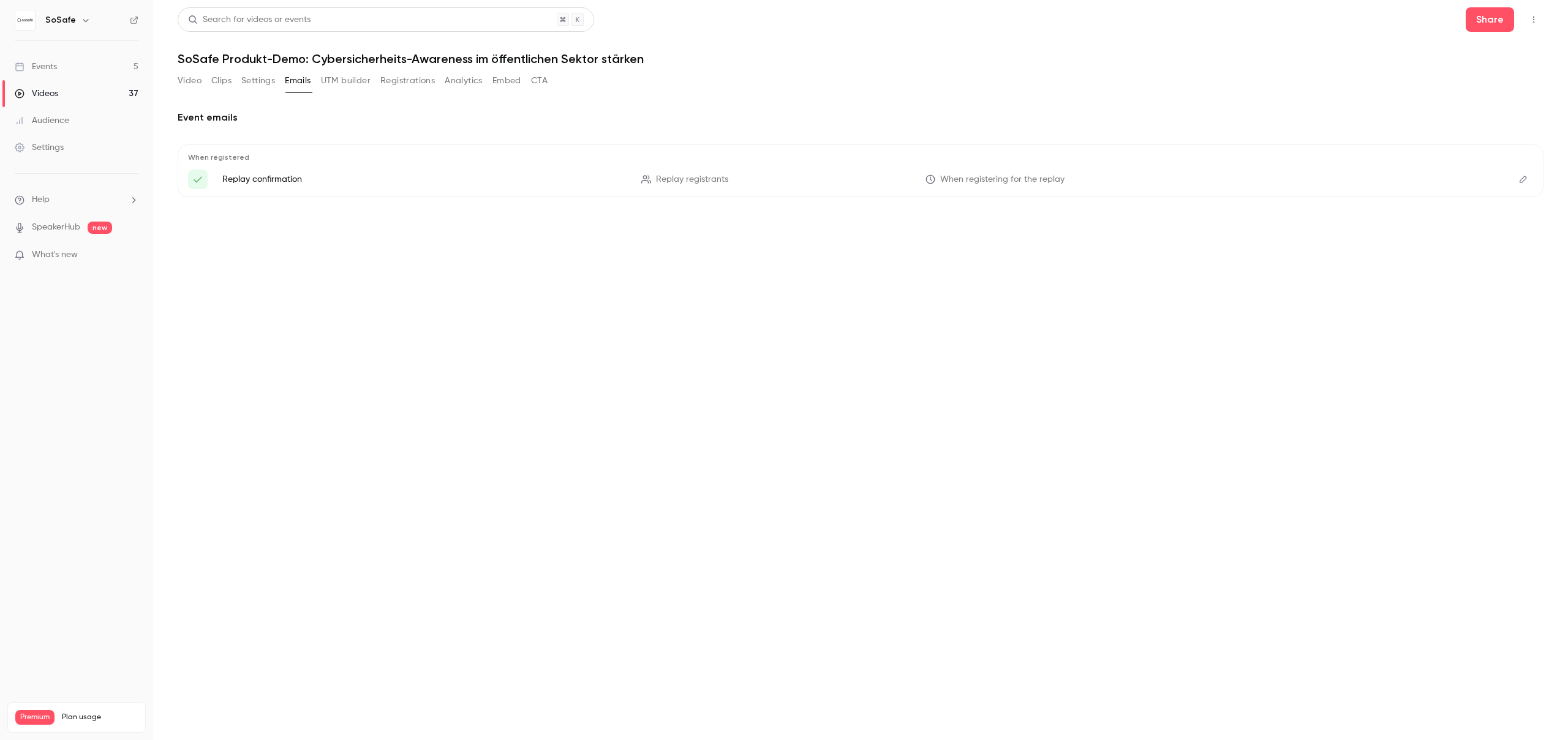
click at [1521, 178] on icon "Edit" at bounding box center [1524, 179] width 10 height 8
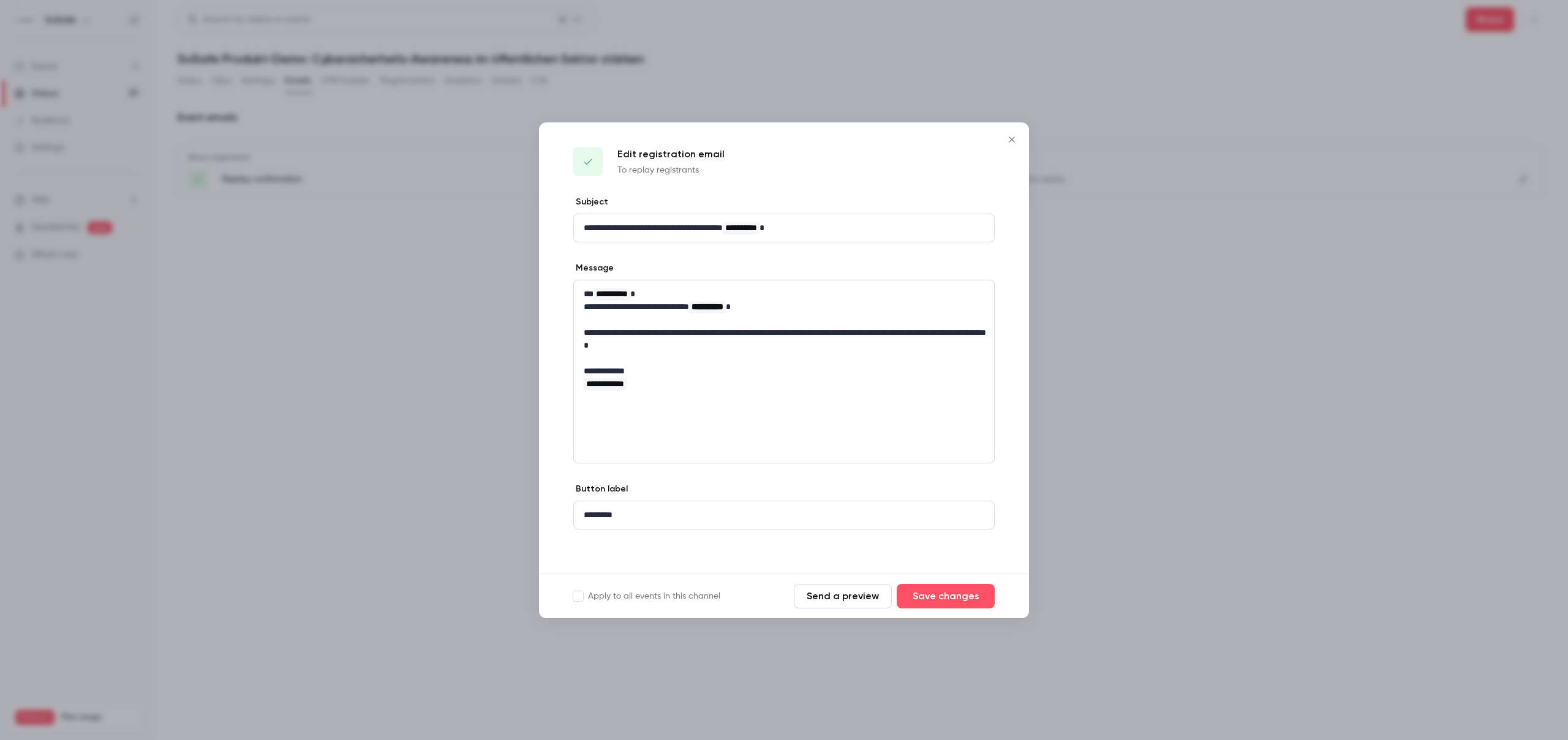
click at [717, 400] on div "**********" at bounding box center [784, 371] width 421 height 183
click at [678, 380] on p "**********" at bounding box center [784, 383] width 400 height 13
drag, startPoint x: 678, startPoint y: 380, endPoint x: 530, endPoint y: 231, distance: 210.0
click at [537, 287] on div "**********" at bounding box center [784, 370] width 1568 height 740
drag, startPoint x: 658, startPoint y: 388, endPoint x: 566, endPoint y: 275, distance: 145.7
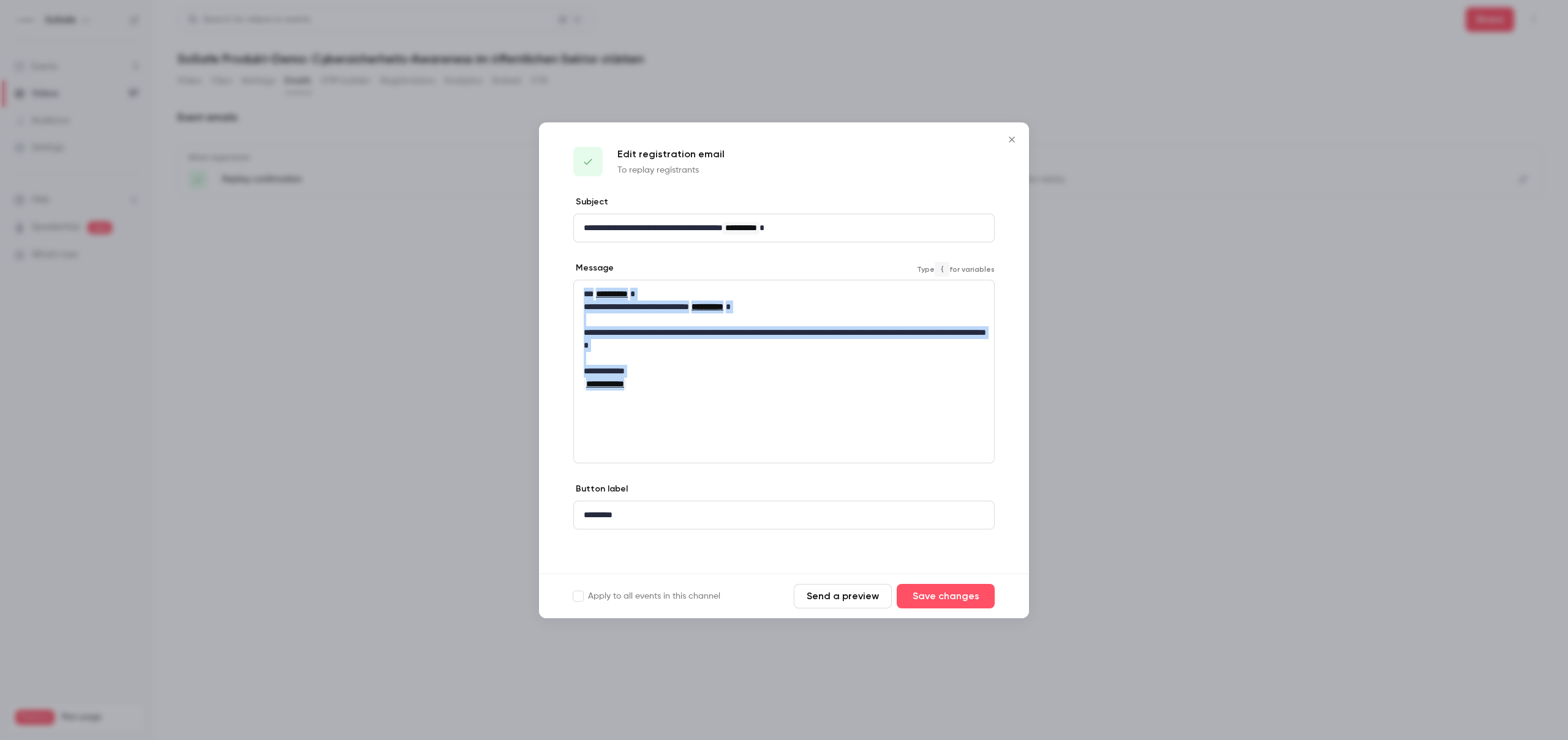
click at [566, 275] on div "**********" at bounding box center [784, 384] width 490 height 378
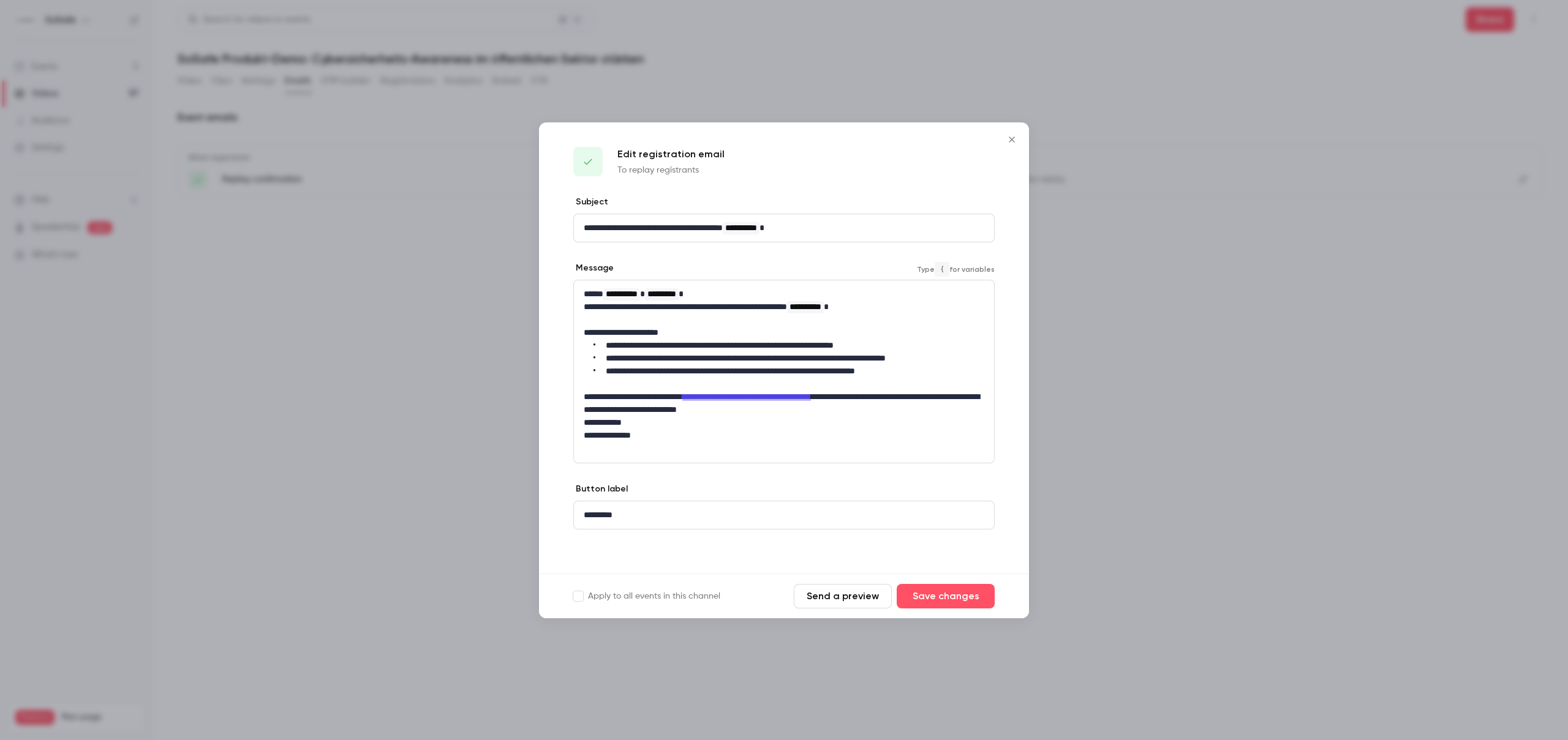
click at [705, 331] on p "**********" at bounding box center [784, 332] width 400 height 13
click at [733, 227] on p "**********" at bounding box center [784, 228] width 400 height 13
click at [781, 231] on p "**********" at bounding box center [784, 228] width 400 height 13
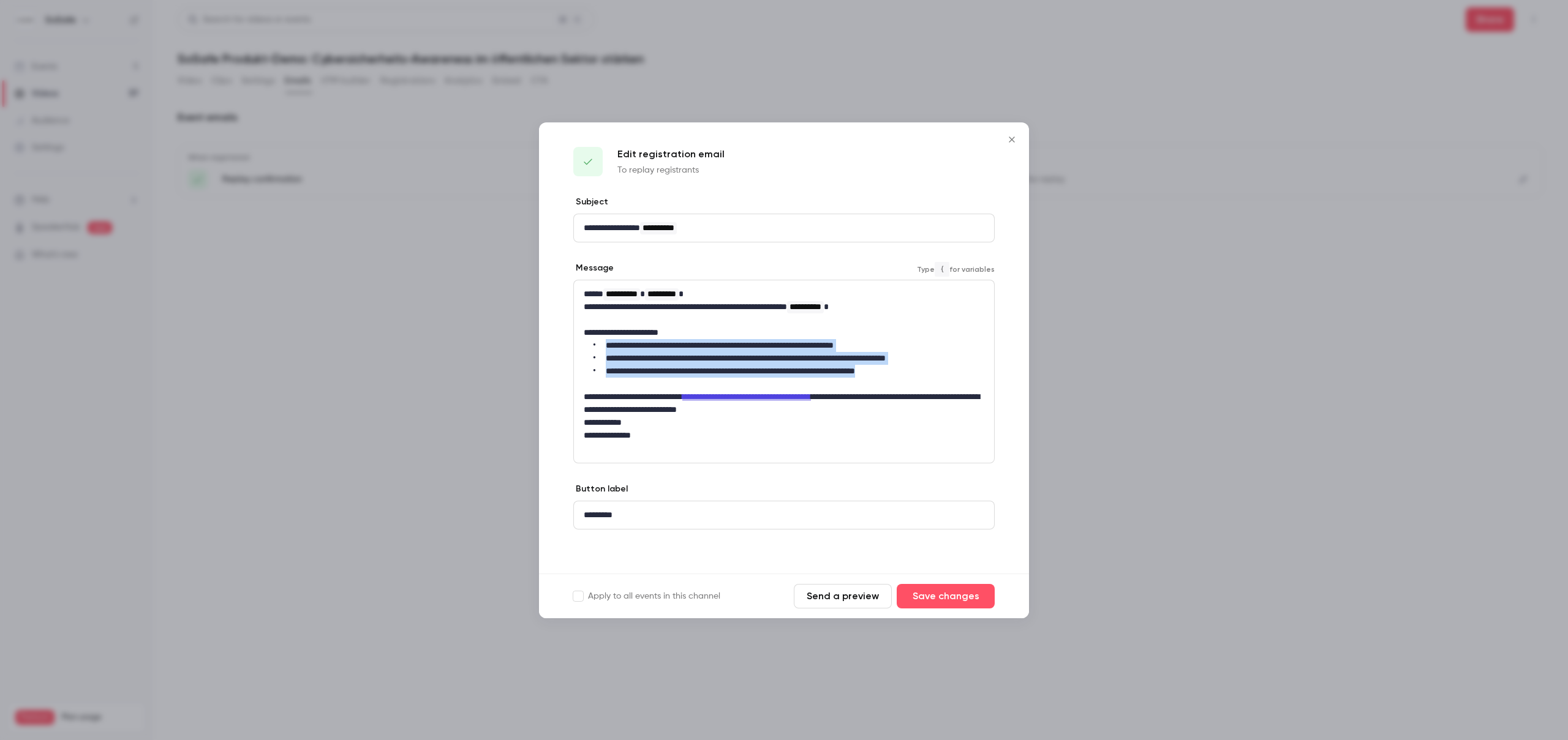
drag, startPoint x: 963, startPoint y: 376, endPoint x: 606, endPoint y: 346, distance: 358.3
click at [606, 346] on ul "**********" at bounding box center [784, 358] width 400 height 39
click at [763, 396] on link "**********" at bounding box center [747, 397] width 129 height 8
click at [582, 422] on div "**********" at bounding box center [784, 365] width 420 height 169
click at [606, 503] on div "*********" at bounding box center [784, 515] width 420 height 28
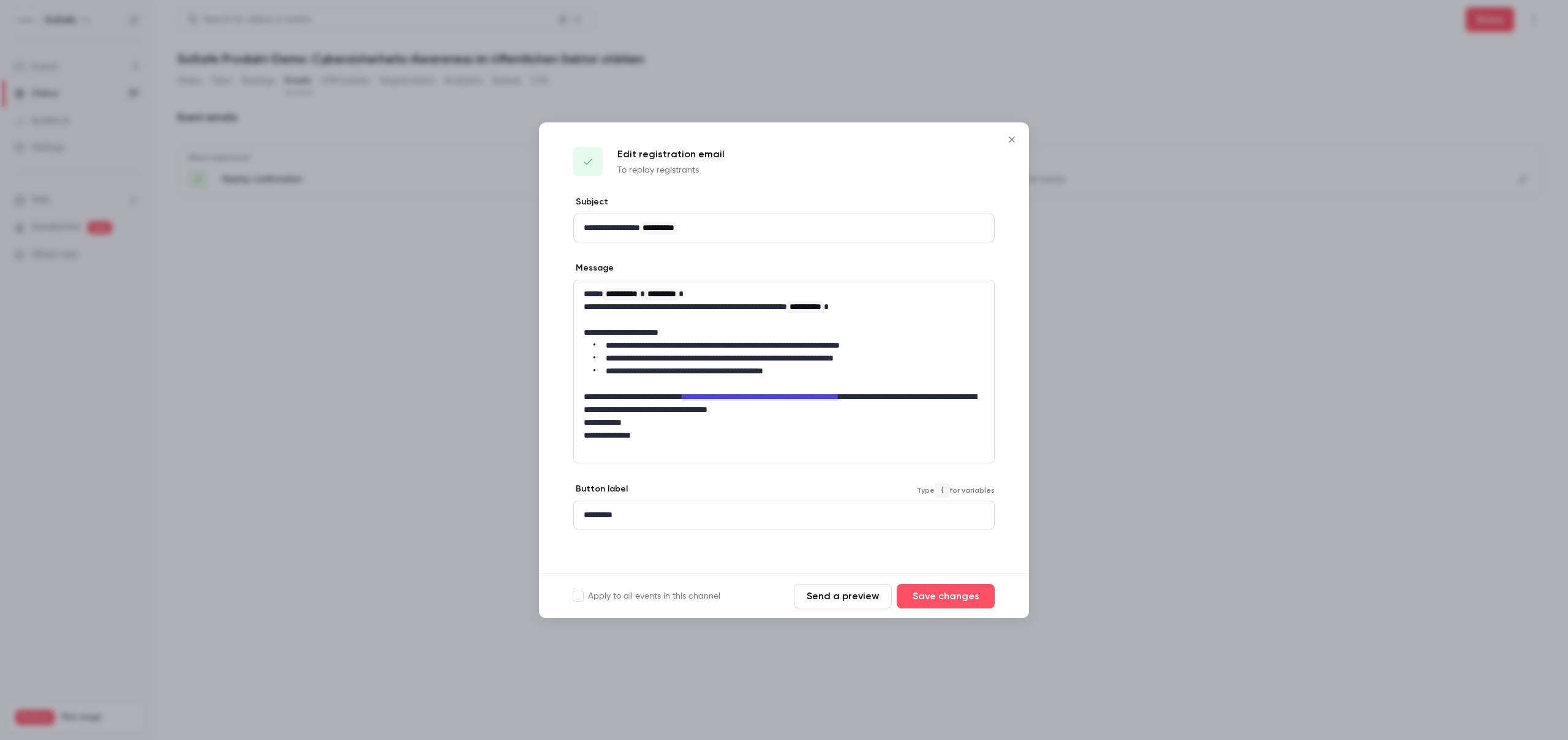
click at [606, 517] on p "*********" at bounding box center [784, 515] width 400 height 13
click at [838, 397] on link "**********" at bounding box center [760, 397] width 157 height 8
click at [810, 394] on link "**********" at bounding box center [760, 397] width 157 height 8
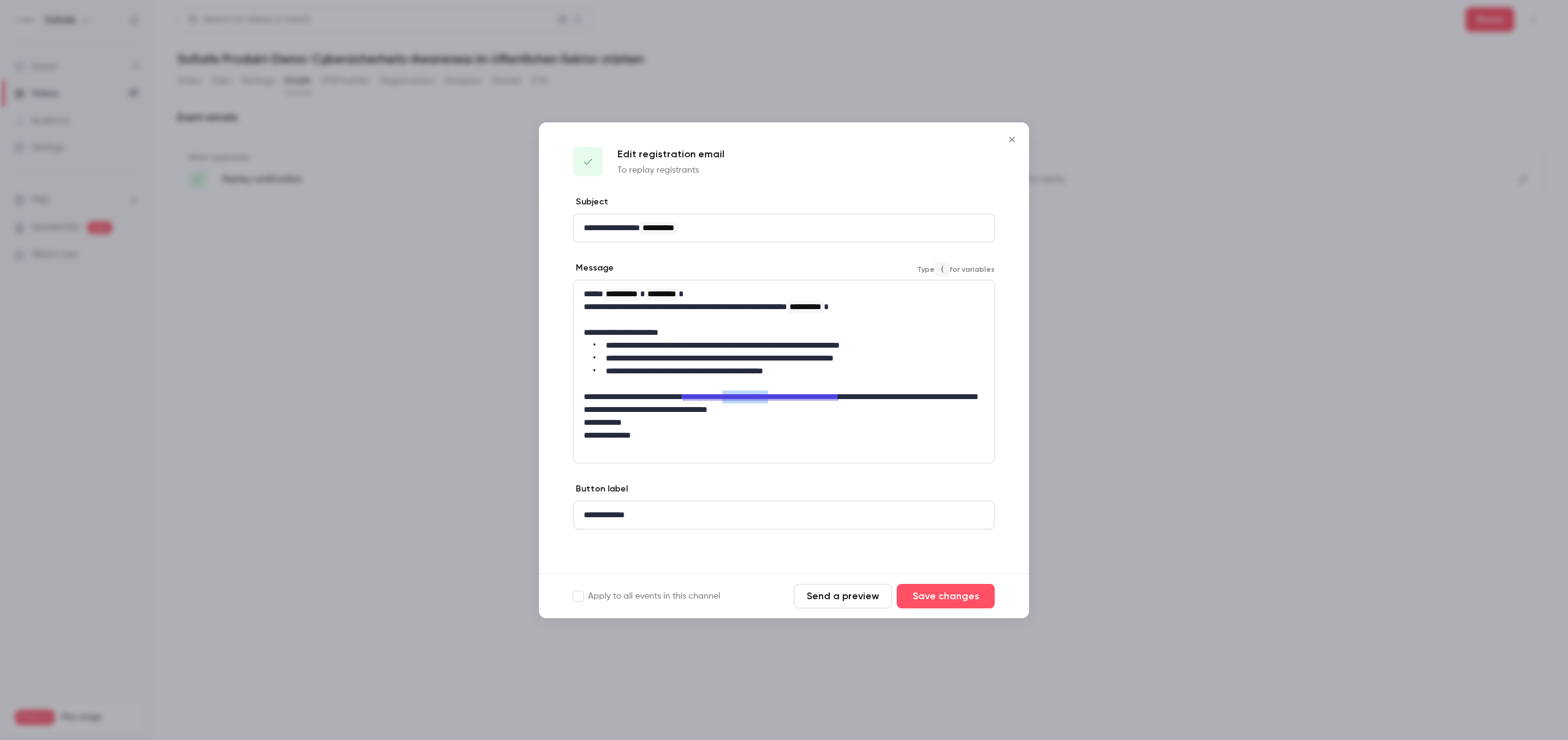
click at [807, 395] on link "**********" at bounding box center [760, 397] width 157 height 8
drag, startPoint x: 711, startPoint y: 396, endPoint x: 923, endPoint y: 395, distance: 212.0
click at [923, 395] on p "**********" at bounding box center [784, 403] width 400 height 26
click at [795, 419] on icon "link" at bounding box center [795, 419] width 10 height 8
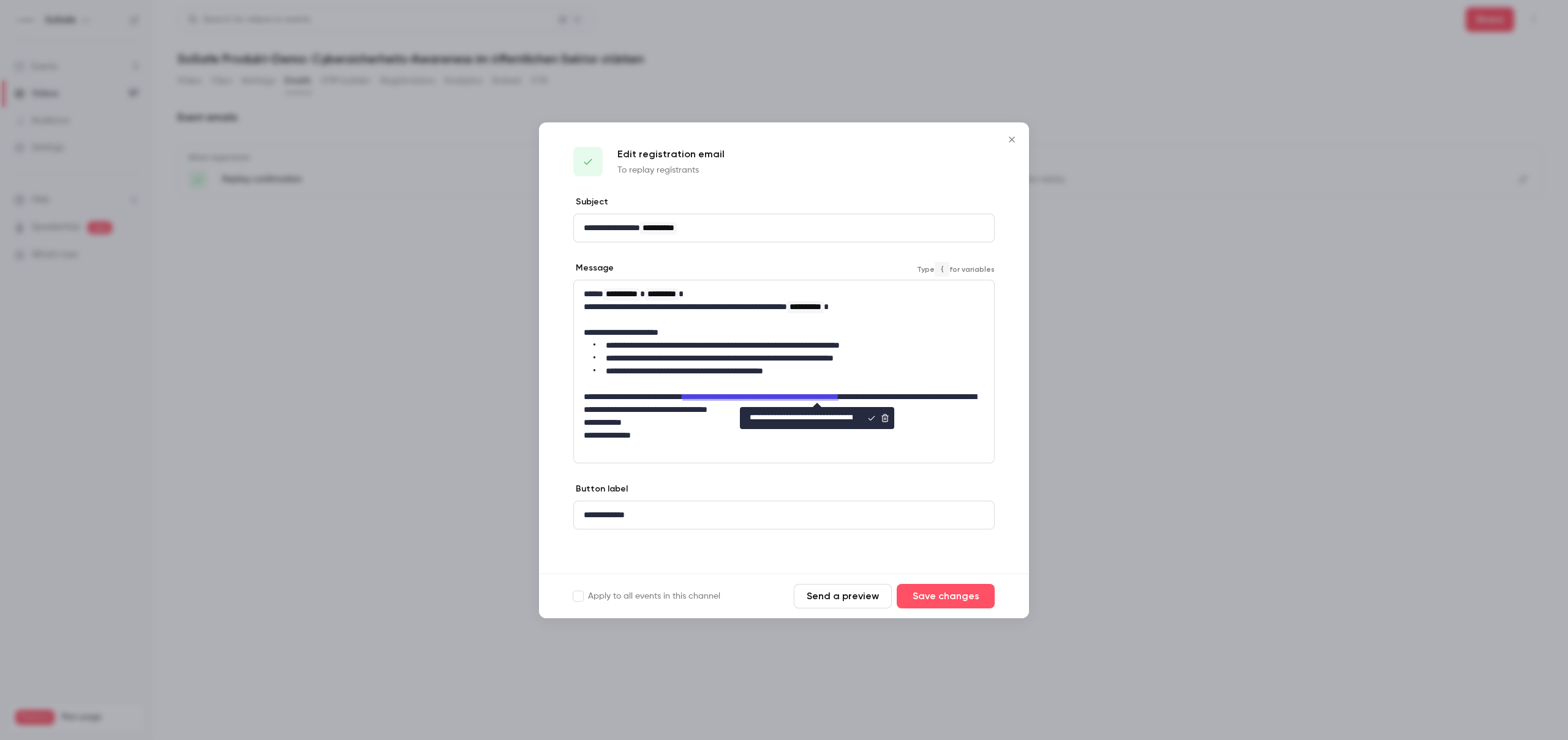
scroll to position [0, 126]
type input "**********"
click at [871, 423] on div "**********" at bounding box center [817, 418] width 154 height 22
click at [871, 420] on icon "editor" at bounding box center [871, 419] width 8 height 8
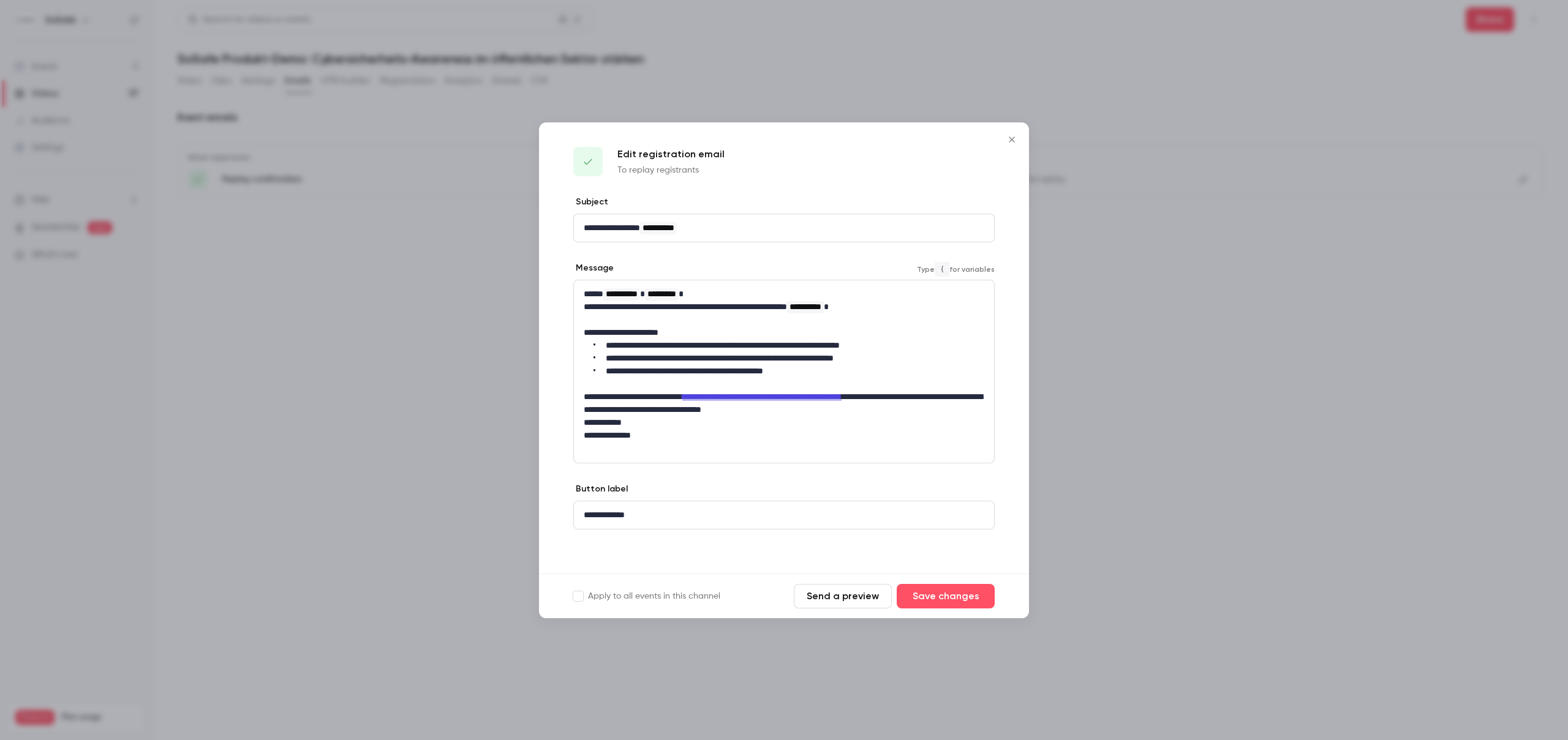
click at [892, 421] on p "**********" at bounding box center [784, 422] width 400 height 13
click at [838, 394] on link "**********" at bounding box center [760, 397] width 157 height 8
click at [846, 596] on button "Send a preview" at bounding box center [842, 596] width 98 height 24
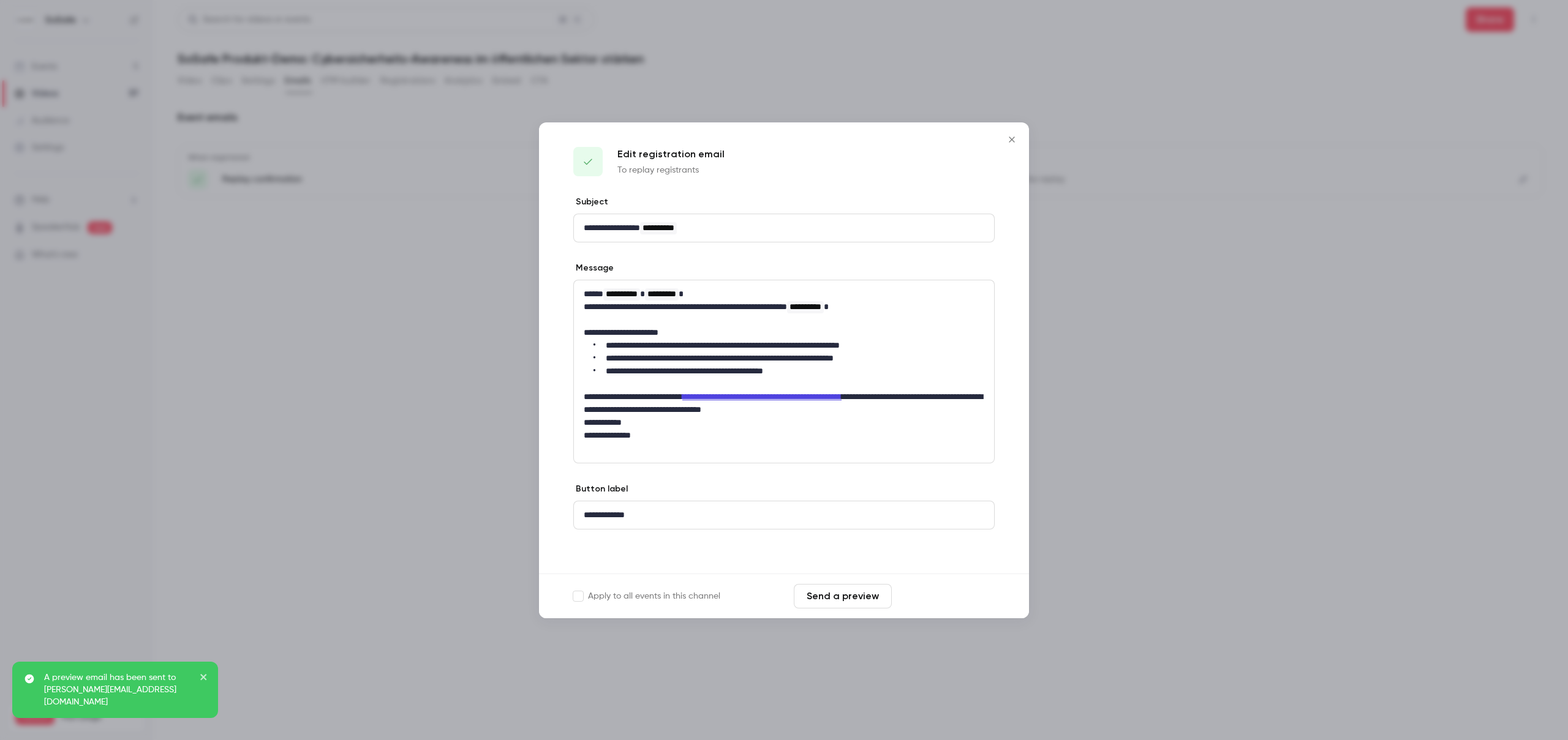
click at [935, 599] on button "Save changes" at bounding box center [945, 596] width 98 height 24
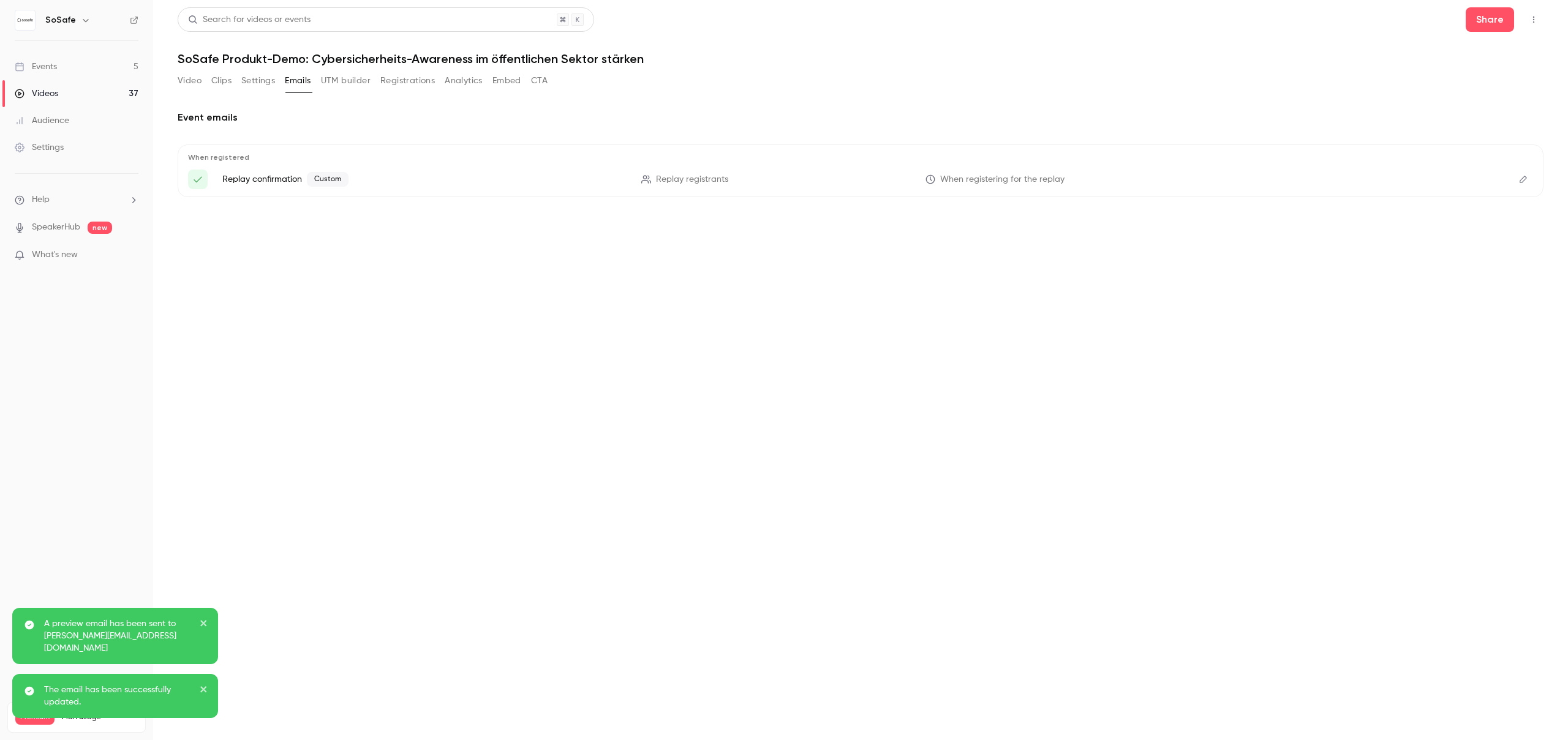
click at [437, 59] on h1 "SoSafe Produkt-Demo: Cybersicherheits-Awareness im öffentlichen Sektor stärken" at bounding box center [860, 59] width 1365 height 15
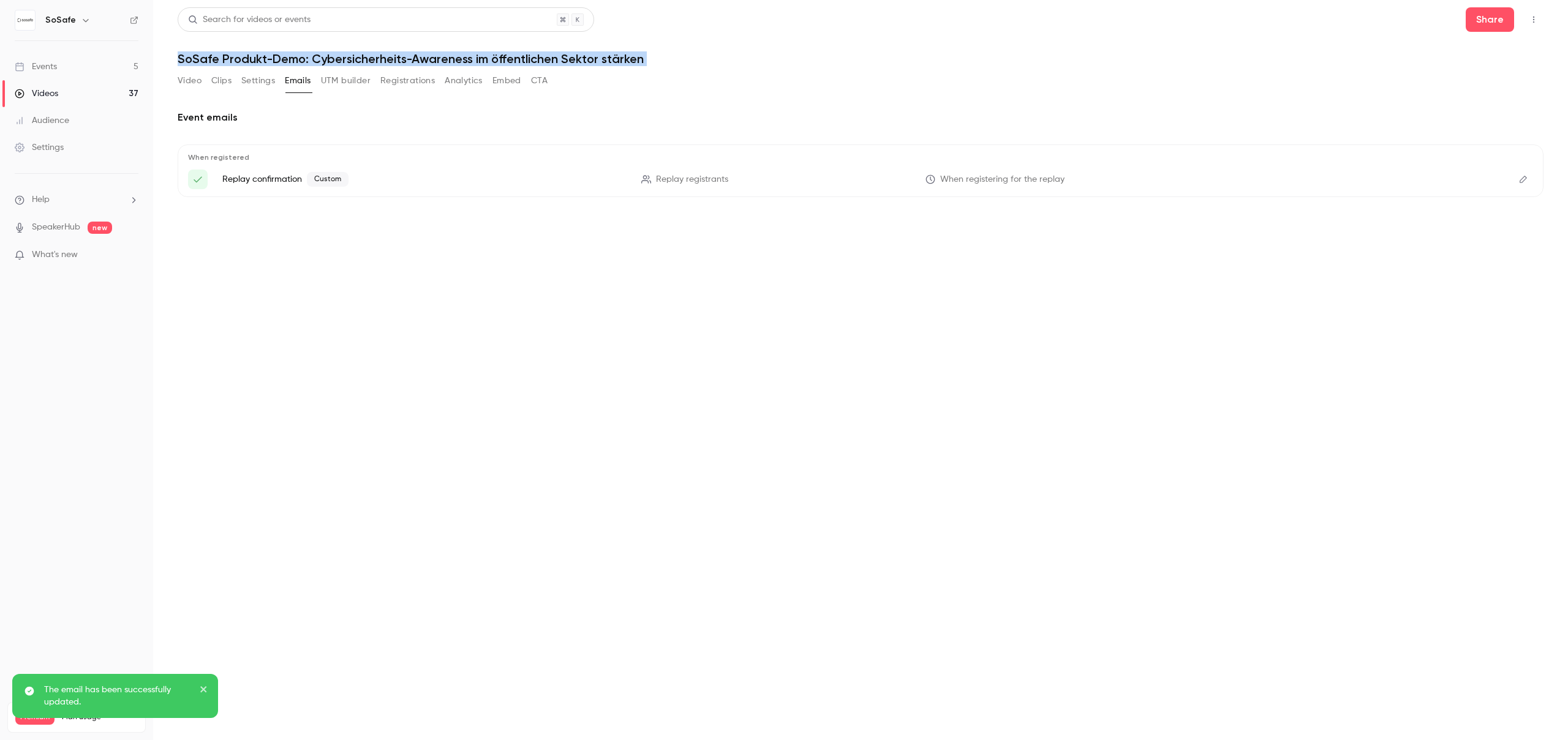
click at [437, 59] on h1 "SoSafe Produkt-Demo: Cybersicherheits-Awareness im öffentlichen Sektor stärken" at bounding box center [860, 59] width 1365 height 15
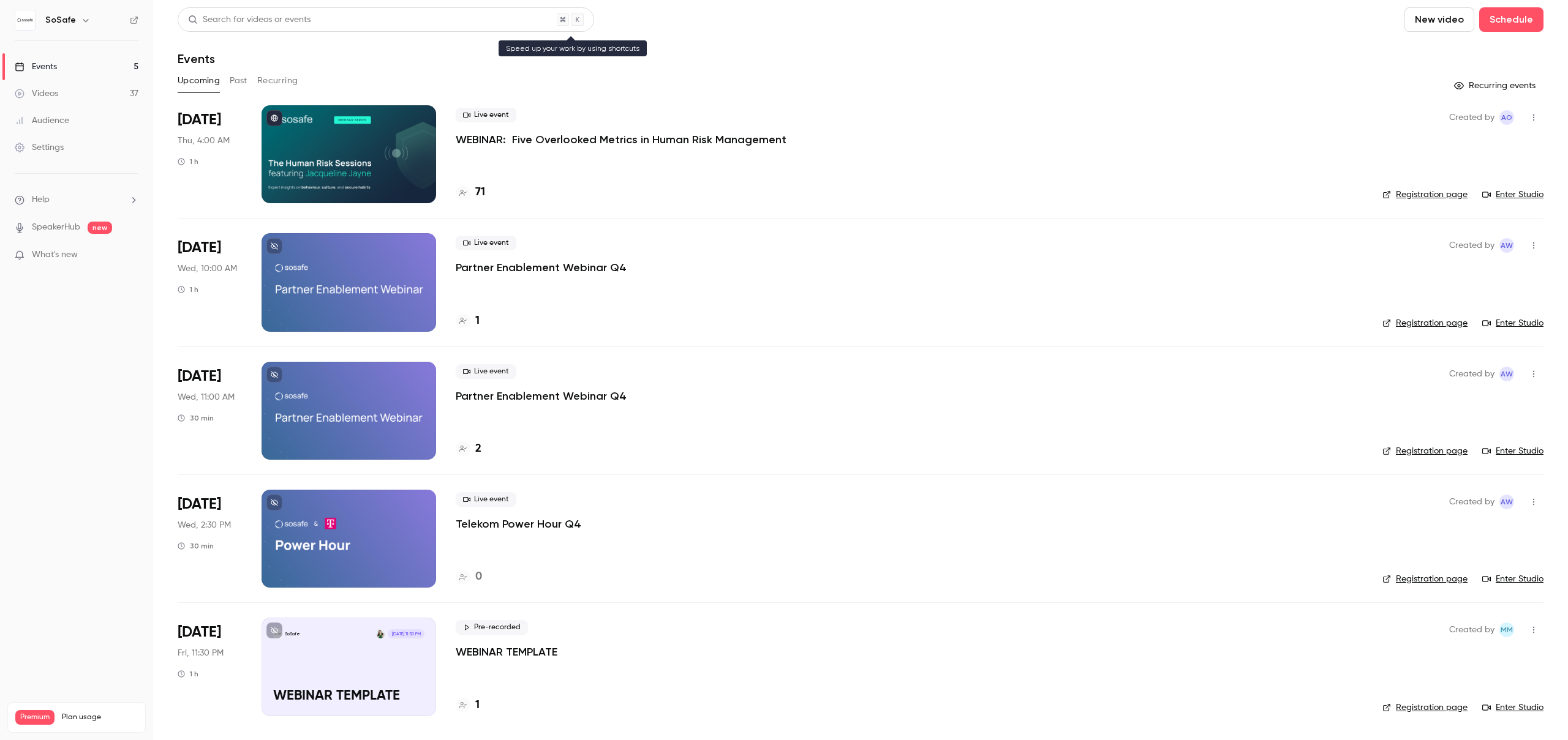
click at [349, 17] on div "Search for videos or events" at bounding box center [385, 19] width 416 height 24
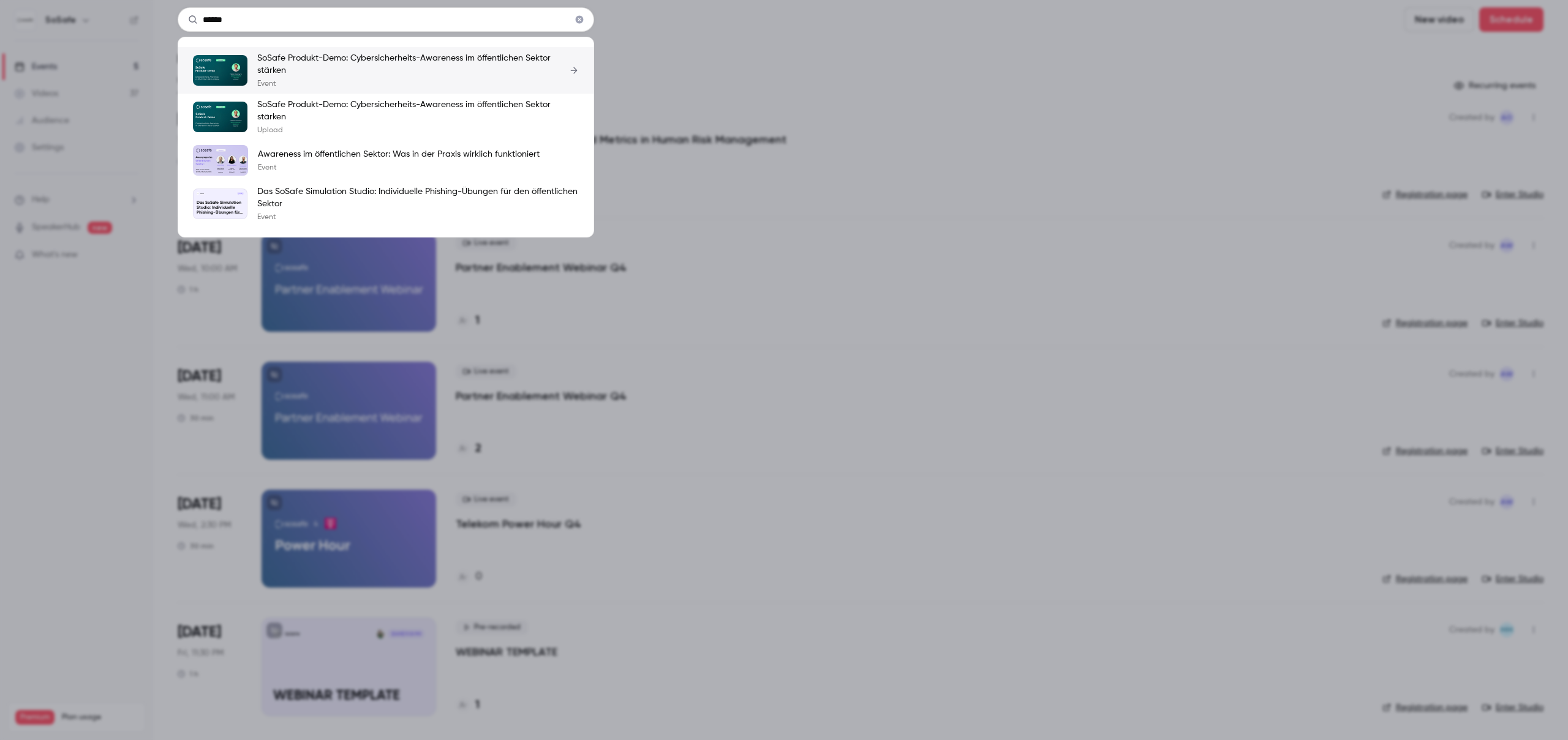
type input "******"
click at [371, 79] on p "Event" at bounding box center [418, 84] width 321 height 10
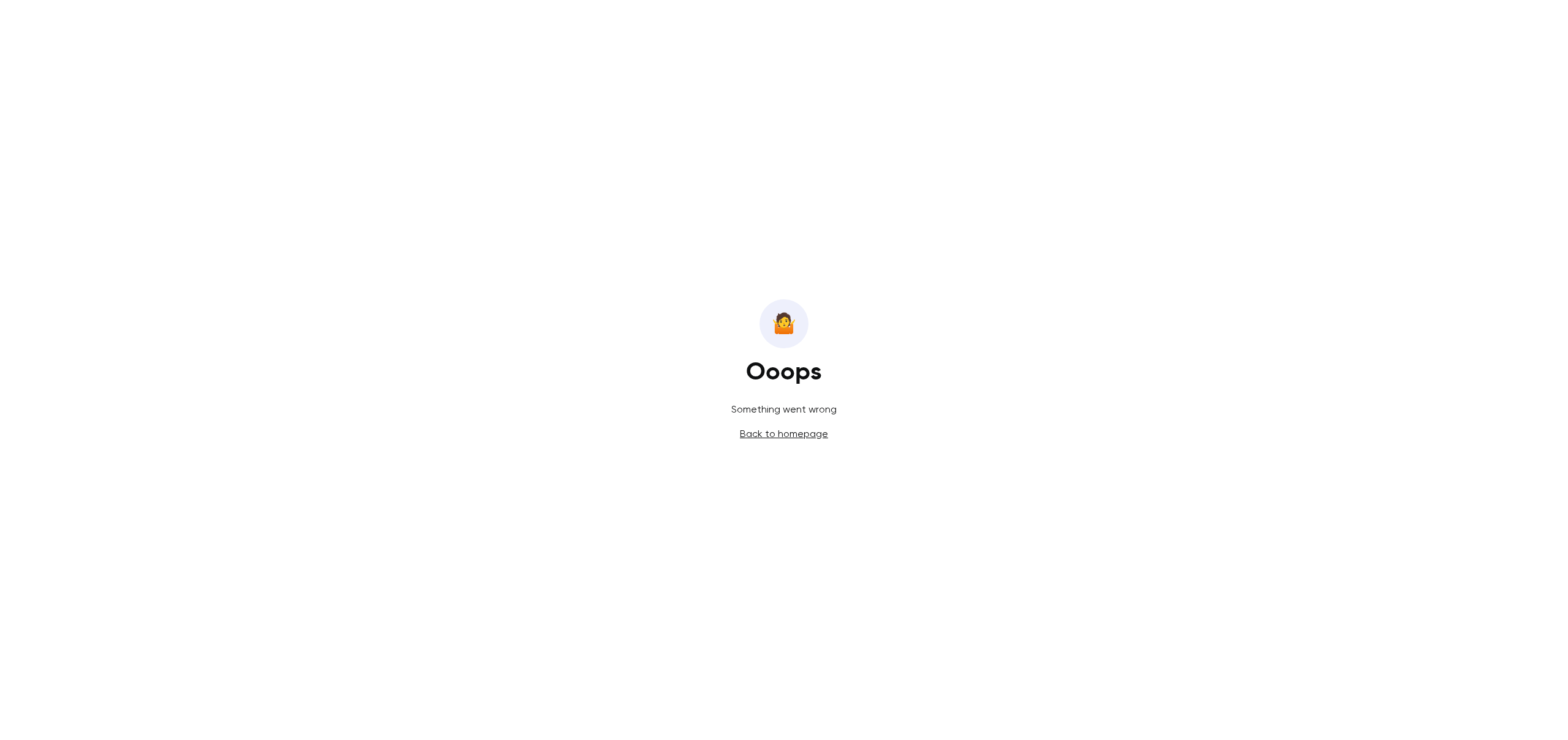
click at [808, 434] on link "Back to homepage" at bounding box center [784, 434] width 88 height 12
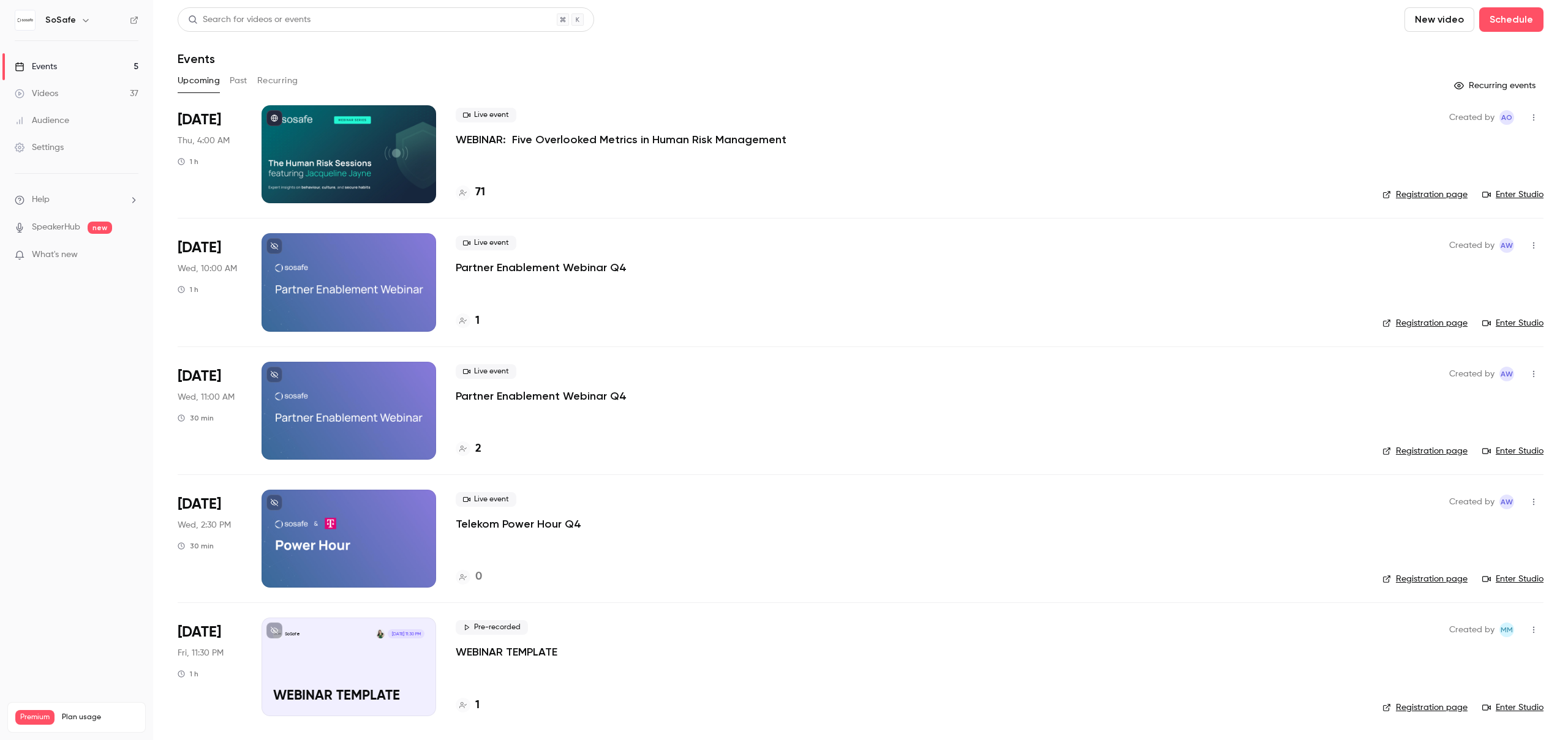
click at [243, 79] on button "Past" at bounding box center [238, 80] width 18 height 19
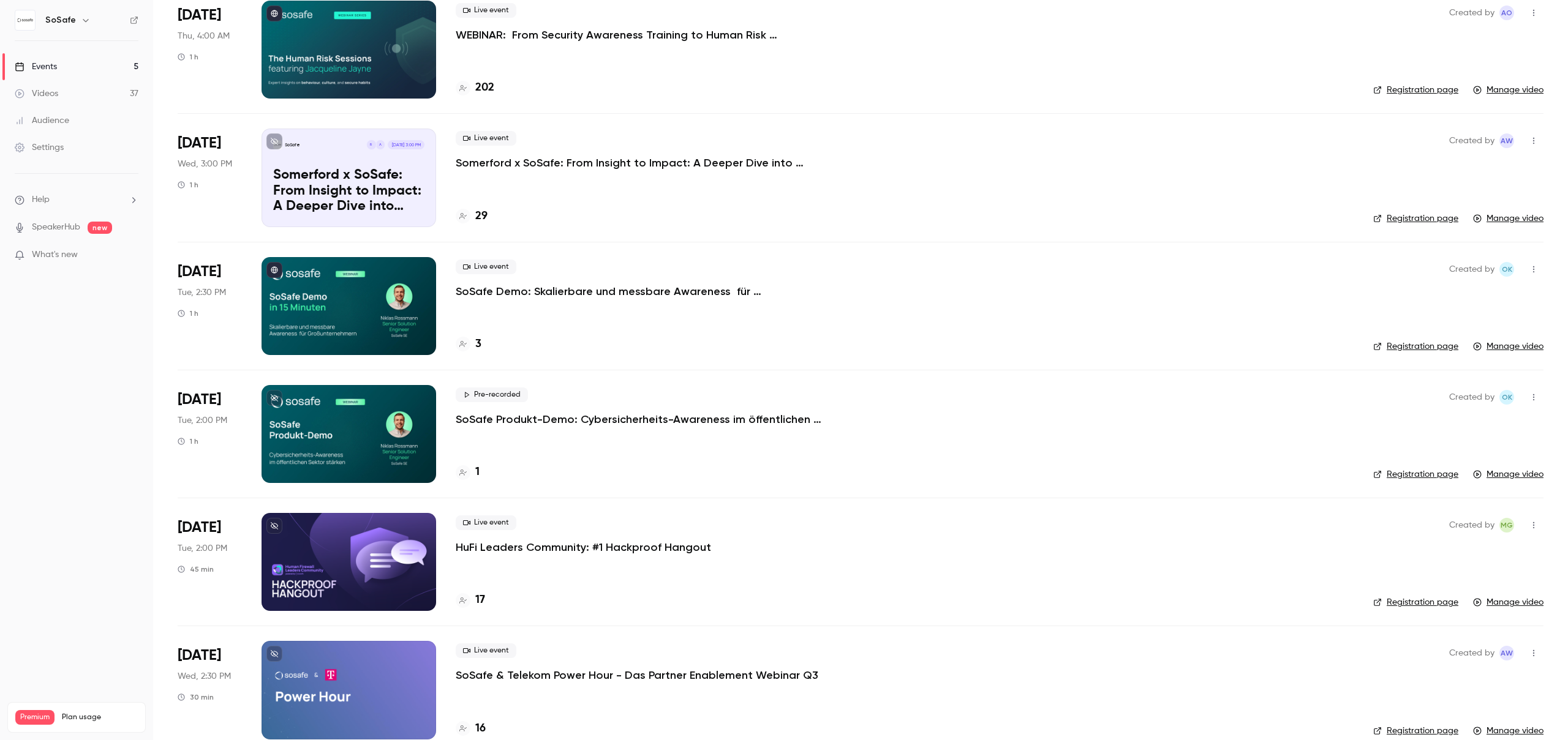
scroll to position [931, 0]
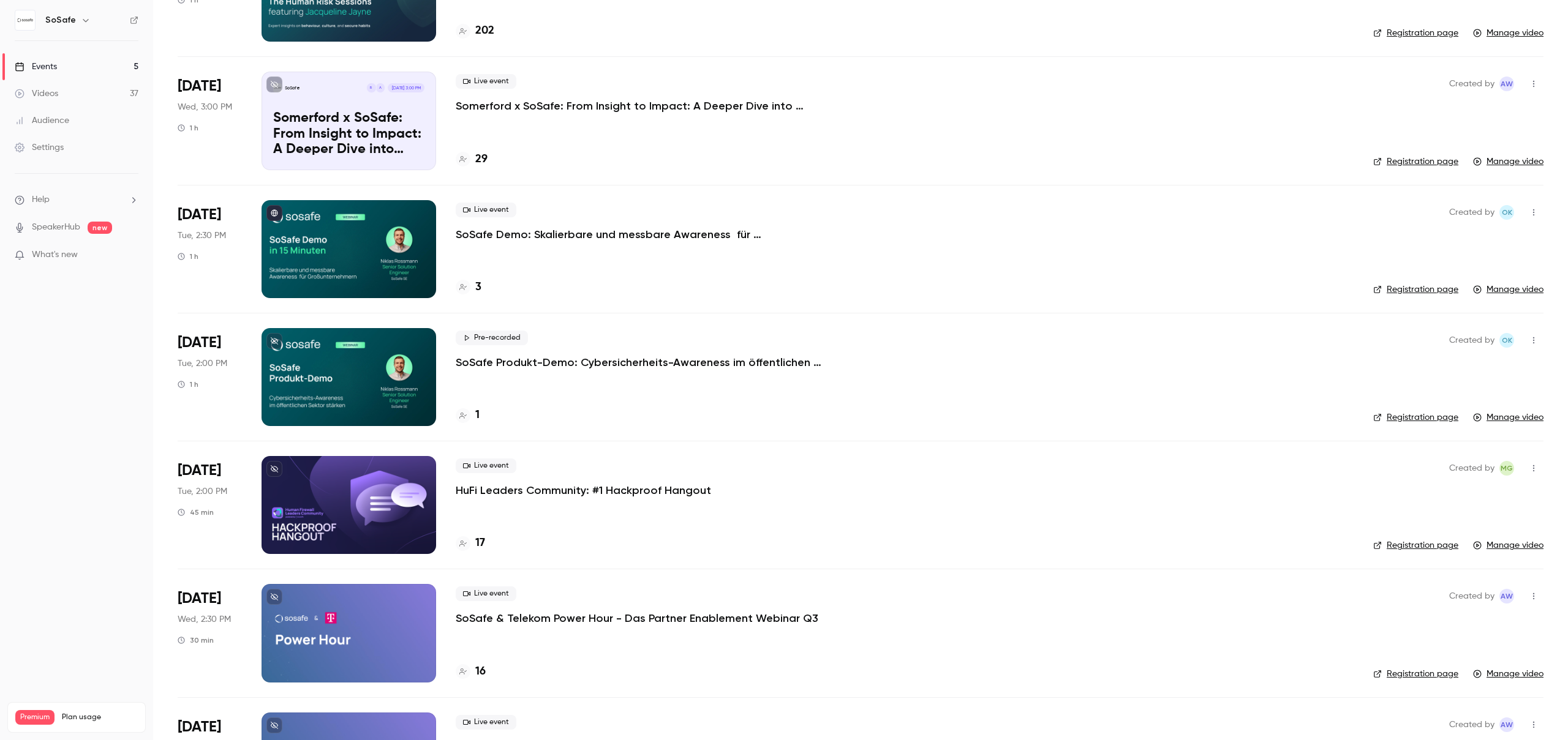
click at [572, 371] on div "Pre-recorded SoSafe Produkt-Demo: Cybersicherheits-Awareness im öffentlichen Se…" at bounding box center [904, 377] width 897 height 98
click at [578, 367] on p "SoSafe Produkt-Demo: Cybersicherheits-Awareness im öffentlichen Sektor stärken" at bounding box center [639, 362] width 368 height 15
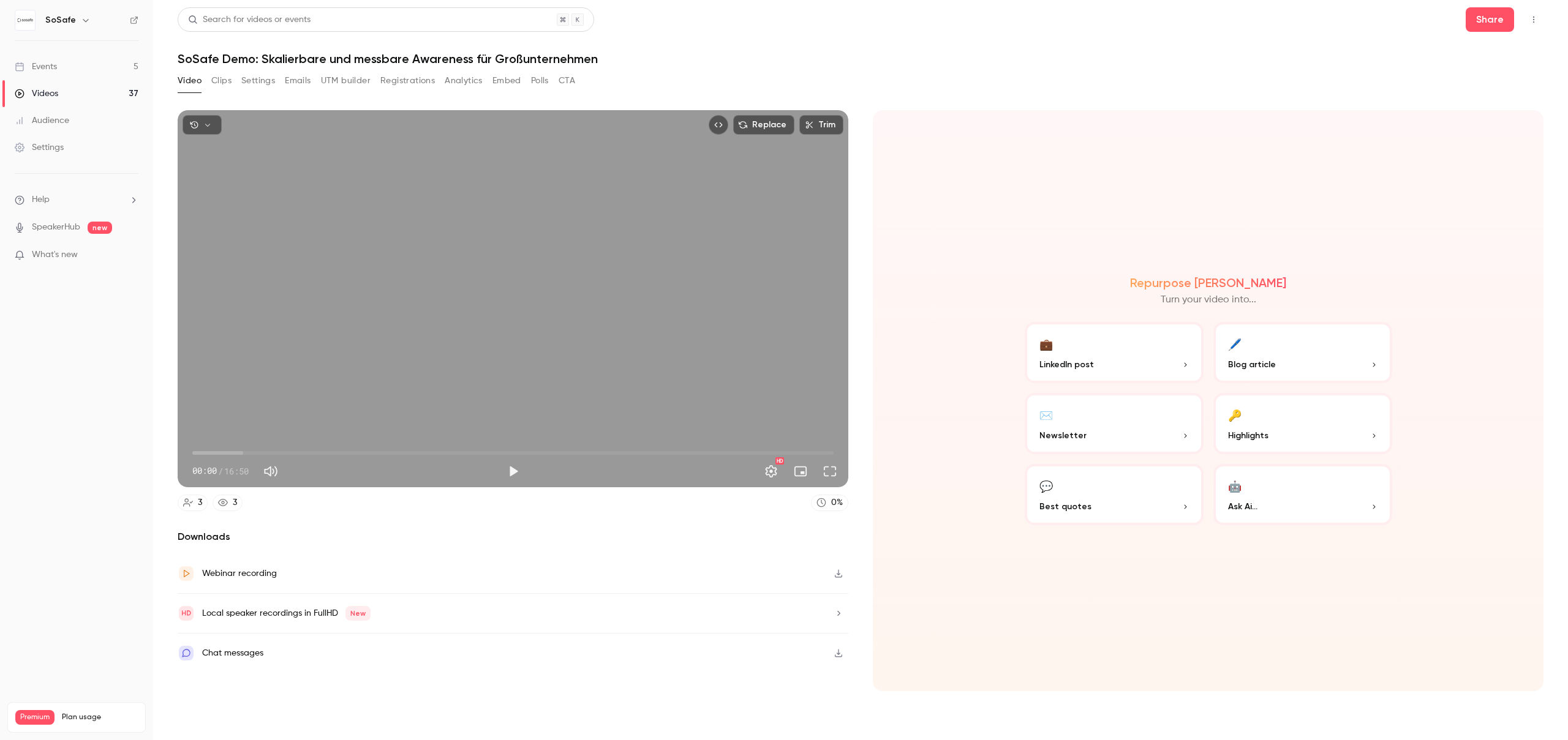
click at [298, 78] on button "Emails" at bounding box center [297, 80] width 26 height 19
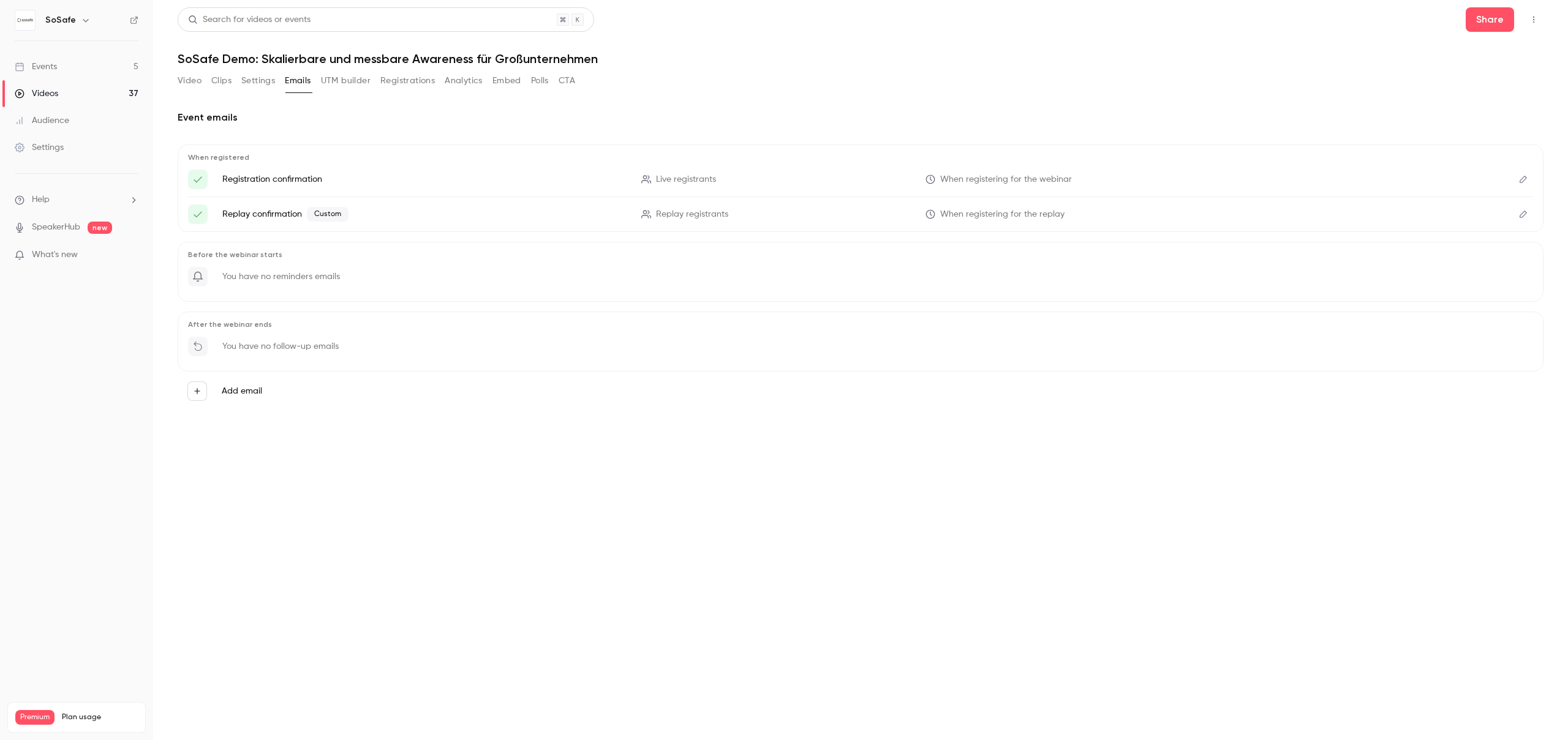
click at [1525, 213] on icon "Edit" at bounding box center [1523, 214] width 8 height 8
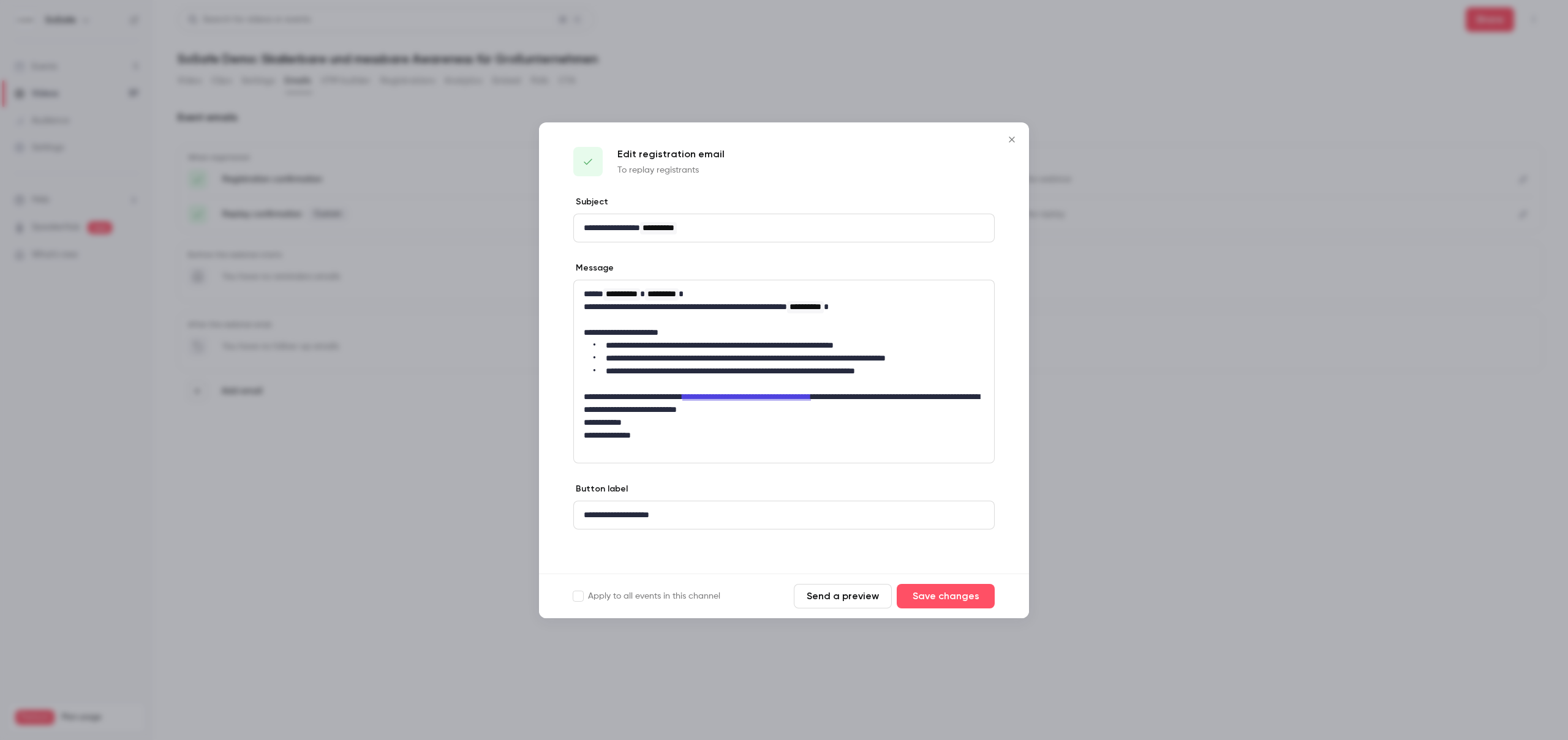
click at [672, 431] on p "**********" at bounding box center [784, 435] width 400 height 13
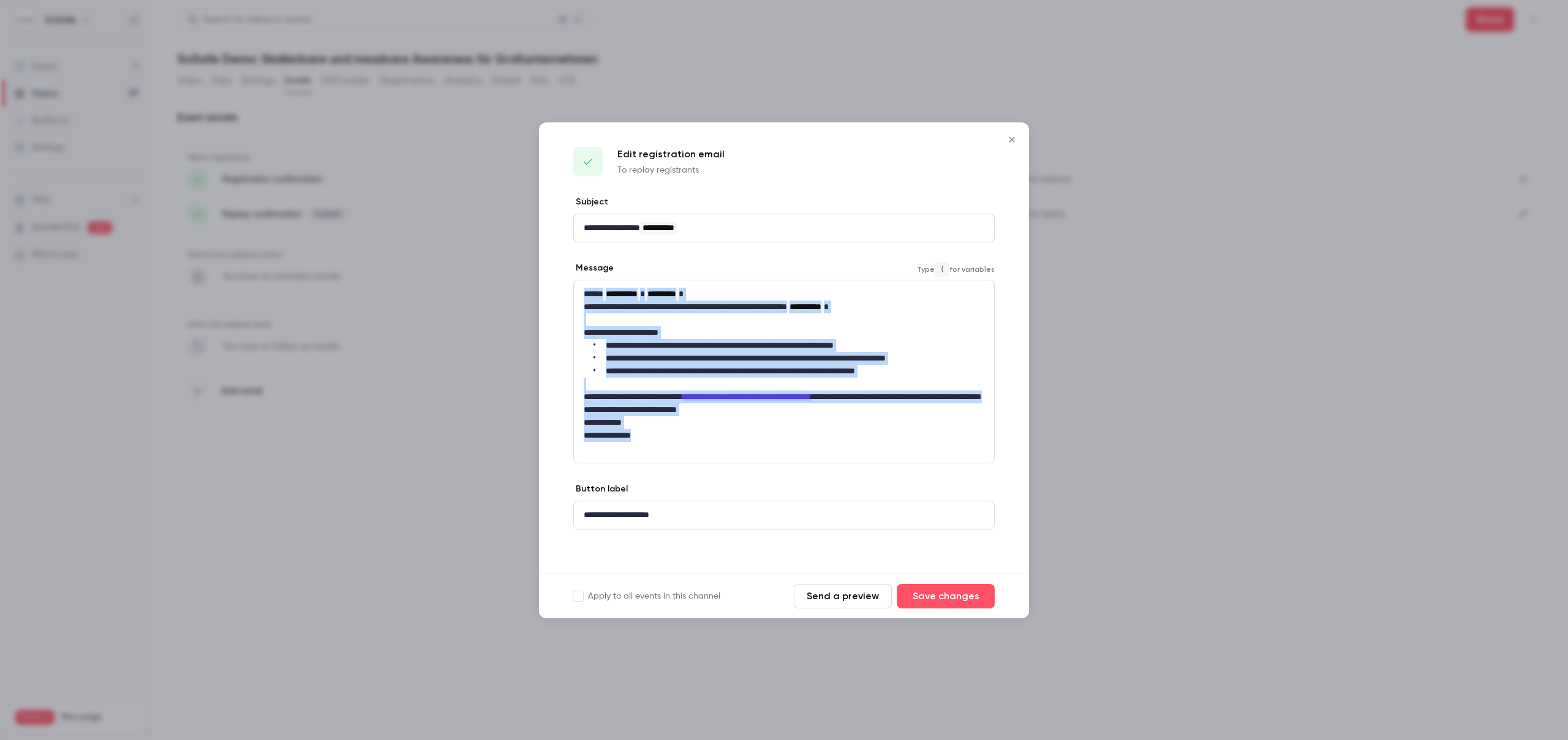
drag, startPoint x: 658, startPoint y: 432, endPoint x: 570, endPoint y: 290, distance: 167.1
click at [570, 290] on div "**********" at bounding box center [784, 384] width 490 height 378
copy div "**********"
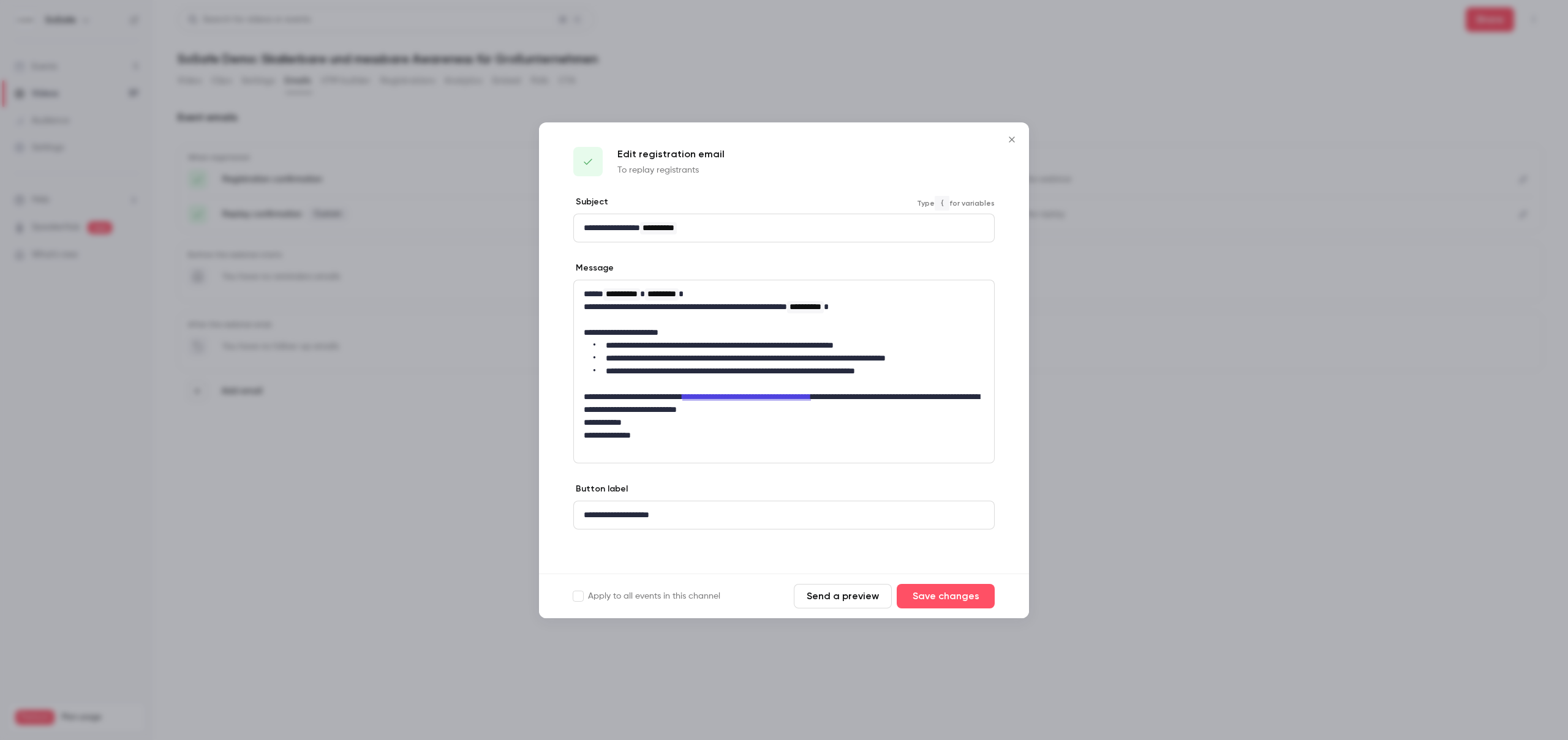
click at [707, 218] on div "**********" at bounding box center [784, 228] width 420 height 28
drag, startPoint x: 709, startPoint y: 226, endPoint x: 532, endPoint y: 224, distance: 177.0
click at [532, 224] on div "**********" at bounding box center [784, 370] width 1568 height 740
copy p "**********"
click at [1010, 138] on icon "Close" at bounding box center [1011, 139] width 6 height 6
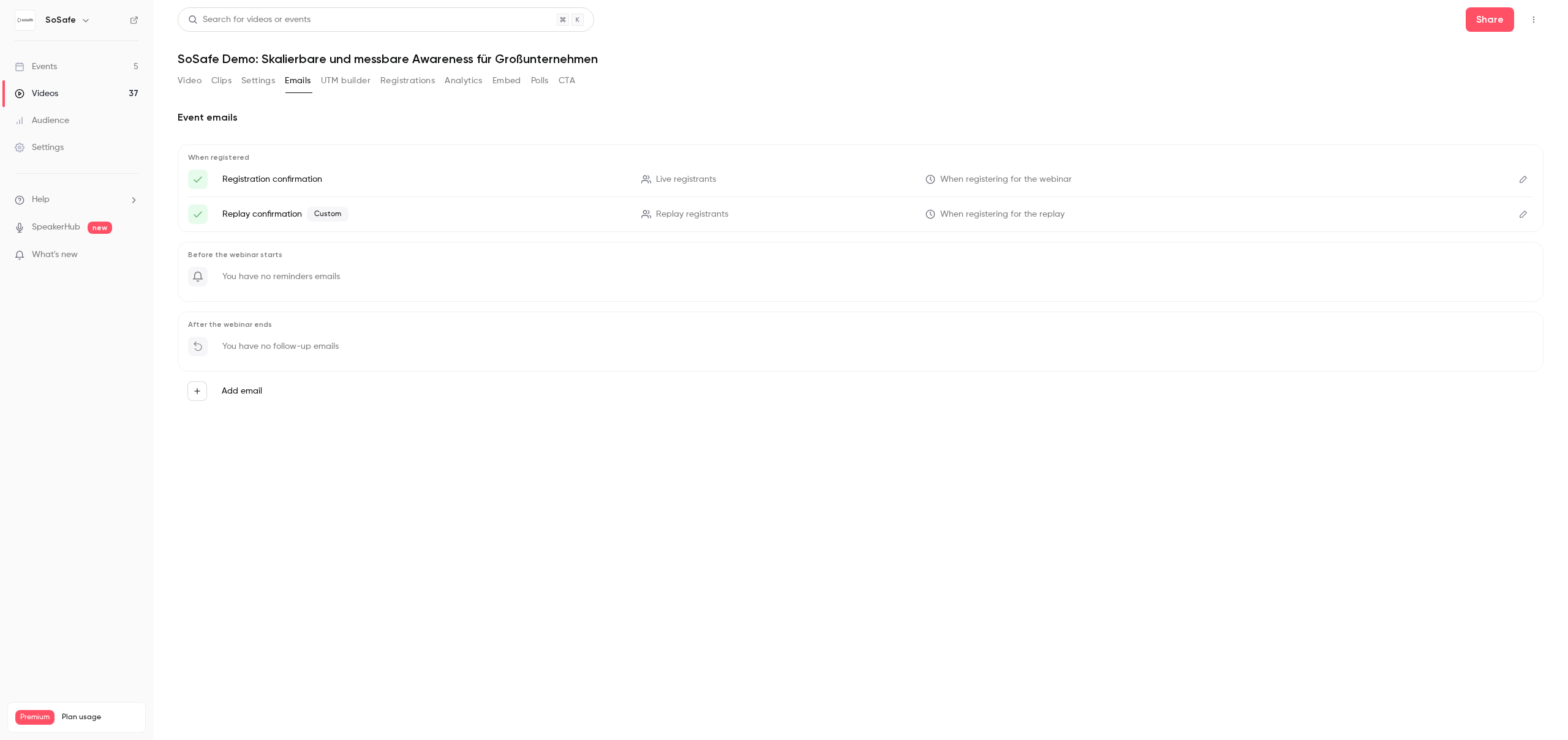
click at [44, 69] on div "Events" at bounding box center [36, 66] width 42 height 13
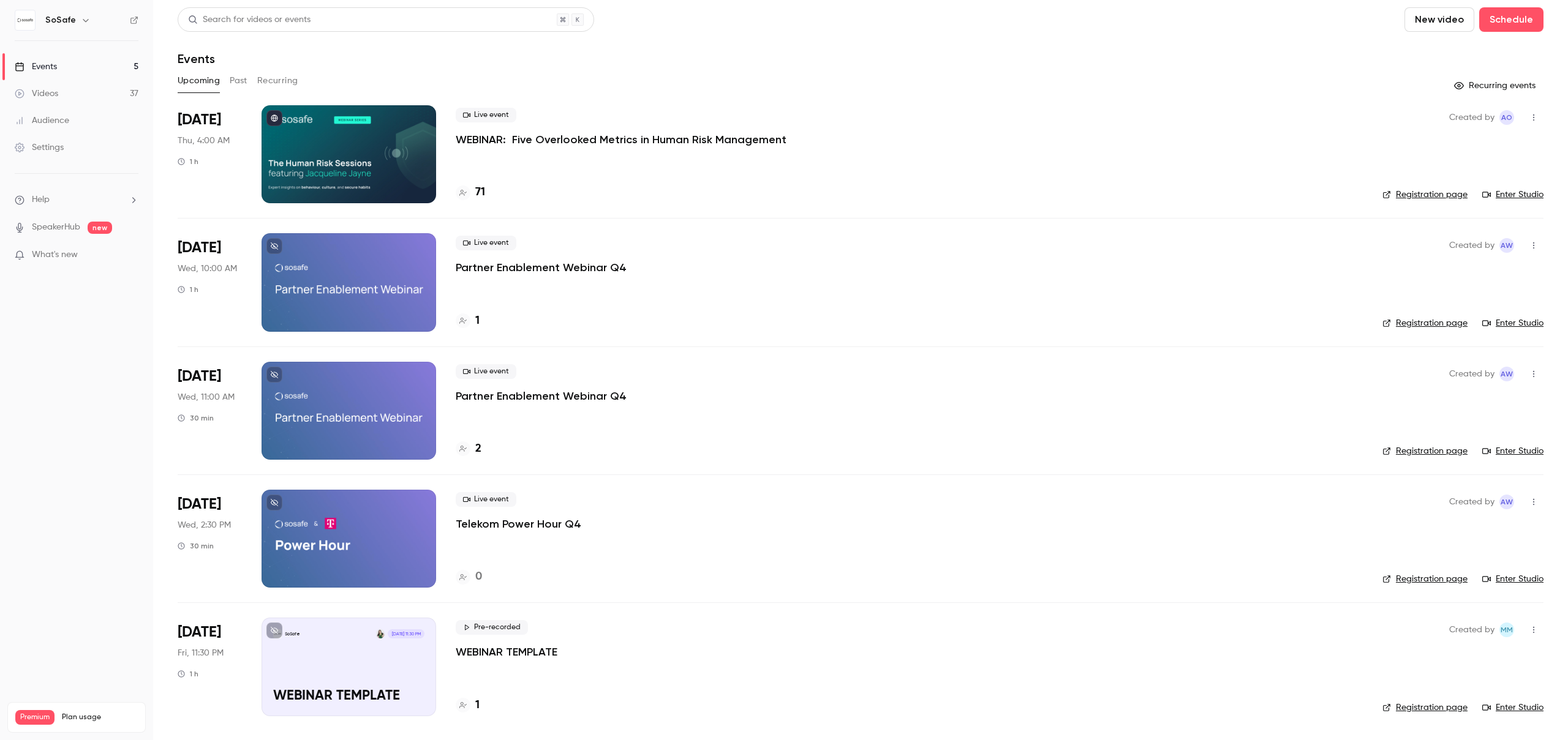
click at [235, 82] on button "Past" at bounding box center [238, 80] width 18 height 19
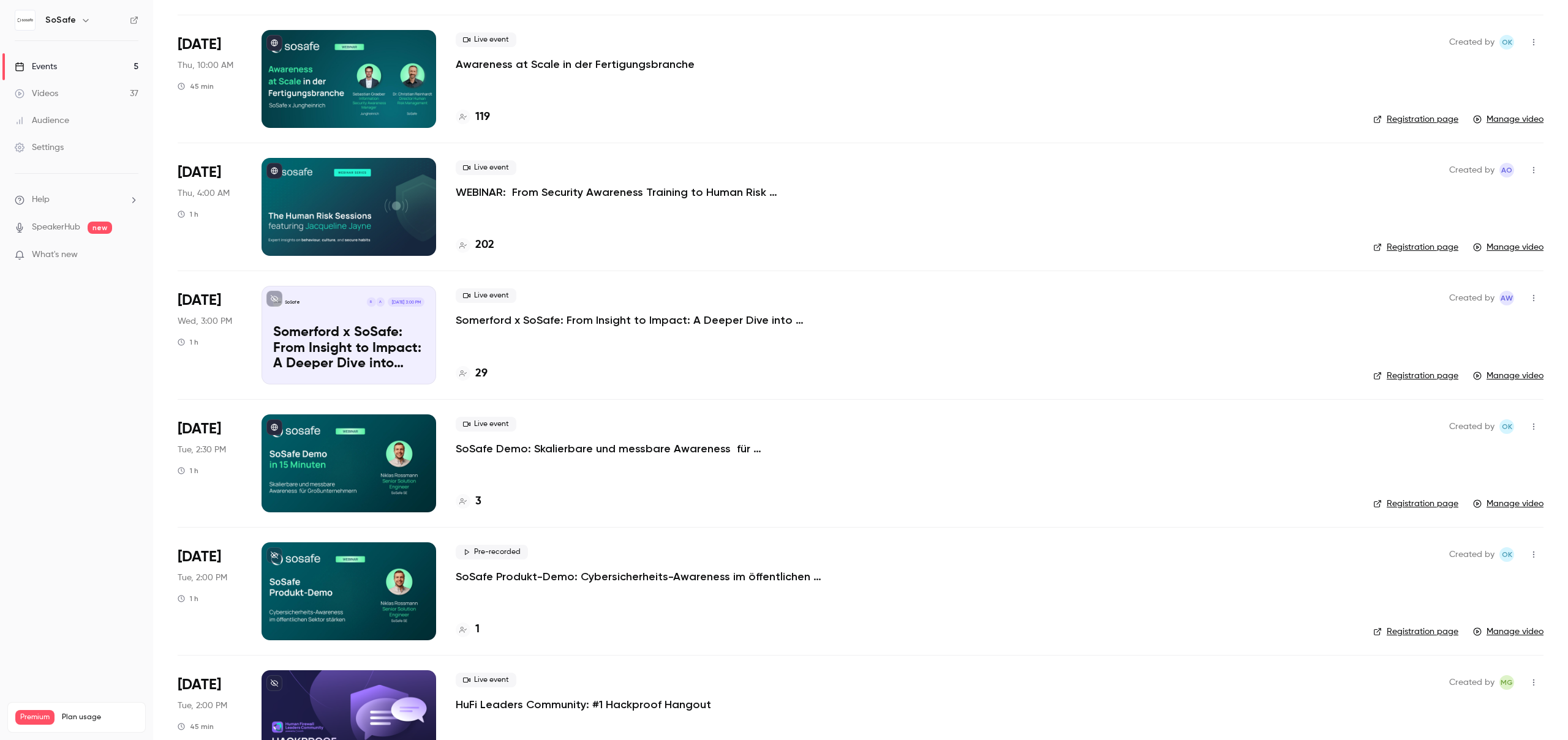
scroll to position [729, 0]
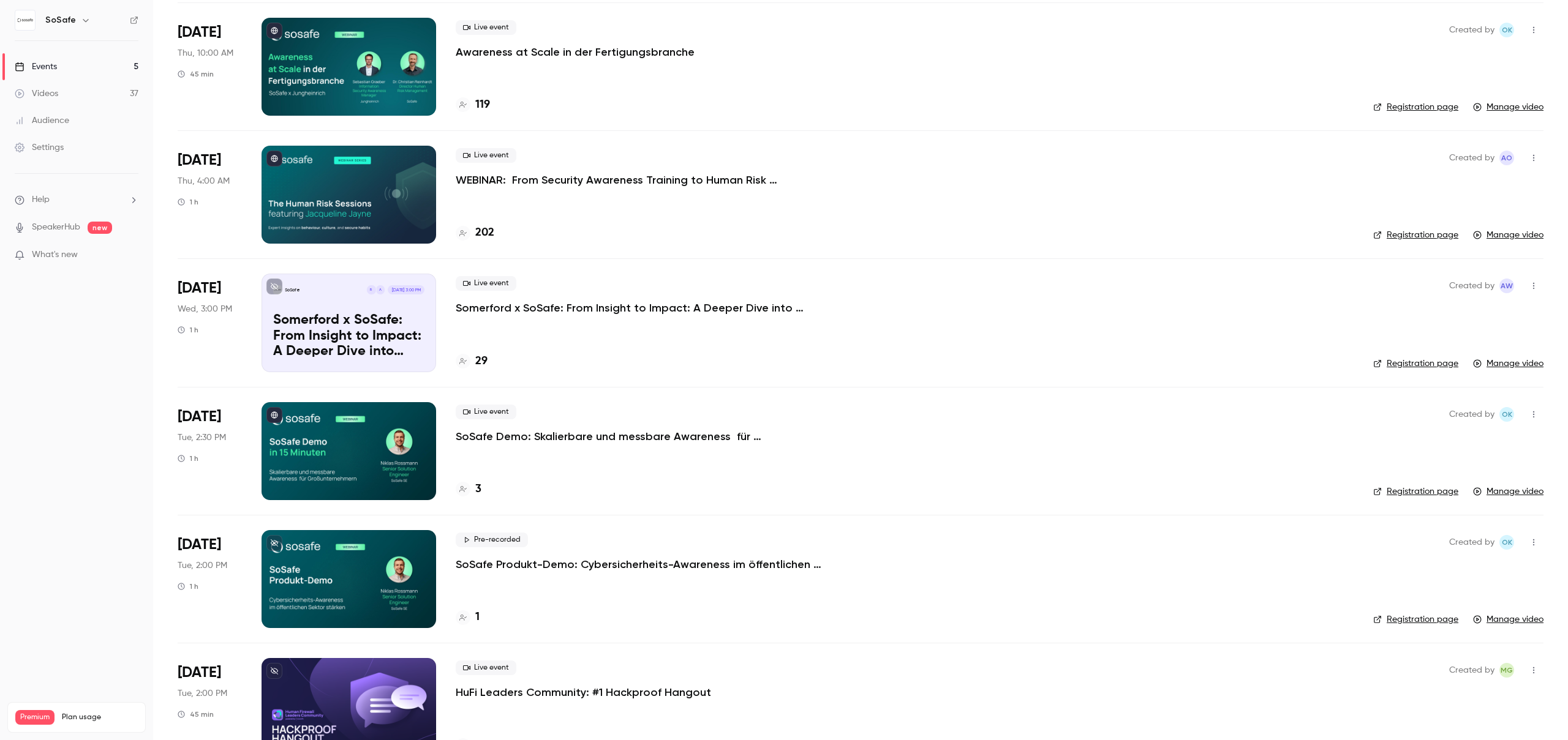
click at [1529, 412] on icon "button" at bounding box center [1534, 414] width 10 height 8
click at [1443, 542] on div "Delete" at bounding box center [1477, 541] width 93 height 13
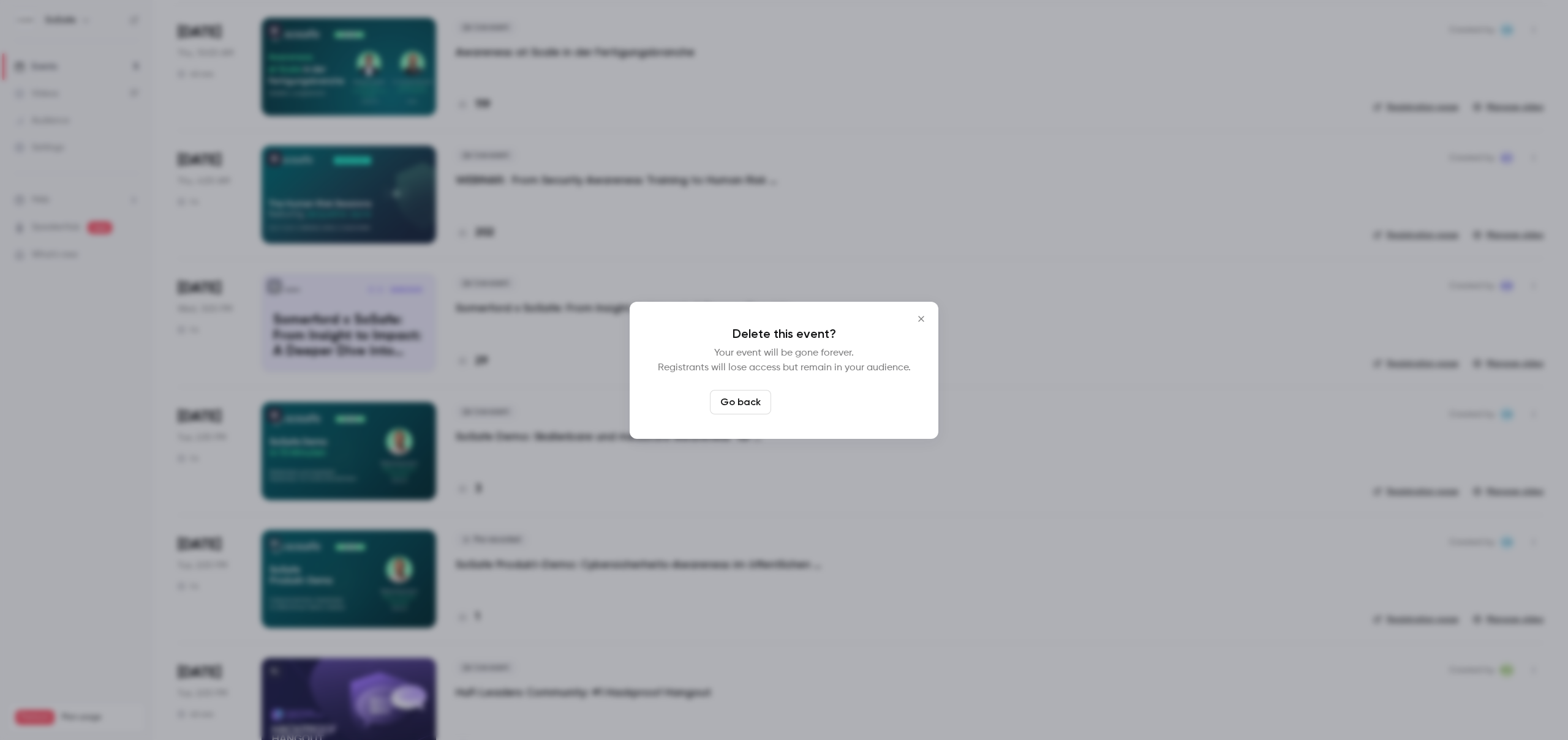
click at [812, 397] on button "Delete event" at bounding box center [817, 402] width 82 height 24
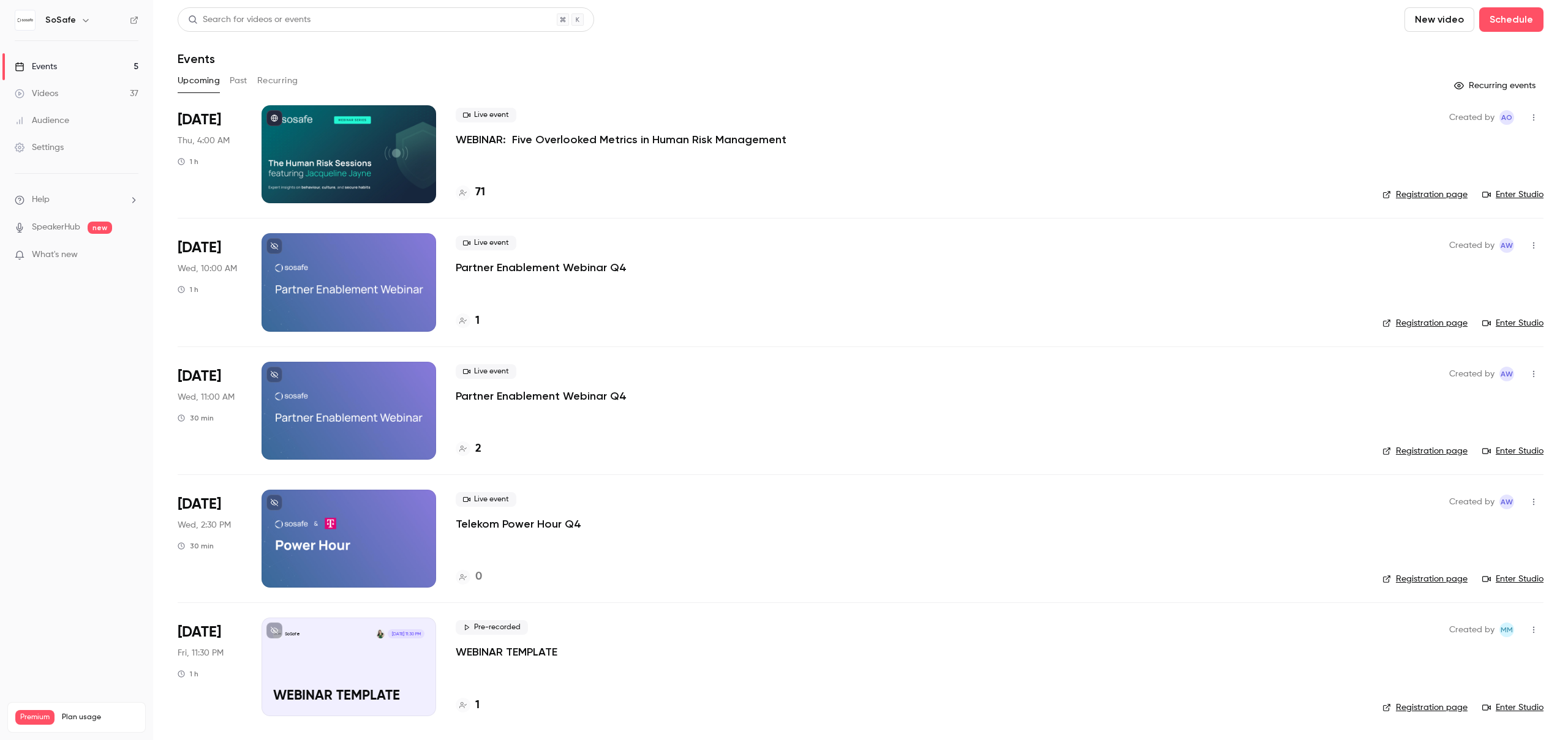
click at [58, 92] on div "Videos" at bounding box center [37, 94] width 44 height 13
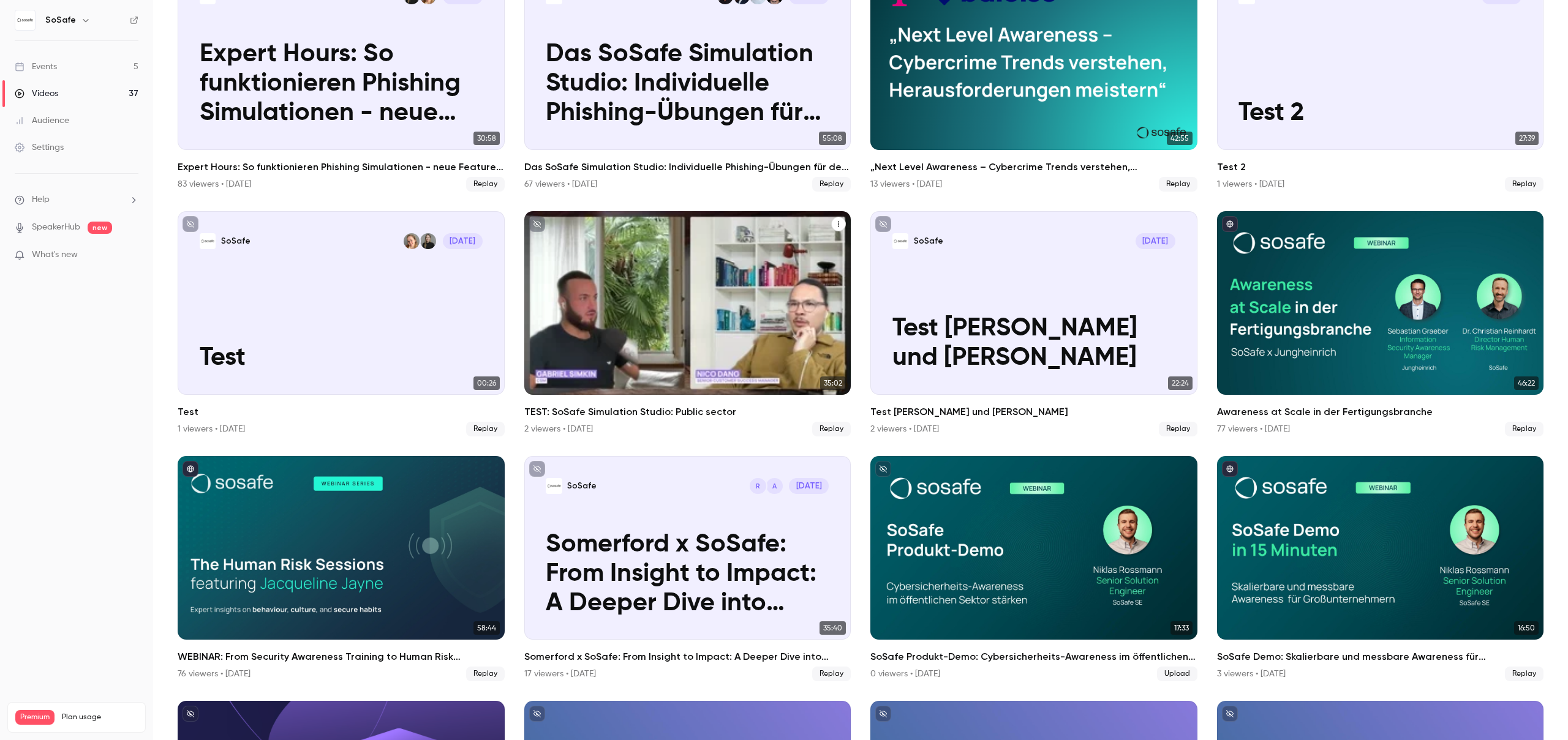
scroll to position [147, 0]
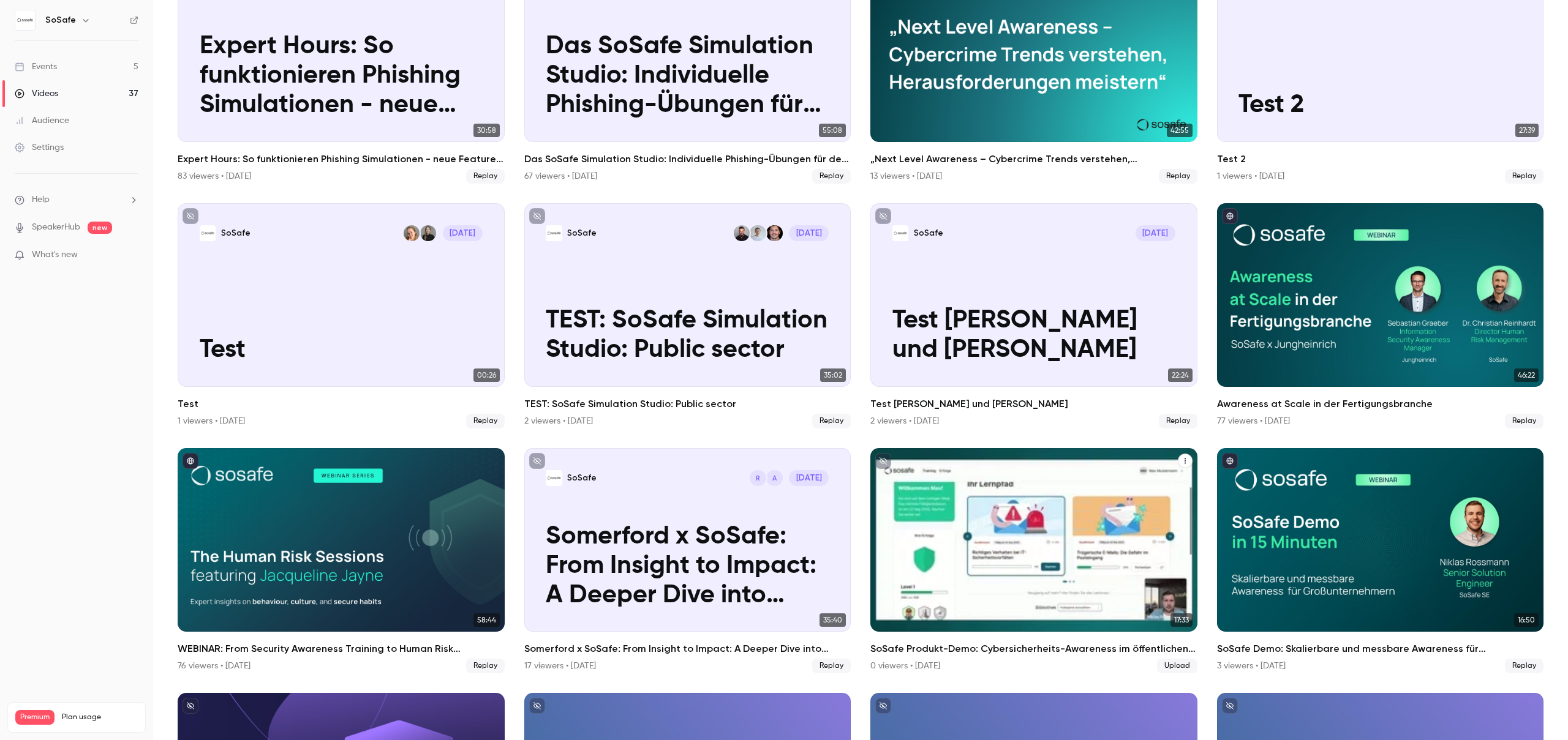
click at [972, 583] on div "SoSafe Produkt-Demo: Cybersicherheits-Awareness im öffentlichen Sektor stärken" at bounding box center [1034, 539] width 327 height 183
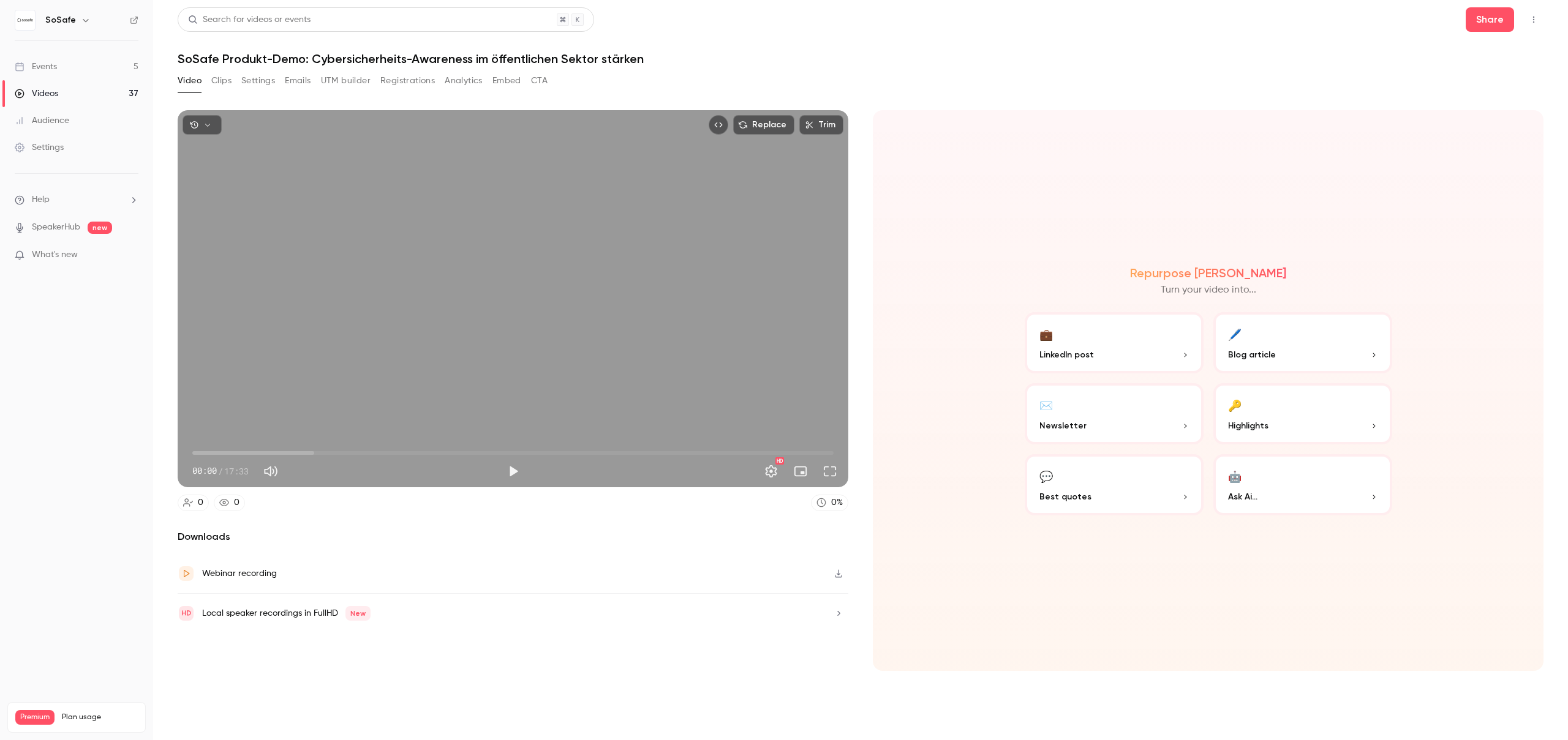
click at [264, 80] on button "Settings" at bounding box center [258, 80] width 33 height 19
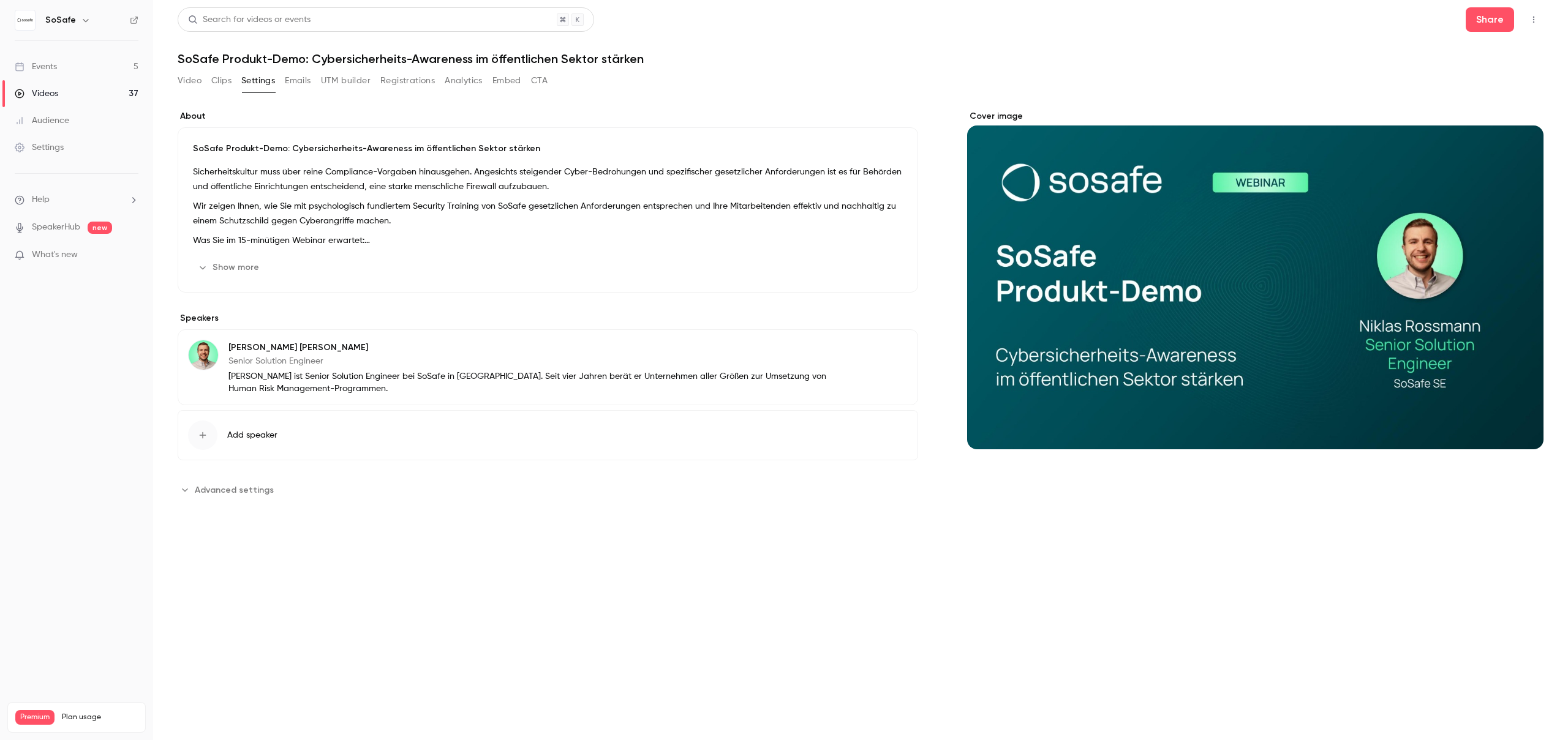
click at [290, 208] on p "Wir zeigen Ihnen, wie Sie mit psychologisch fundiertem Security Training von So…" at bounding box center [548, 213] width 710 height 29
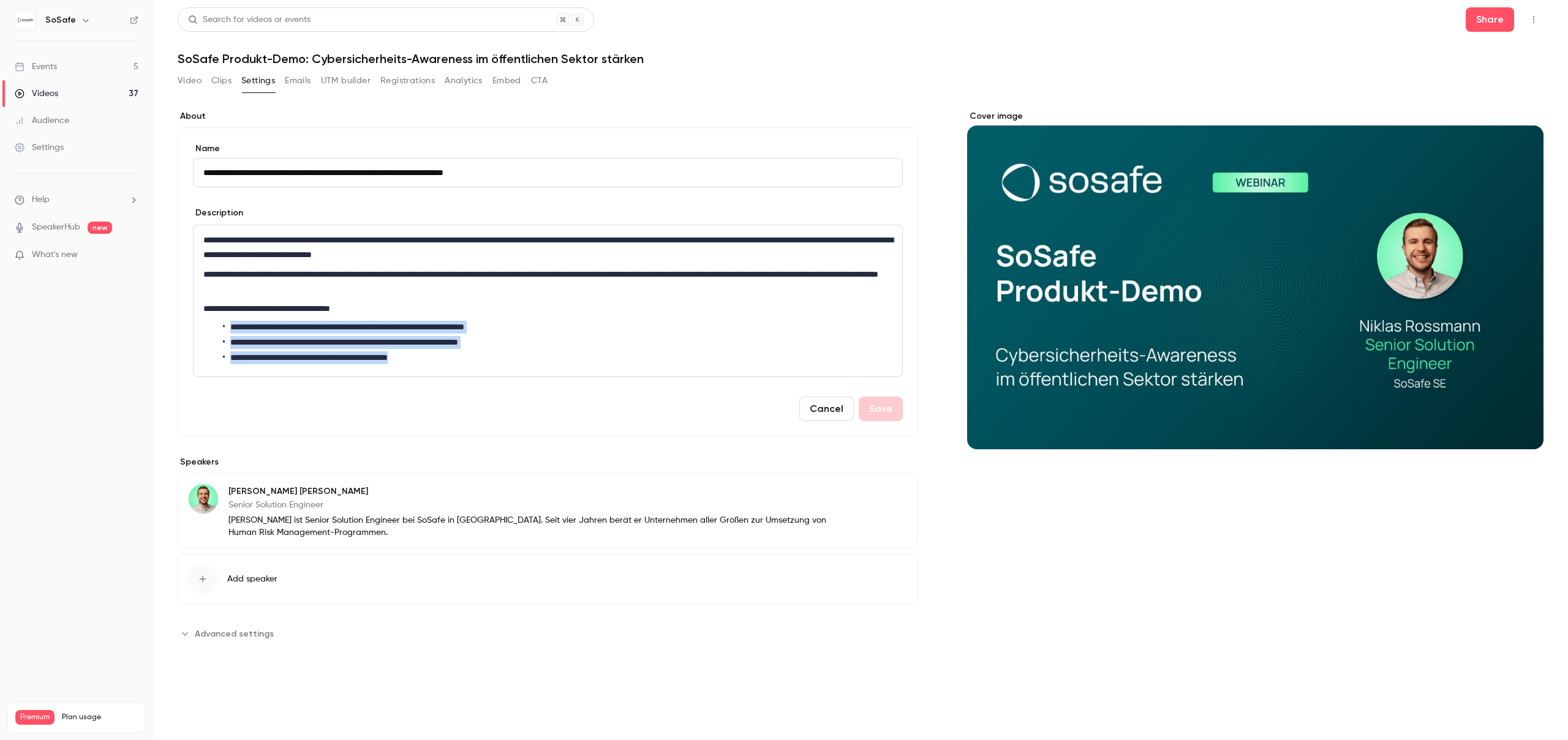
drag, startPoint x: 436, startPoint y: 363, endPoint x: 229, endPoint y: 272, distance: 226.1
click at [229, 320] on div "**********" at bounding box center [548, 301] width 708 height 152
copy ul "**********"
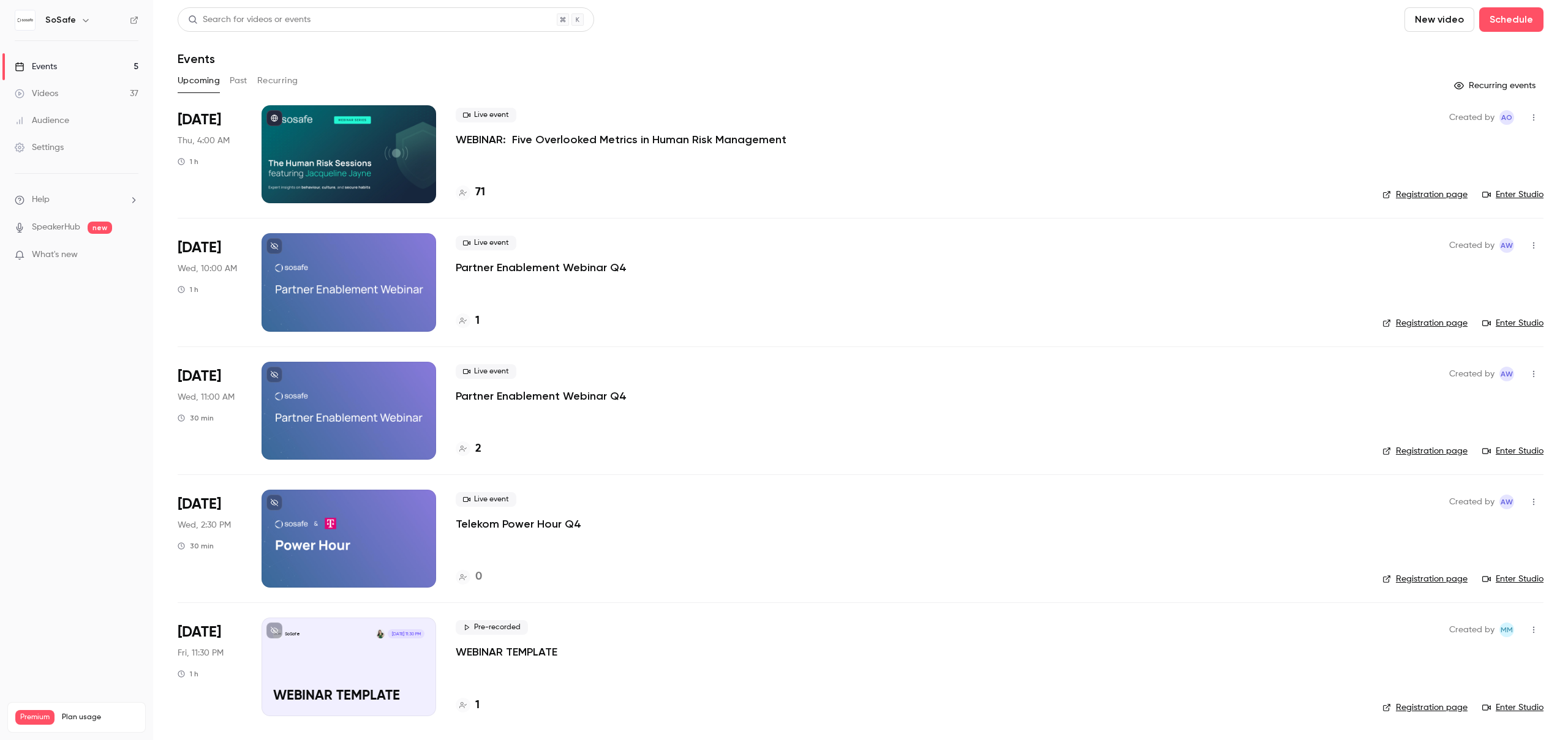
click at [234, 80] on button "Past" at bounding box center [238, 80] width 18 height 19
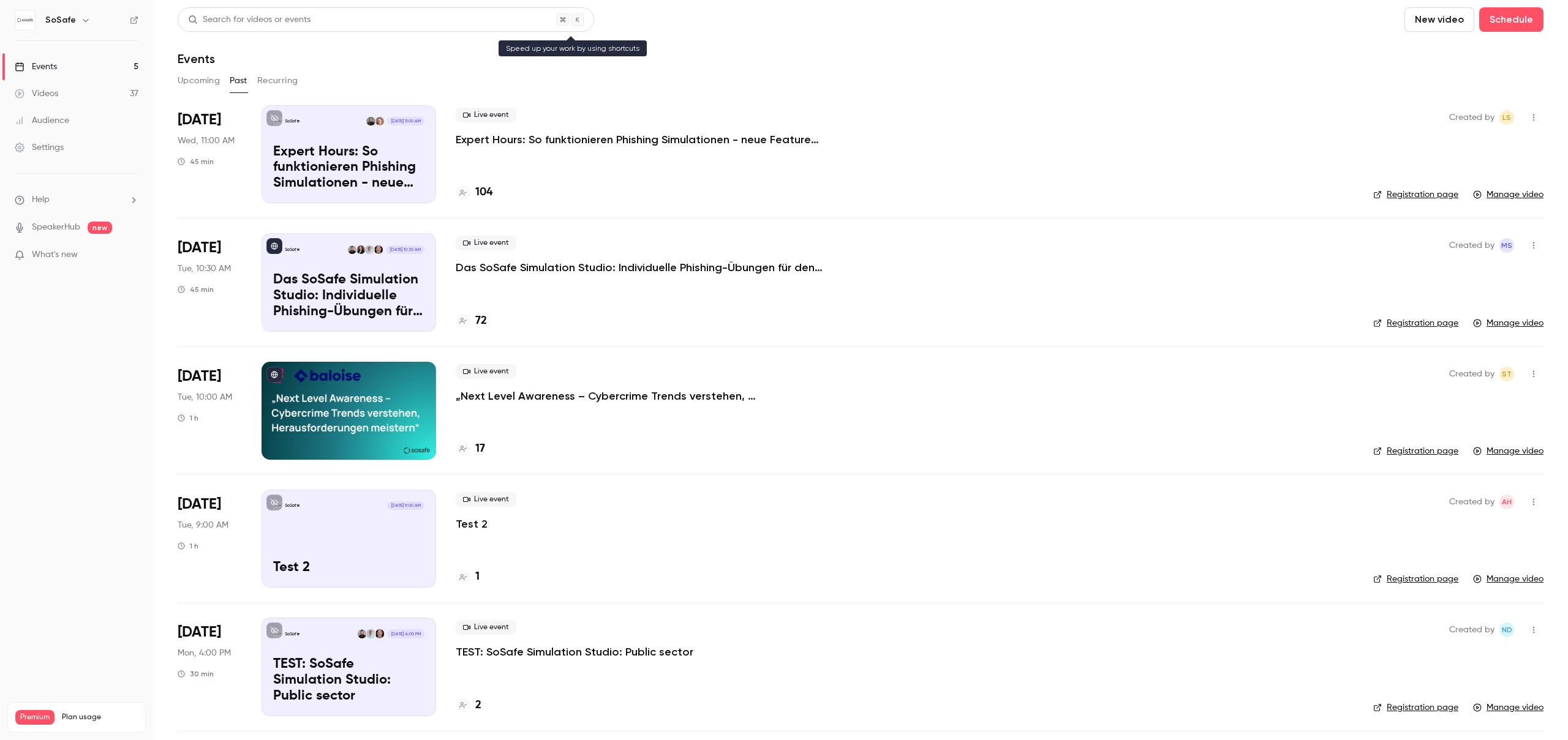
click at [359, 21] on div "Search for videos or events" at bounding box center [385, 19] width 416 height 24
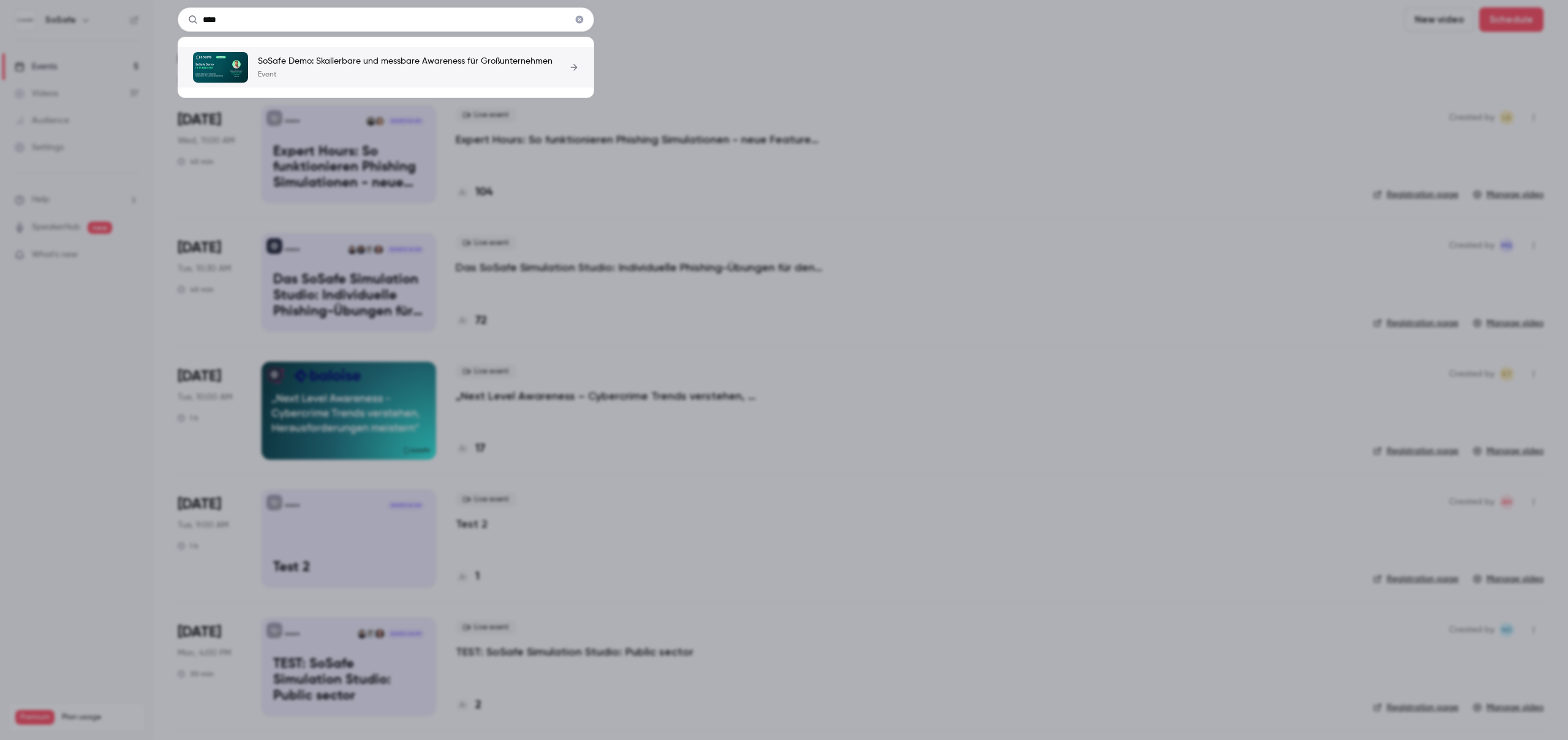
type input "****"
click at [382, 68] on div "SoSafe Demo: Skalierbare und messbare Awareness für Großunternehmen Event" at bounding box center [405, 67] width 295 height 24
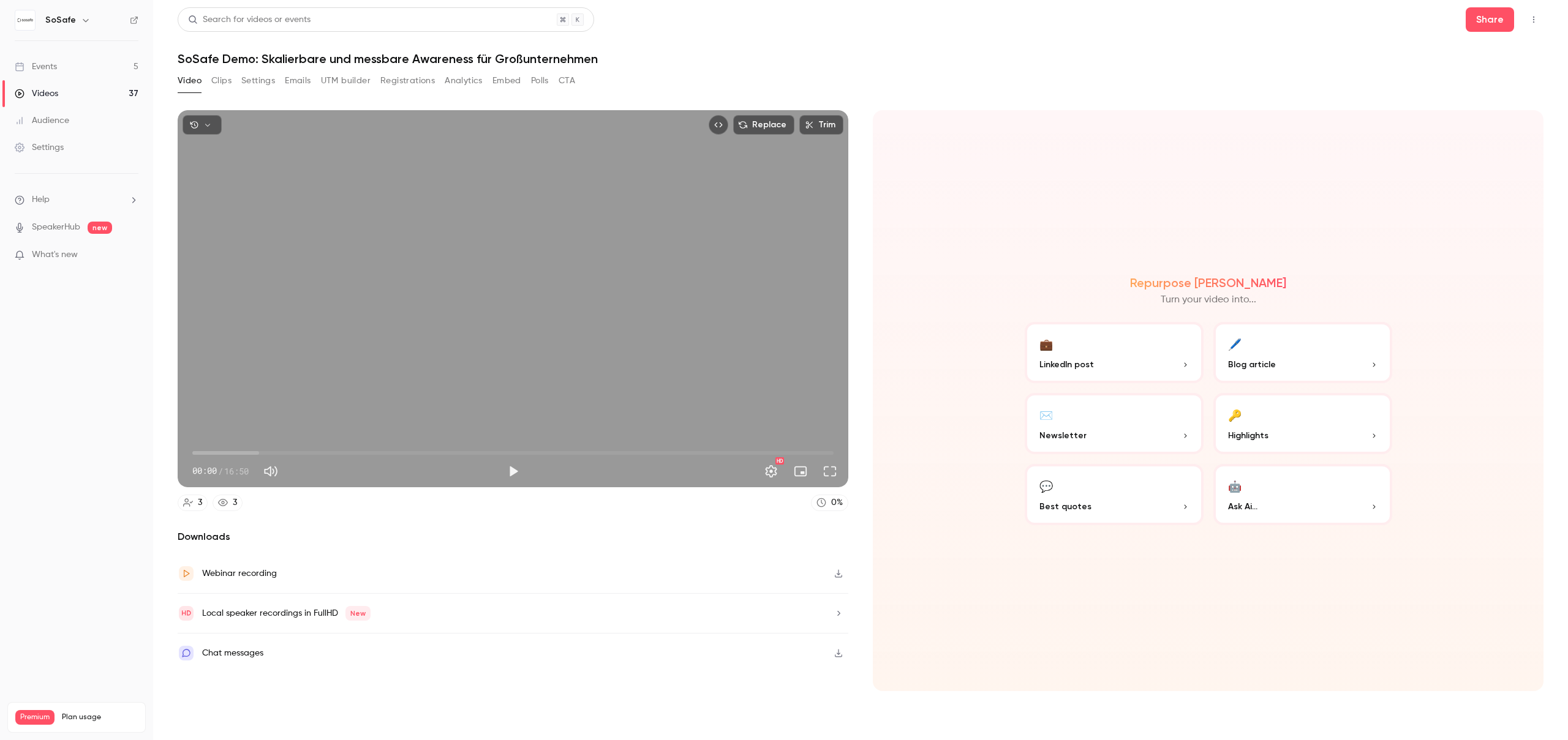
click at [1534, 18] on icon "Top Bar Actions" at bounding box center [1534, 19] width 10 height 8
click at [270, 58] on div at bounding box center [784, 370] width 1568 height 740
click at [270, 58] on h1 "SoSafe Demo: Skalierbare und messbare Awareness für Großunternehmen" at bounding box center [860, 59] width 1365 height 15
copy div "SoSafe Demo: Skalierbare und messbare Awareness für Großunternehmen Video Clips…"
click at [53, 69] on div "Events" at bounding box center [36, 66] width 42 height 13
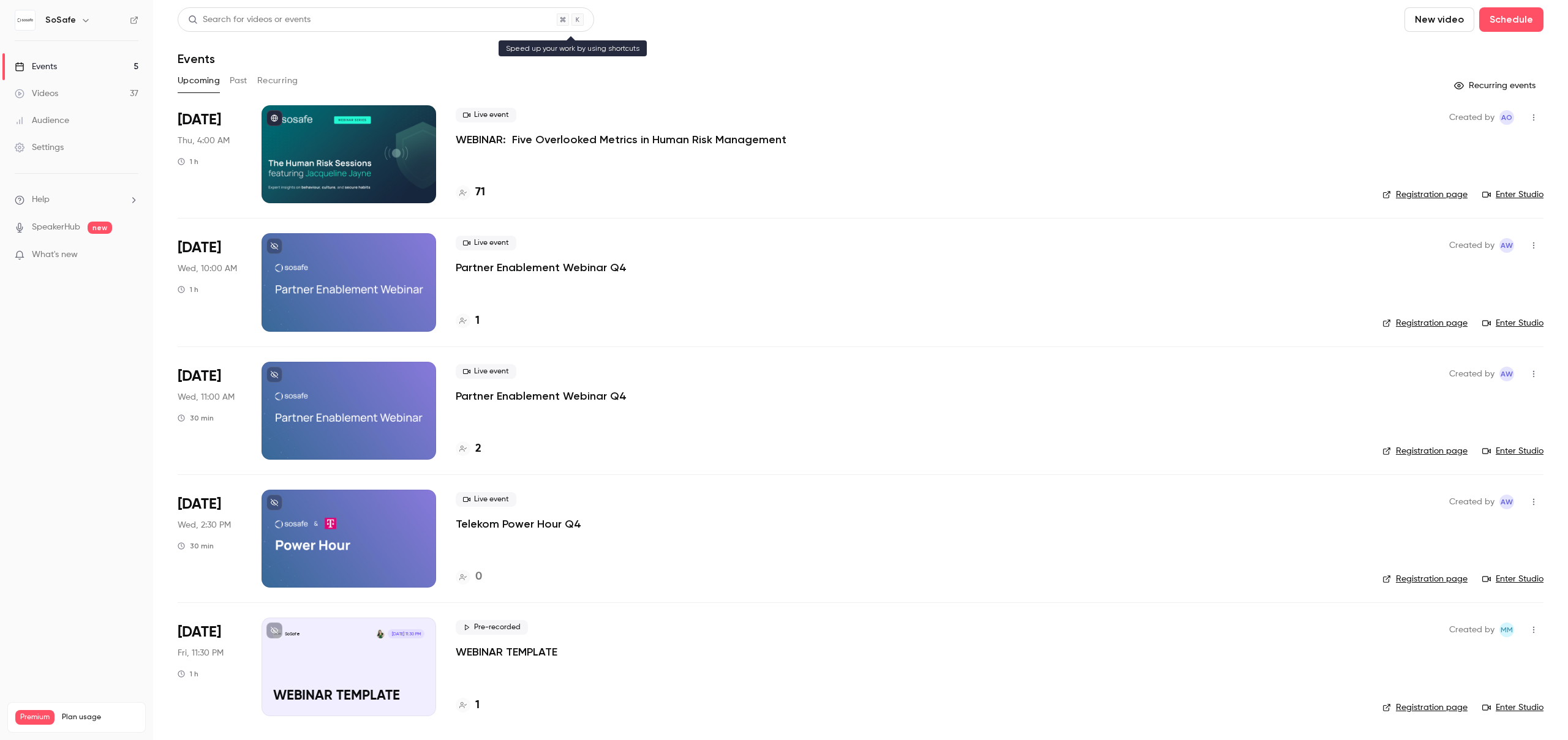
click at [238, 23] on div "Search for videos or events" at bounding box center [249, 19] width 122 height 13
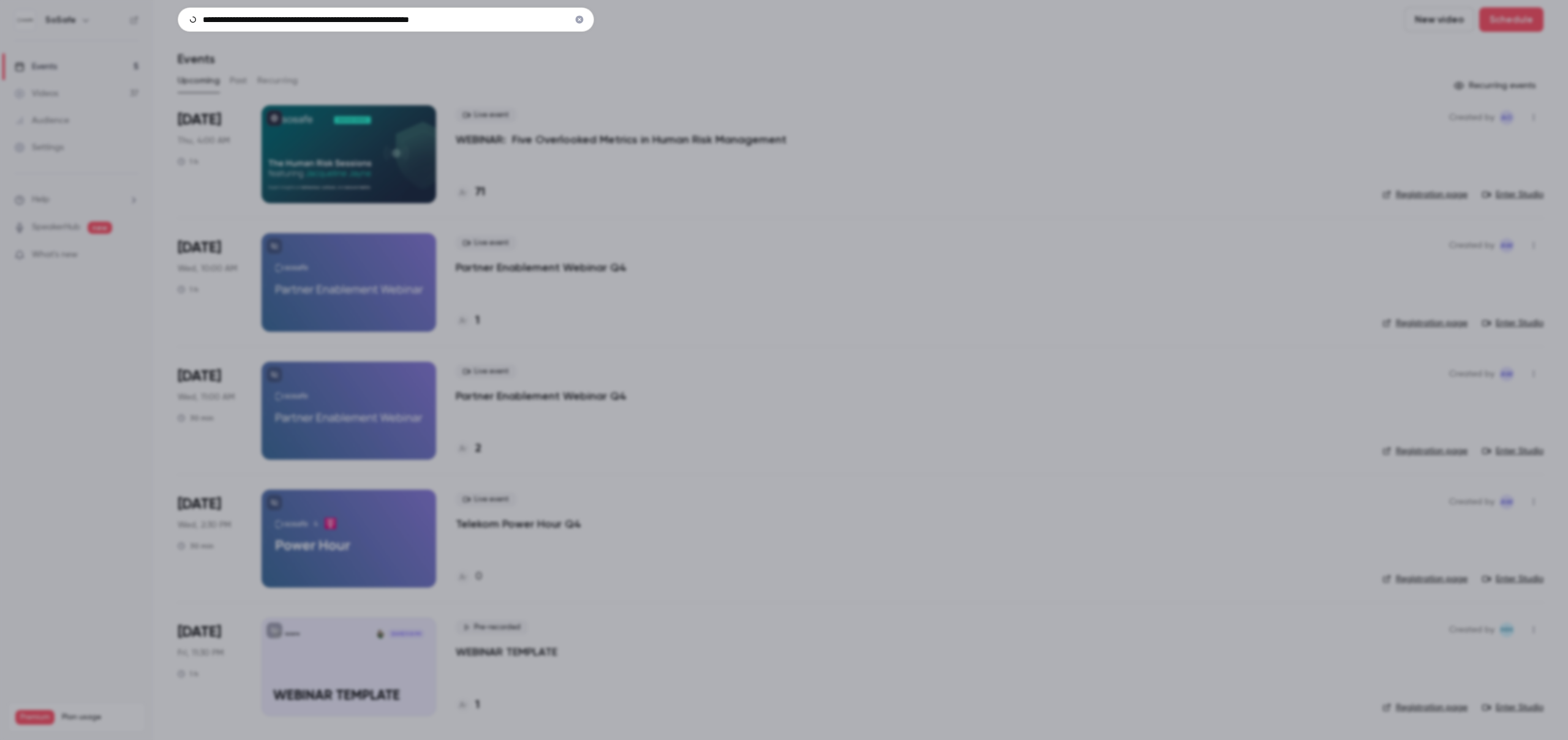
type input "**********"
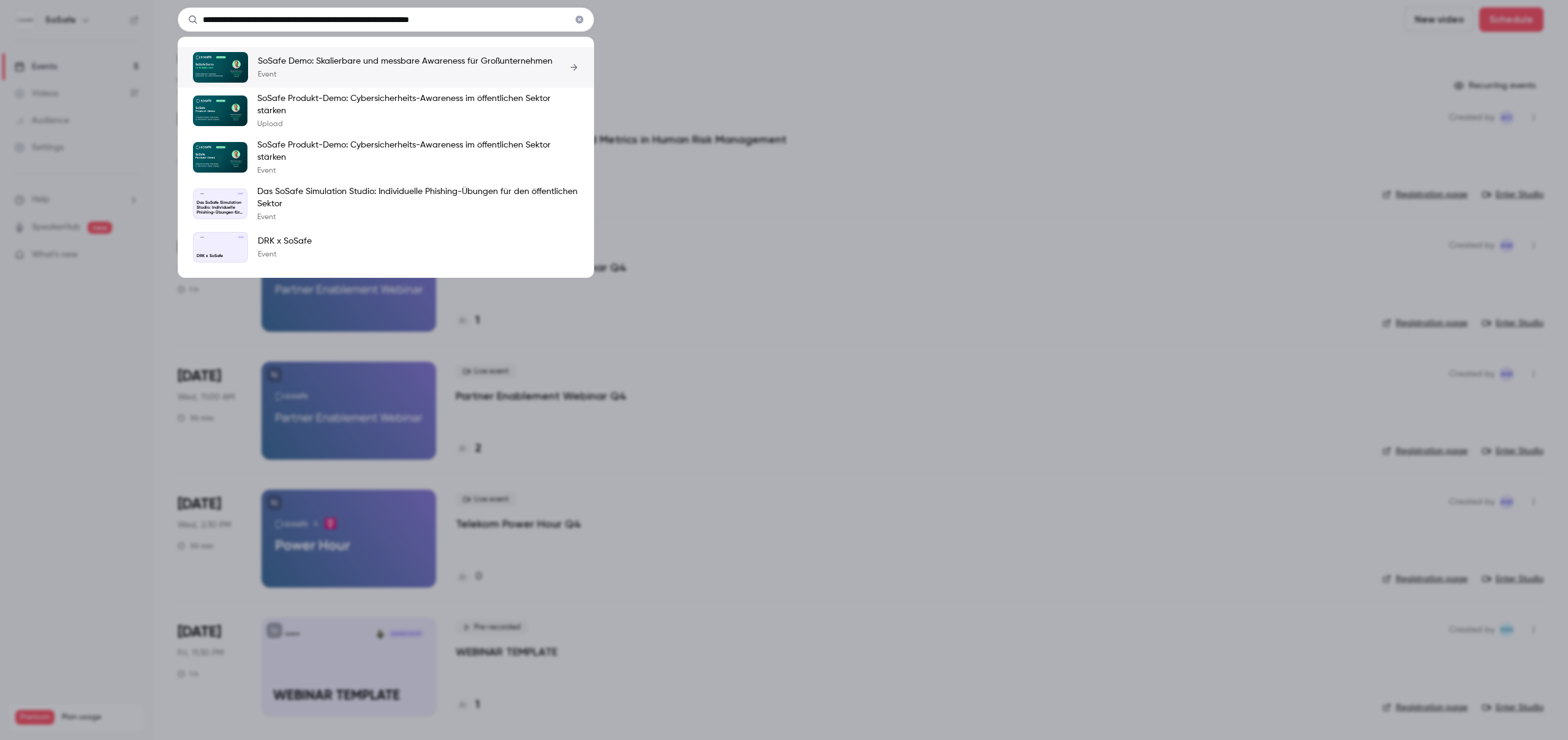
click at [289, 75] on p "Event" at bounding box center [405, 75] width 295 height 10
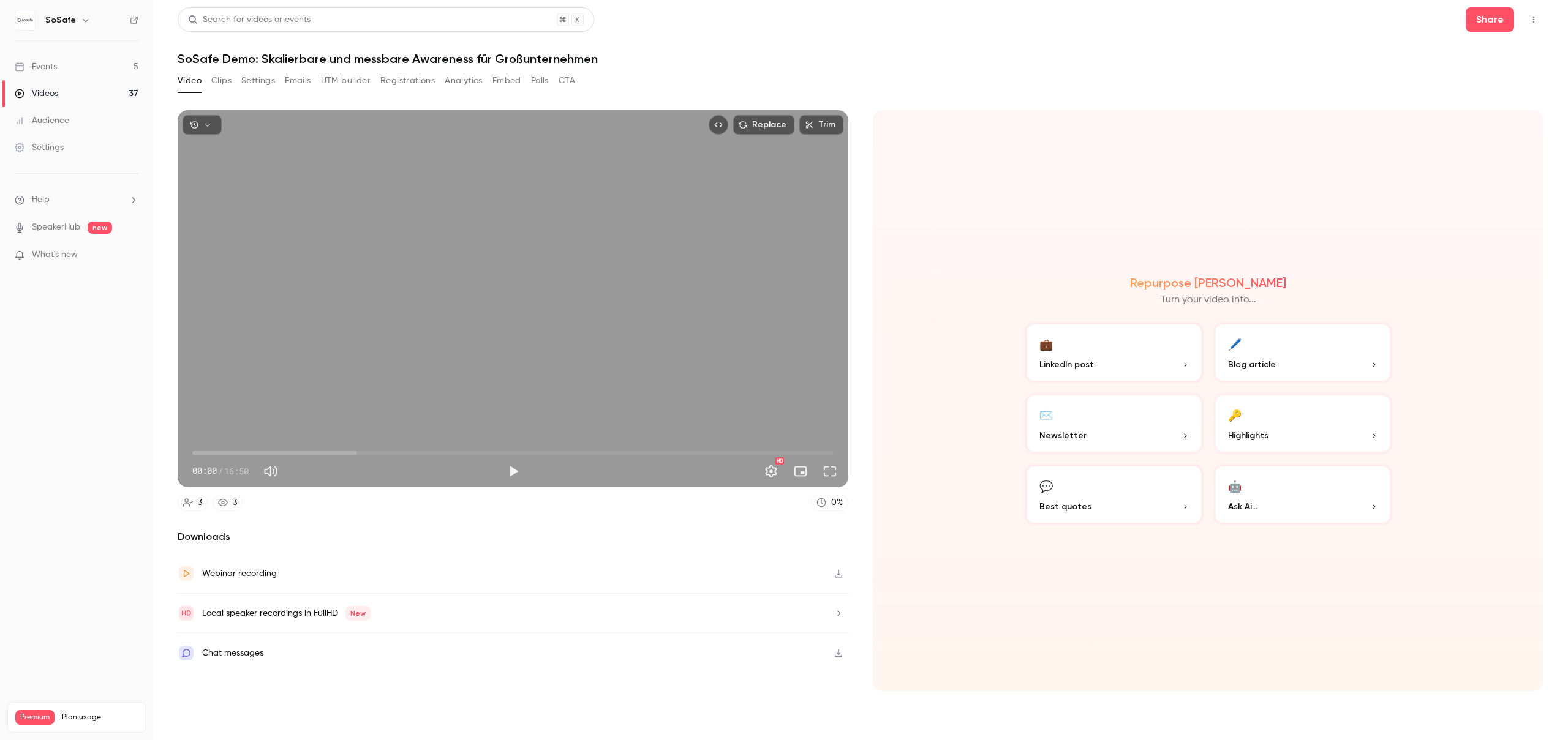
click at [270, 79] on button "Settings" at bounding box center [258, 80] width 33 height 19
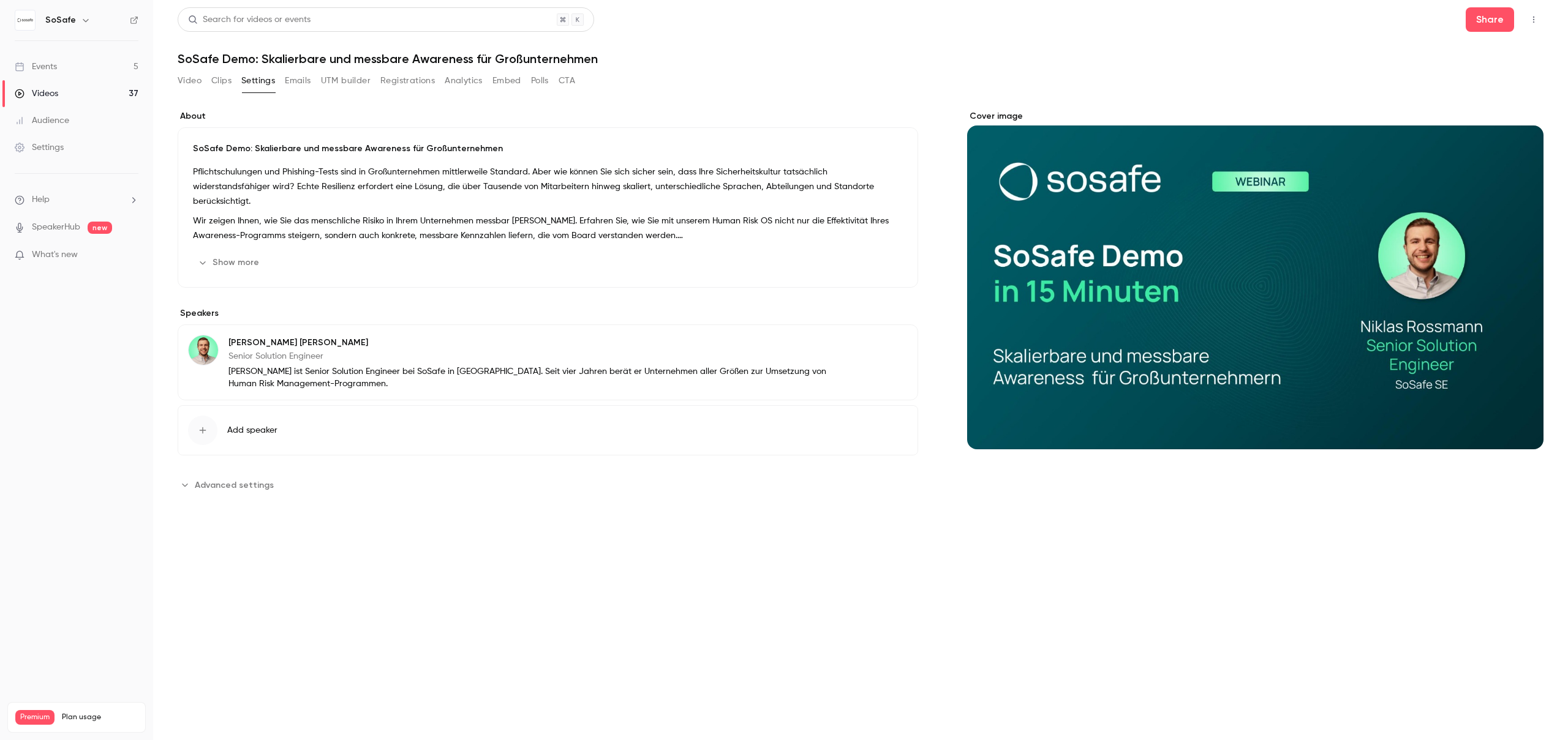
click at [195, 84] on button "Video" at bounding box center [189, 80] width 24 height 19
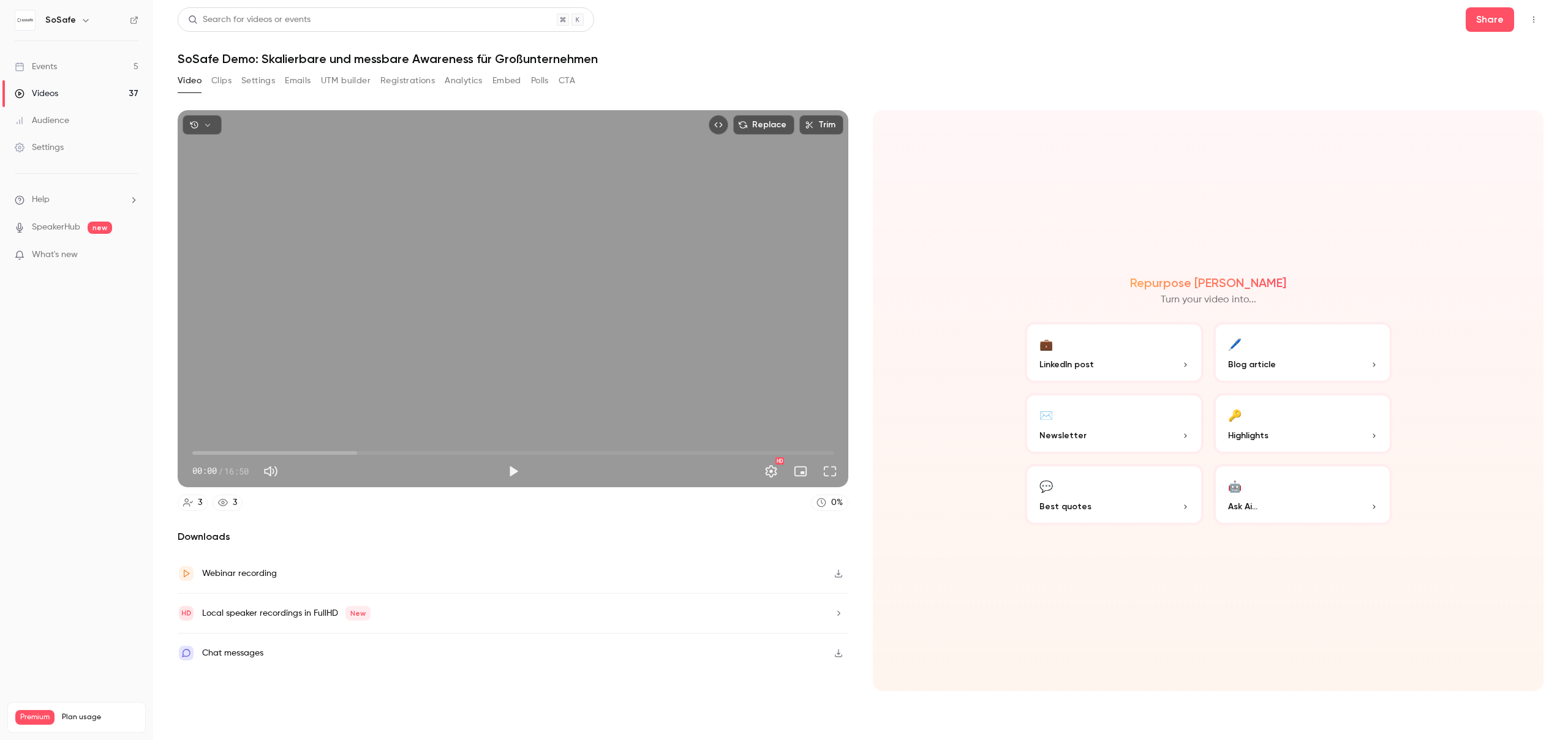
click at [425, 83] on button "Registrations" at bounding box center [407, 80] width 54 height 19
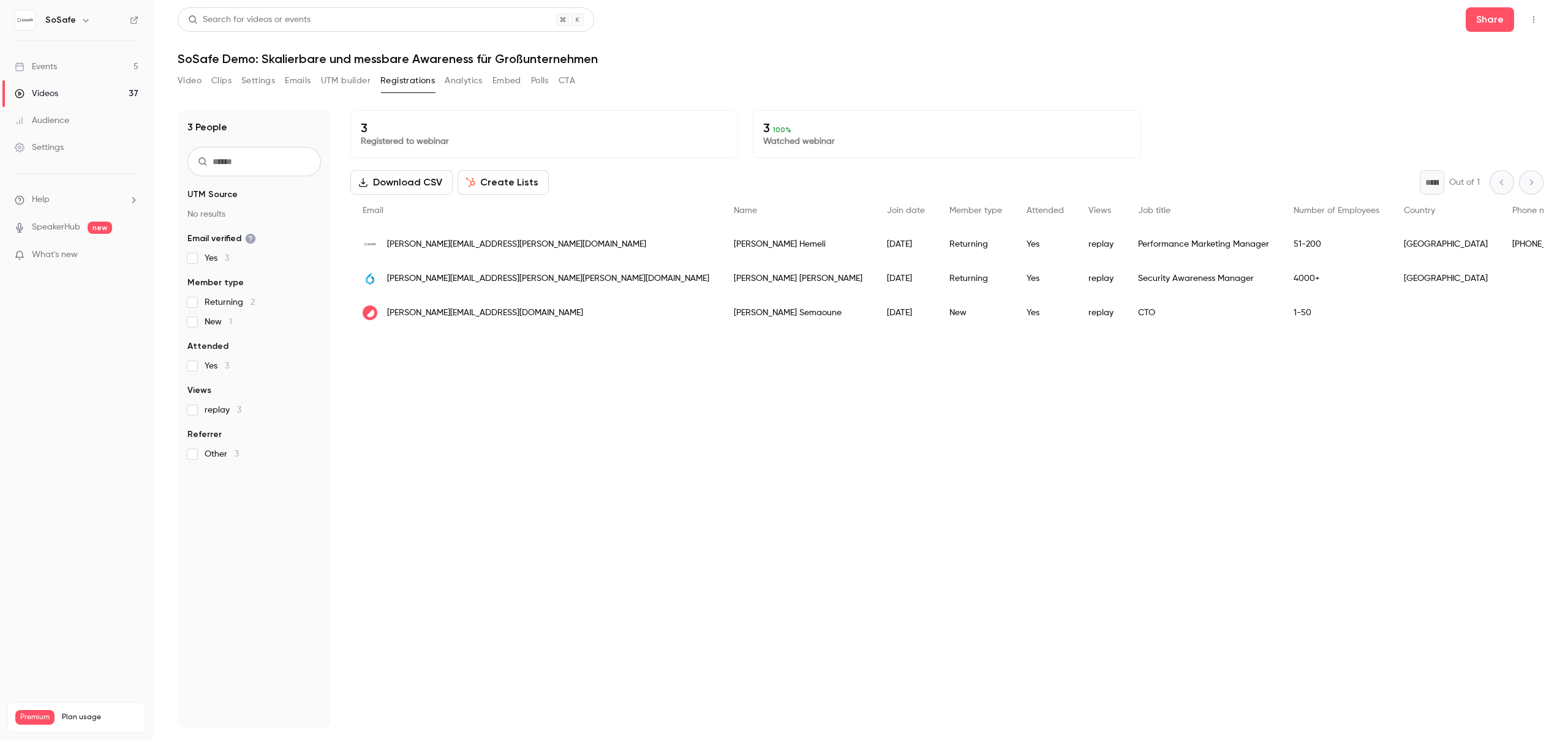
click at [1460, 22] on div "Search for videos or events Share" at bounding box center [860, 19] width 1365 height 24
click at [1479, 22] on button "Share" at bounding box center [1490, 19] width 49 height 24
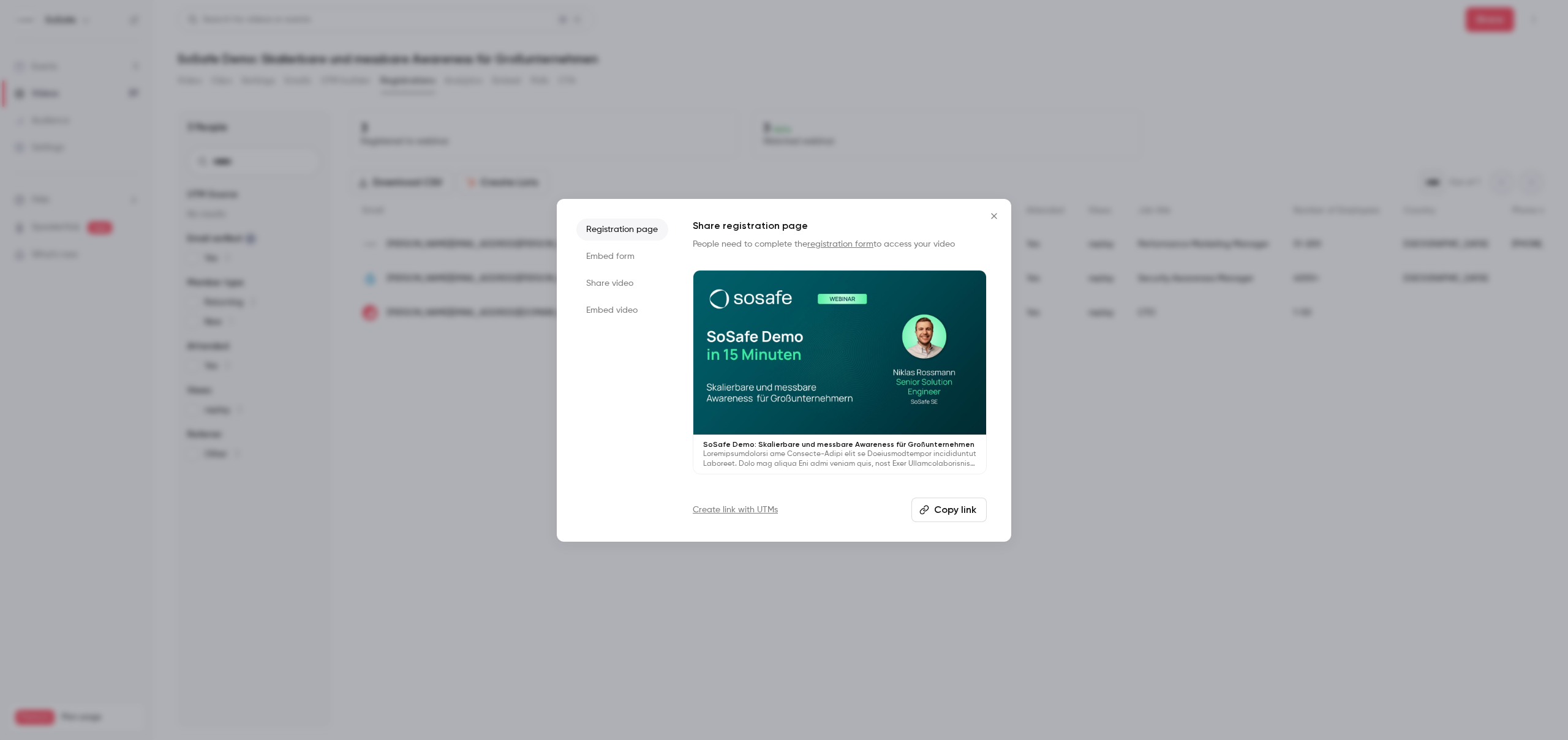
click at [938, 510] on button "Copy link" at bounding box center [949, 510] width 75 height 24
click at [994, 216] on icon "Close" at bounding box center [994, 216] width 6 height 6
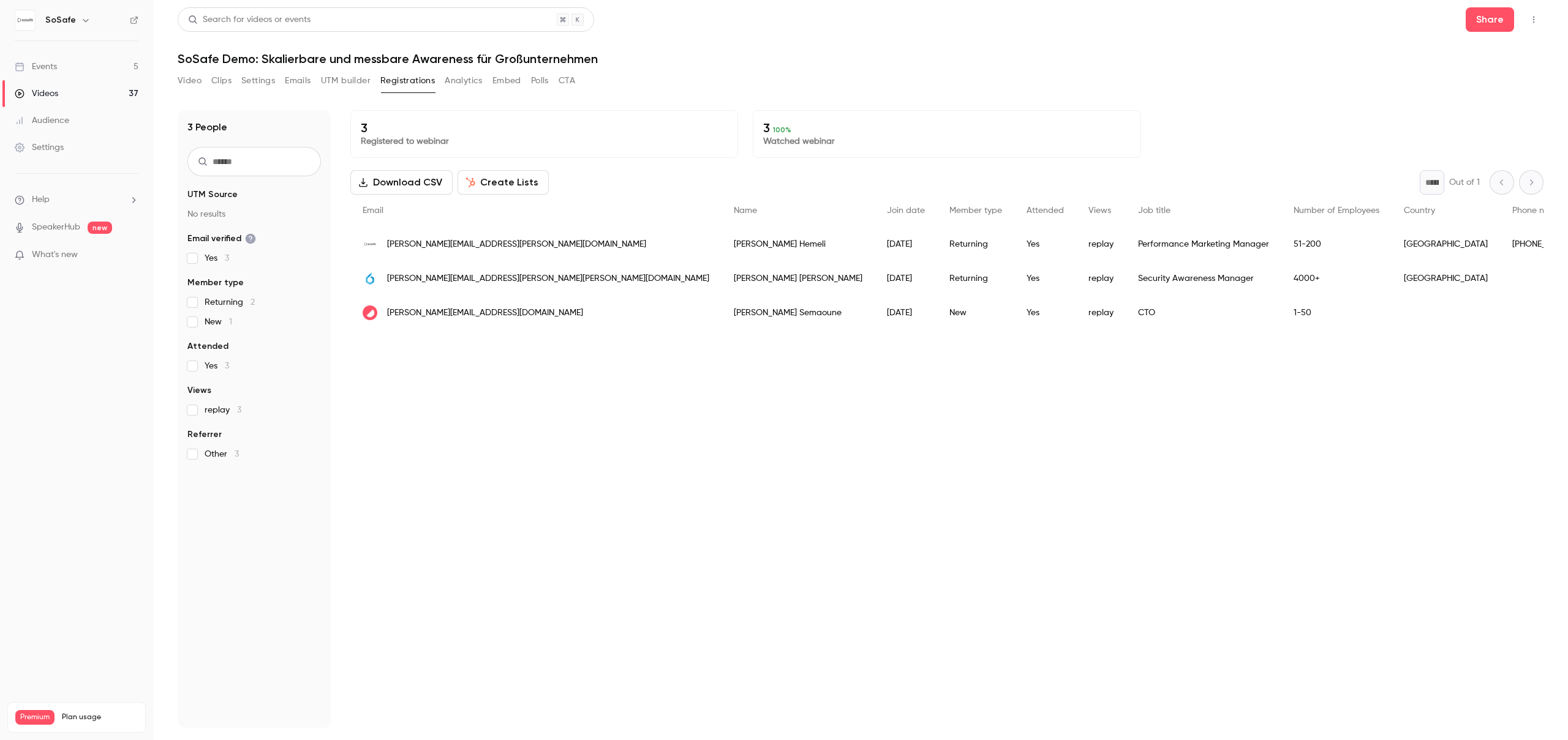
click at [255, 87] on button "Settings" at bounding box center [258, 80] width 33 height 19
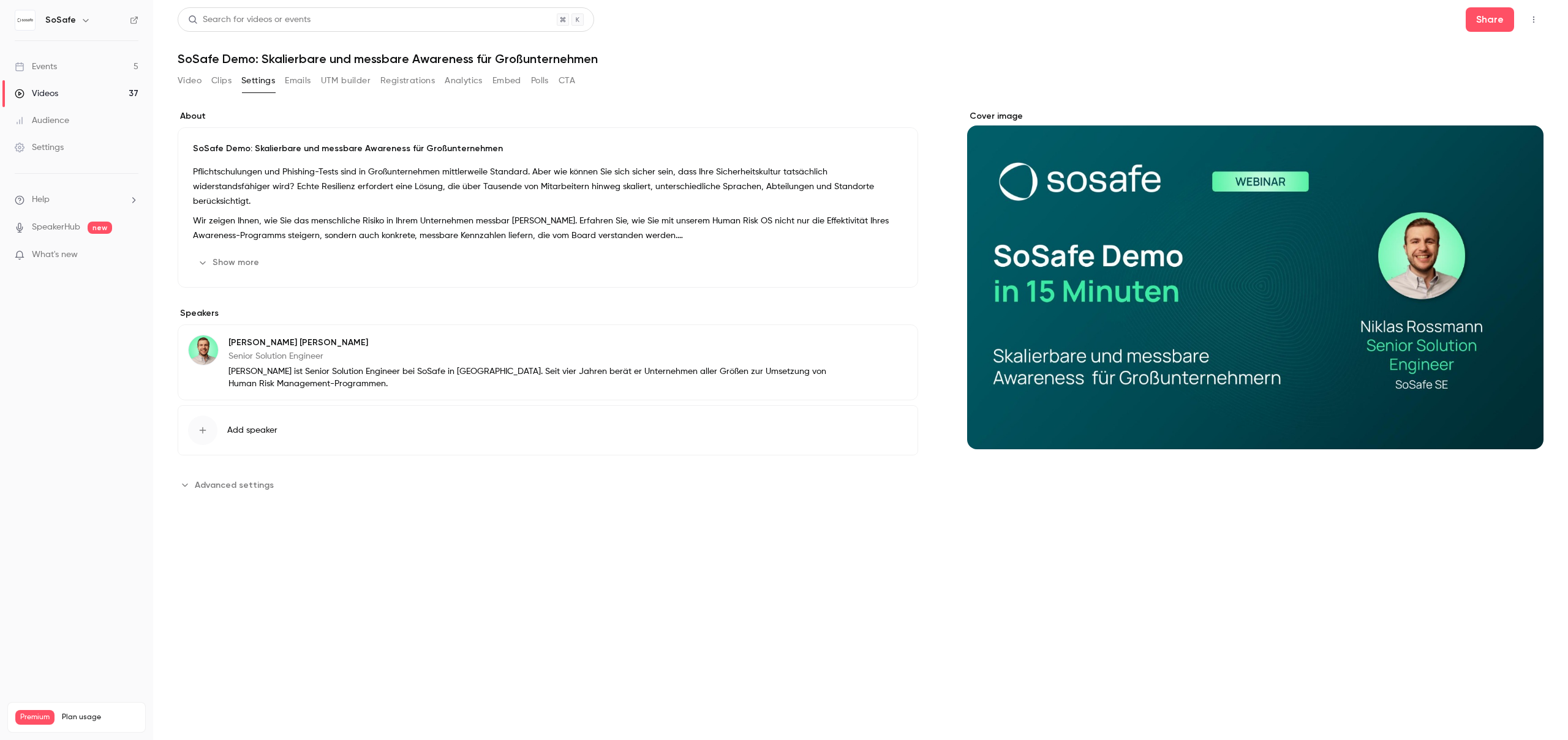
click at [246, 175] on p "Pflichtschulungen und Phishing-Tests sind in Großunternehmen mittlerweile Stand…" at bounding box center [548, 187] width 710 height 44
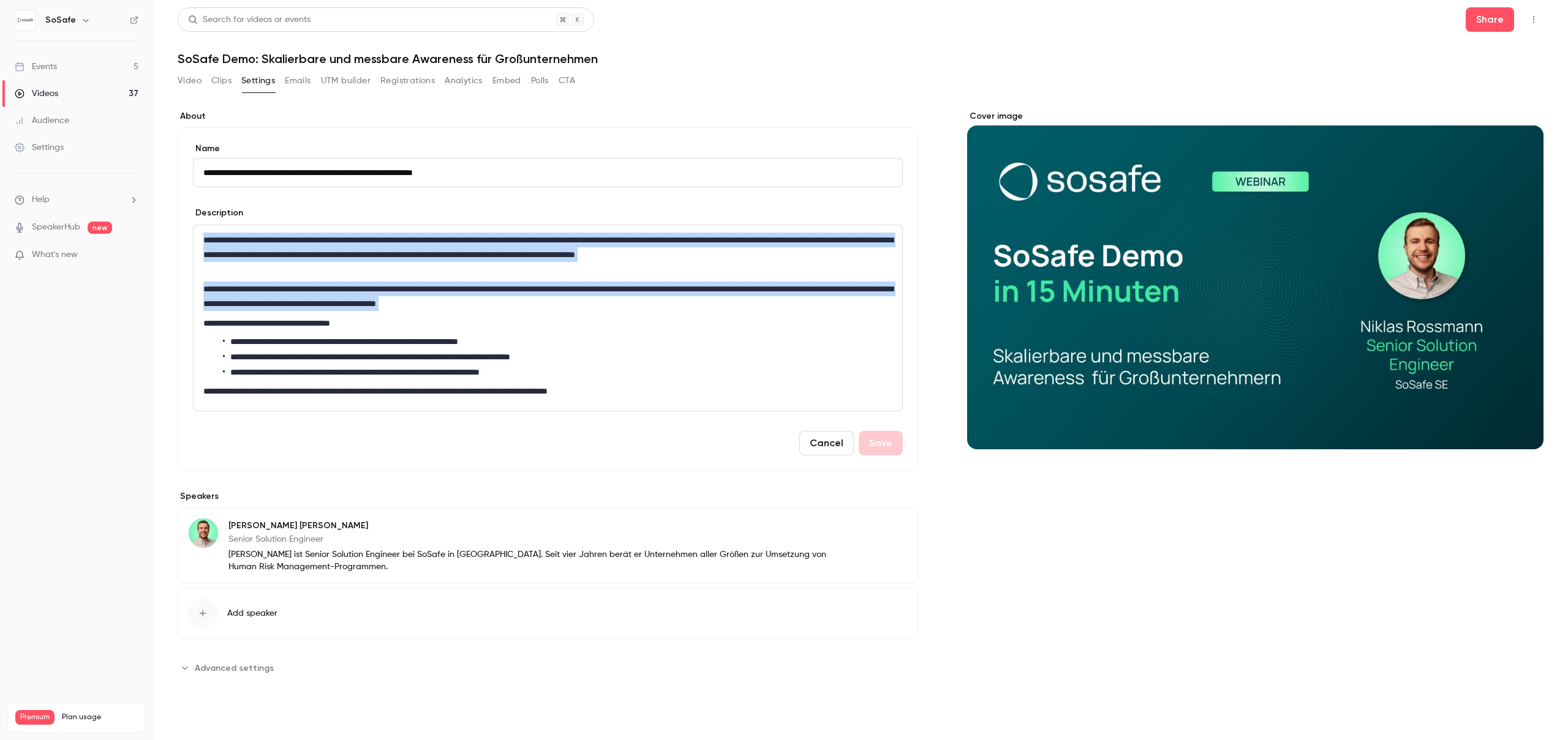
drag, startPoint x: 199, startPoint y: 236, endPoint x: 678, endPoint y: 314, distance: 485.3
click at [678, 314] on div "**********" at bounding box center [548, 318] width 708 height 186
copy div "**********"
